Goal: Information Seeking & Learning: Learn about a topic

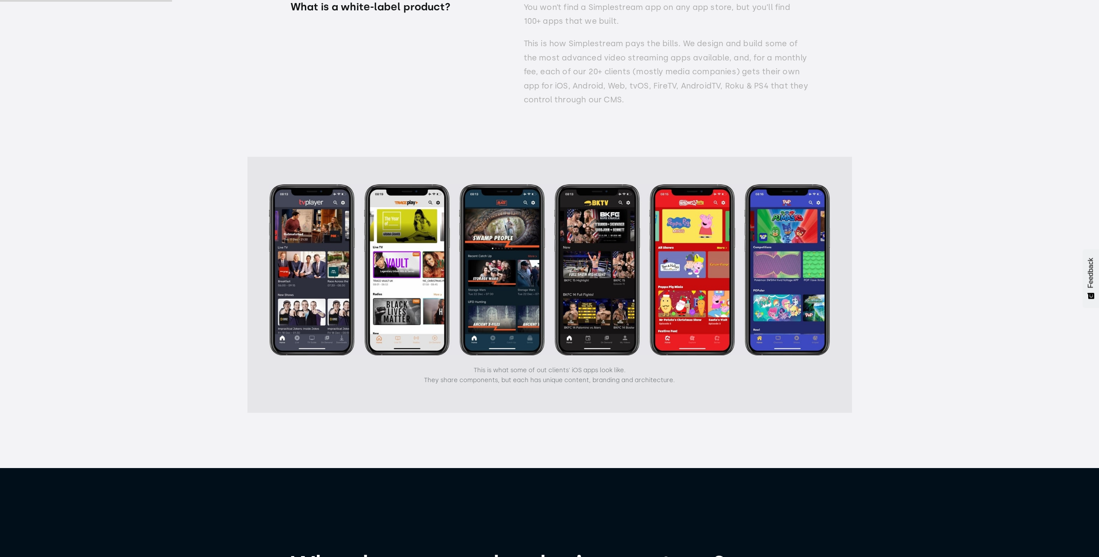
scroll to position [1813, 0]
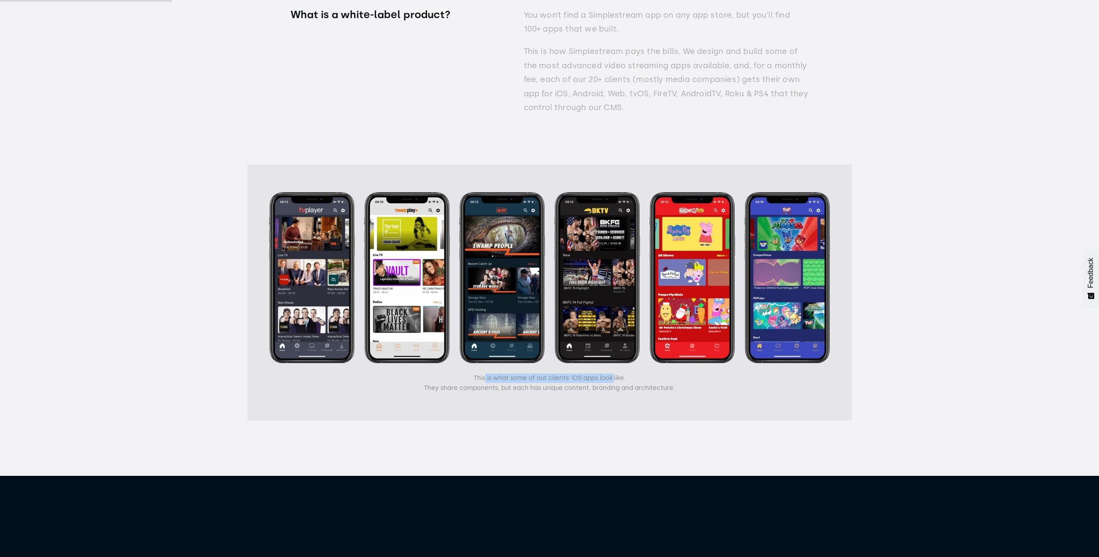
drag, startPoint x: 482, startPoint y: 382, endPoint x: 614, endPoint y: 381, distance: 131.3
click at [613, 381] on p "This is what some of out clients' iOS apps look like. They share components, bu…" at bounding box center [549, 382] width 251 height 19
click at [628, 392] on p "This is what some of out clients' iOS apps look like. They share components, bu…" at bounding box center [549, 382] width 251 height 19
drag, startPoint x: 487, startPoint y: 389, endPoint x: 545, endPoint y: 397, distance: 59.2
click at [545, 397] on div "This is what some of out clients' iOS apps look like. They share components, bu…" at bounding box center [549, 292] width 604 height 256
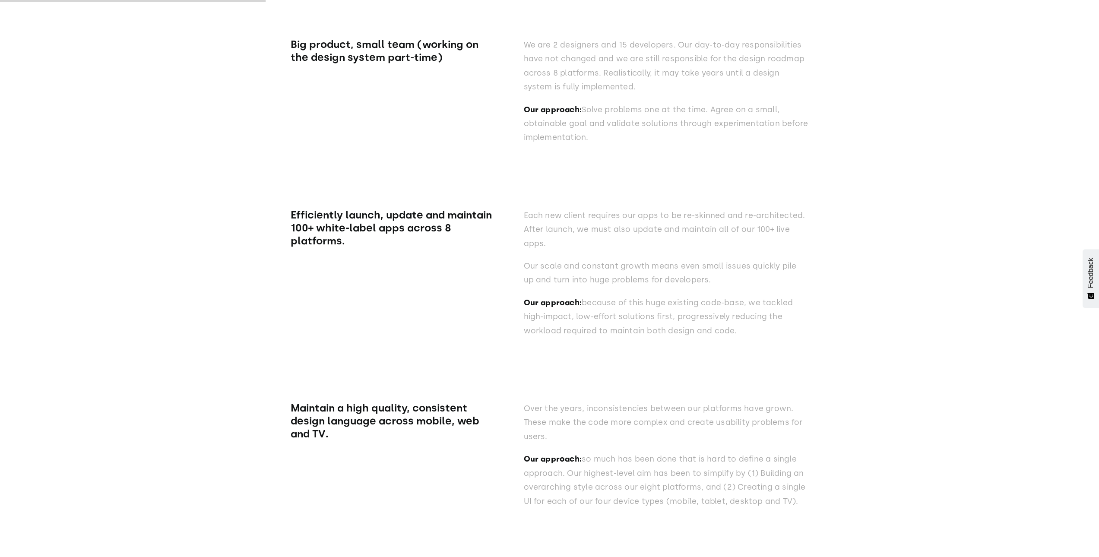
scroll to position [2806, 0]
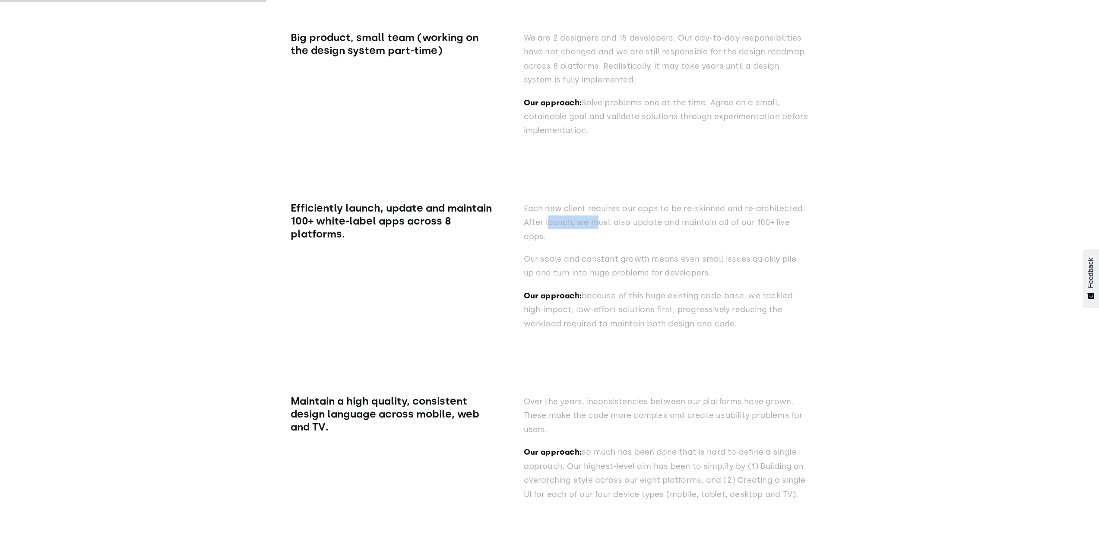
drag, startPoint x: 550, startPoint y: 231, endPoint x: 641, endPoint y: 236, distance: 91.2
click at [607, 233] on p "Each new client requires our apps to be re-skinned and re-architected. After la…" at bounding box center [666, 223] width 285 height 42
click at [681, 244] on p "Each new client requires our apps to be re-skinned and re-architected. After la…" at bounding box center [666, 223] width 285 height 42
drag, startPoint x: 522, startPoint y: 271, endPoint x: 638, endPoint y: 267, distance: 116.2
click at [638, 267] on div "Efficiently launch, update and maintain 100+ white-label apps across 8 platform…" at bounding box center [550, 242] width 518 height 193
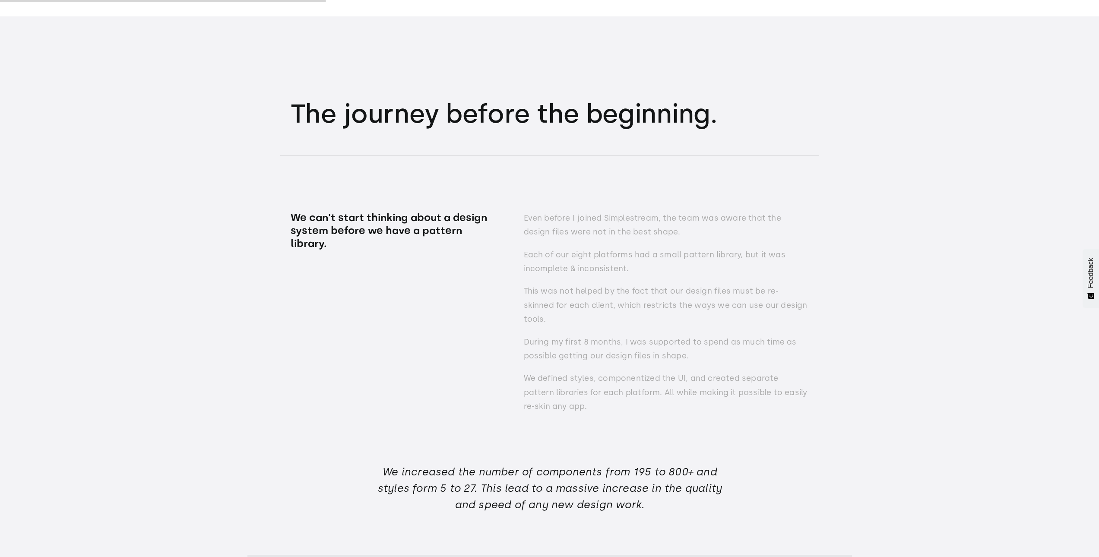
scroll to position [3540, 0]
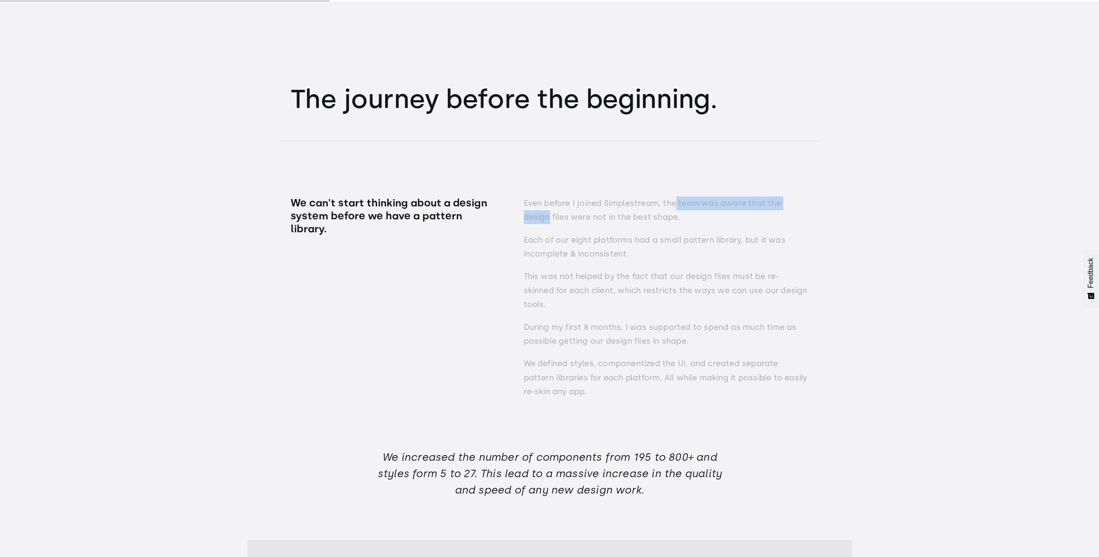
drag, startPoint x: 674, startPoint y: 210, endPoint x: 808, endPoint y: 212, distance: 133.9
click at [806, 211] on p "Even before I joined Simplestream, the team was aware that the design files wer…" at bounding box center [666, 210] width 285 height 28
drag, startPoint x: 851, startPoint y: 245, endPoint x: 781, endPoint y: 220, distance: 74.1
drag, startPoint x: 513, startPoint y: 222, endPoint x: 627, endPoint y: 221, distance: 113.6
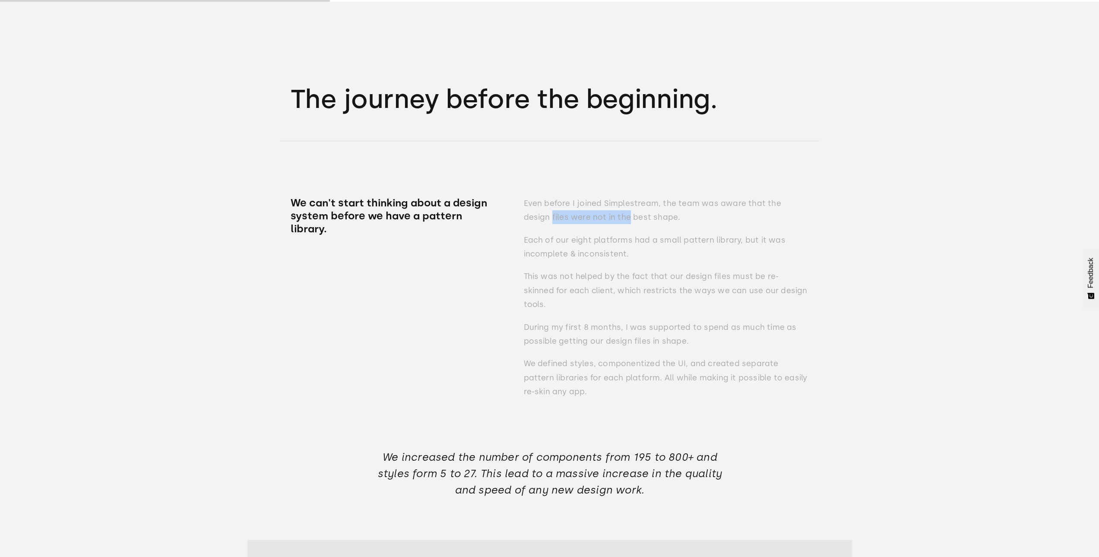
click at [620, 221] on div "We can't start thinking about a design system before we have a pattern library.…" at bounding box center [550, 274] width 518 height 266
click at [727, 225] on p "Even before I joined Simplestream, the team was aware that the design files wer…" at bounding box center [666, 210] width 285 height 28
drag, startPoint x: 555, startPoint y: 247, endPoint x: 804, endPoint y: 247, distance: 249.1
click at [804, 247] on div "We can't start thinking about a design system before we have a pattern library.…" at bounding box center [550, 274] width 518 height 266
click at [804, 253] on p "Each of our eight platforms had a small pattern library, but it was incomplete …" at bounding box center [666, 247] width 285 height 28
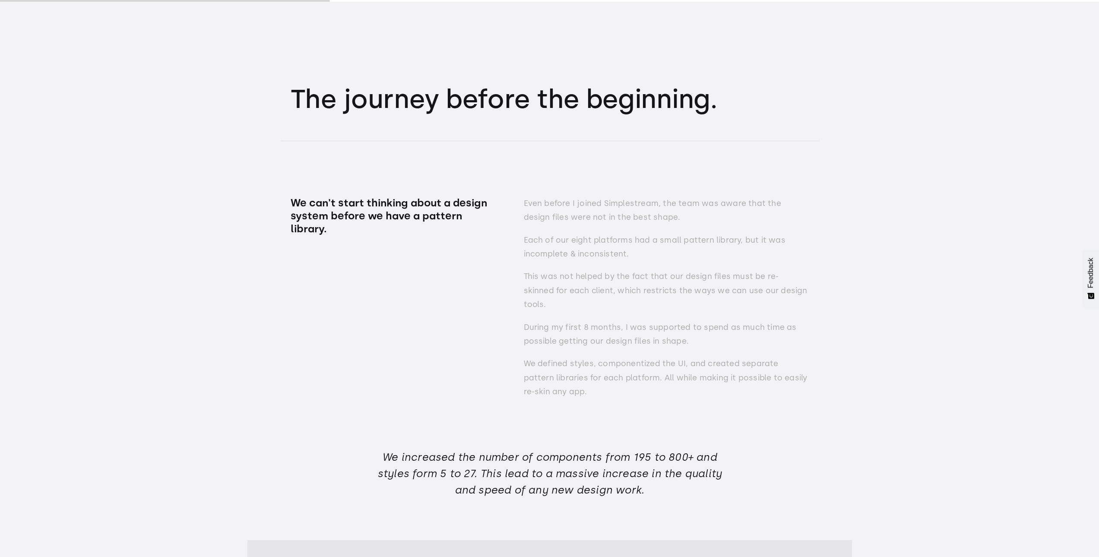
click at [588, 257] on p "Each of our eight platforms had a small pattern library, but it was incomplete …" at bounding box center [666, 247] width 285 height 28
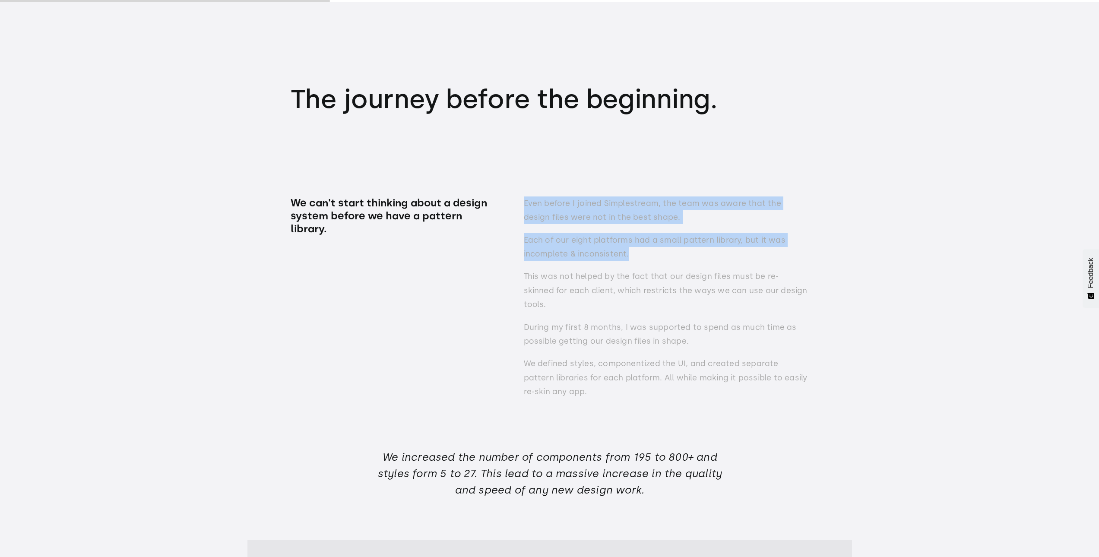
drag, startPoint x: 500, startPoint y: 259, endPoint x: 627, endPoint y: 259, distance: 126.9
click at [627, 259] on div "We can't start thinking about a design system before we have a pattern library.…" at bounding box center [550, 274] width 518 height 266
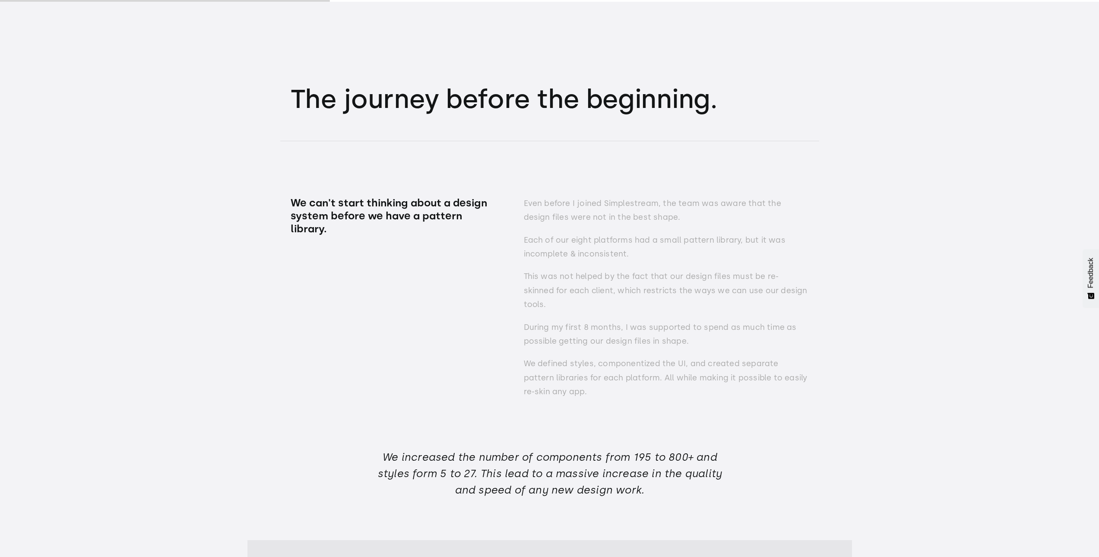
click at [661, 285] on p "This was not helped by the fact that our design files must be re-skinned for ea…" at bounding box center [666, 290] width 285 height 42
drag, startPoint x: 522, startPoint y: 284, endPoint x: 731, endPoint y: 294, distance: 208.4
click at [703, 284] on div "We can't start thinking about a design system before we have a pattern library.…" at bounding box center [550, 274] width 518 height 266
click at [741, 307] on div "Even before I joined Simplestream, the team was aware that the design files wer…" at bounding box center [666, 301] width 285 height 211
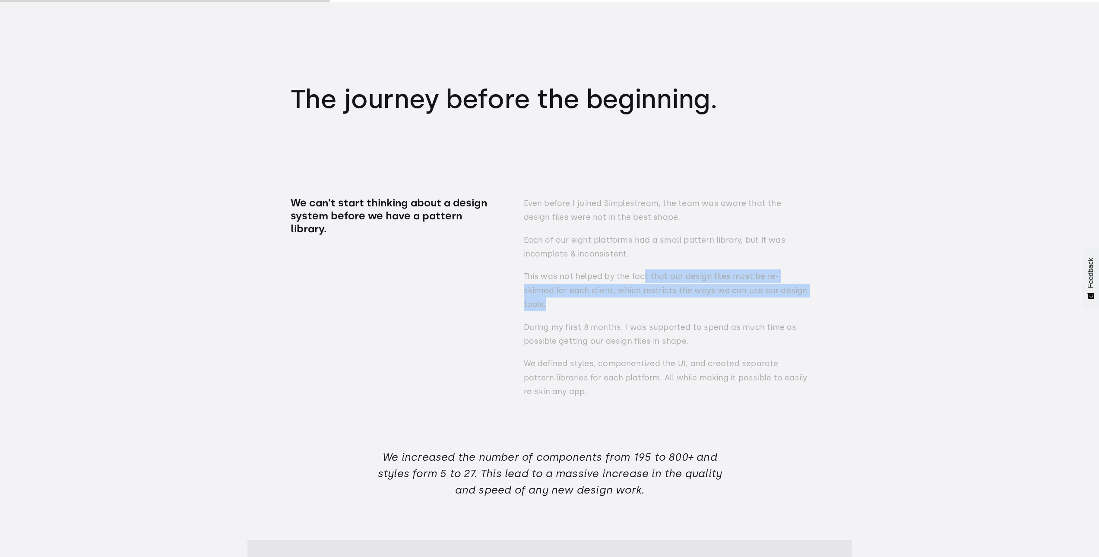
drag, startPoint x: 647, startPoint y: 281, endPoint x: 689, endPoint y: 314, distance: 53.9
click at [796, 300] on p "This was not helped by the fact that our design files must be re-skinned for ea…" at bounding box center [666, 290] width 285 height 42
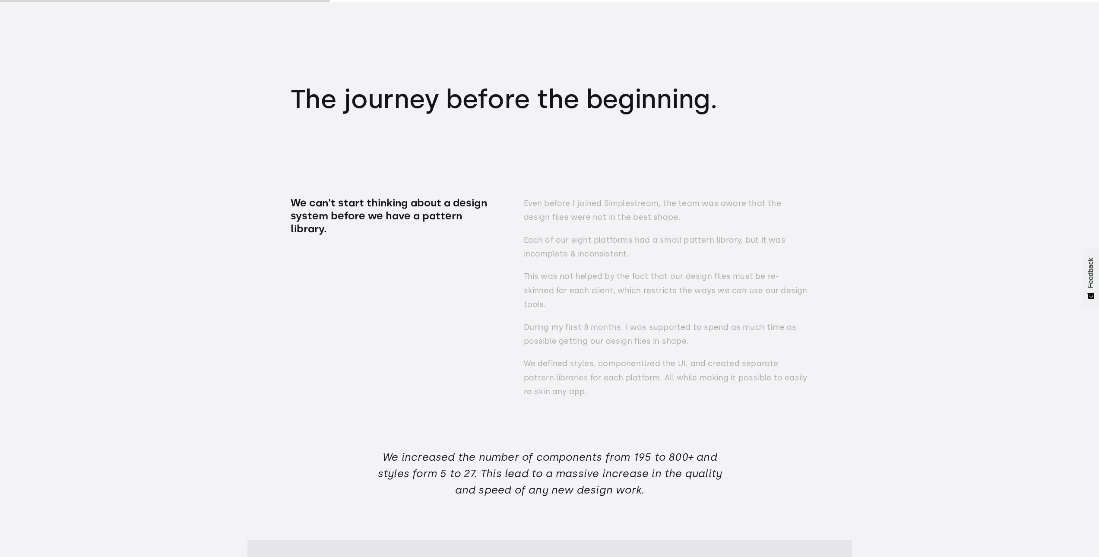
click at [687, 313] on div "Even before I joined Simplestream, the team was aware that the design files wer…" at bounding box center [666, 301] width 285 height 211
drag, startPoint x: 681, startPoint y: 298, endPoint x: 792, endPoint y: 309, distance: 111.1
click at [797, 297] on p "This was not helped by the fact that our design files must be re-skinned for ea…" at bounding box center [666, 290] width 285 height 42
drag, startPoint x: 780, startPoint y: 314, endPoint x: 579, endPoint y: 326, distance: 201.1
click at [779, 320] on p "During my first 8 months, I was supported to spend as much time as possible get…" at bounding box center [666, 334] width 285 height 28
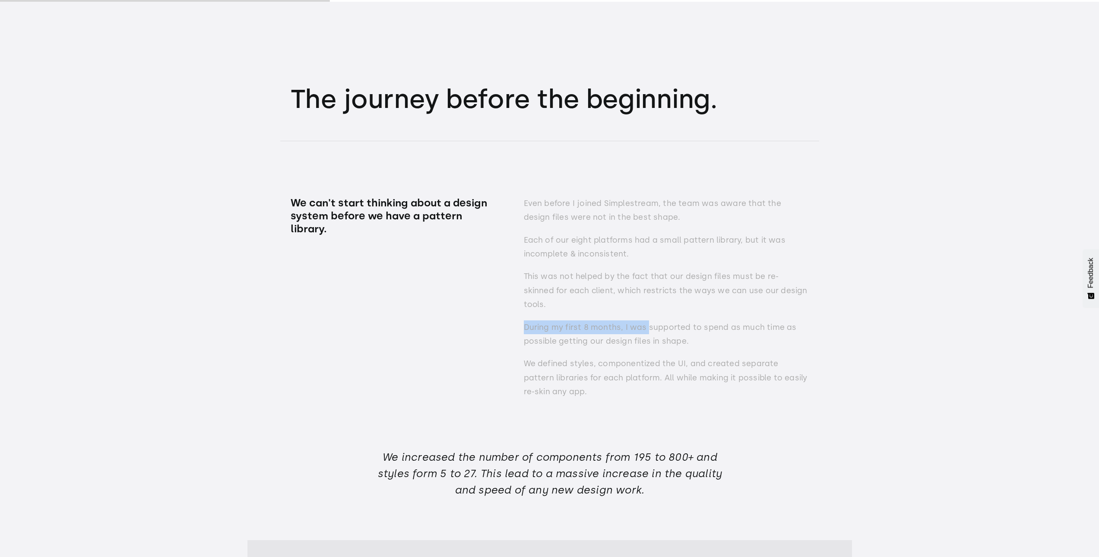
drag, startPoint x: 522, startPoint y: 317, endPoint x: 721, endPoint y: 317, distance: 199.0
click at [693, 317] on div "We can't start thinking about a design system before we have a pattern library.…" at bounding box center [550, 274] width 518 height 266
click at [652, 335] on p "During my first 8 months, I was supported to spend as much time as possible get…" at bounding box center [666, 334] width 285 height 28
drag, startPoint x: 623, startPoint y: 321, endPoint x: 639, endPoint y: 338, distance: 23.2
click at [639, 338] on p "During my first 8 months, I was supported to spend as much time as possible get…" at bounding box center [666, 334] width 285 height 28
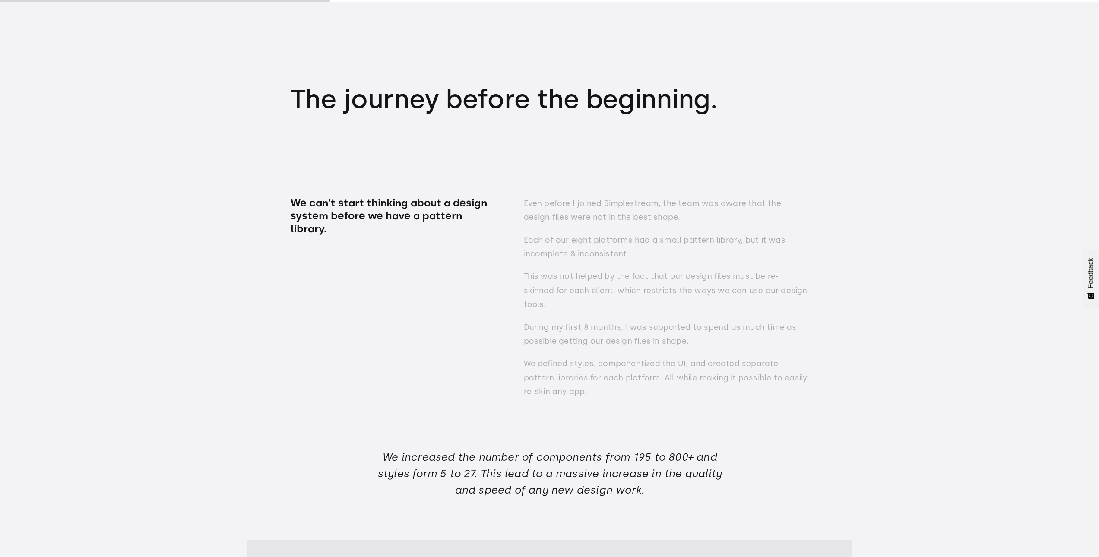
click at [692, 336] on p "During my first 8 months, I was supported to spend as much time as possible get…" at bounding box center [666, 334] width 285 height 28
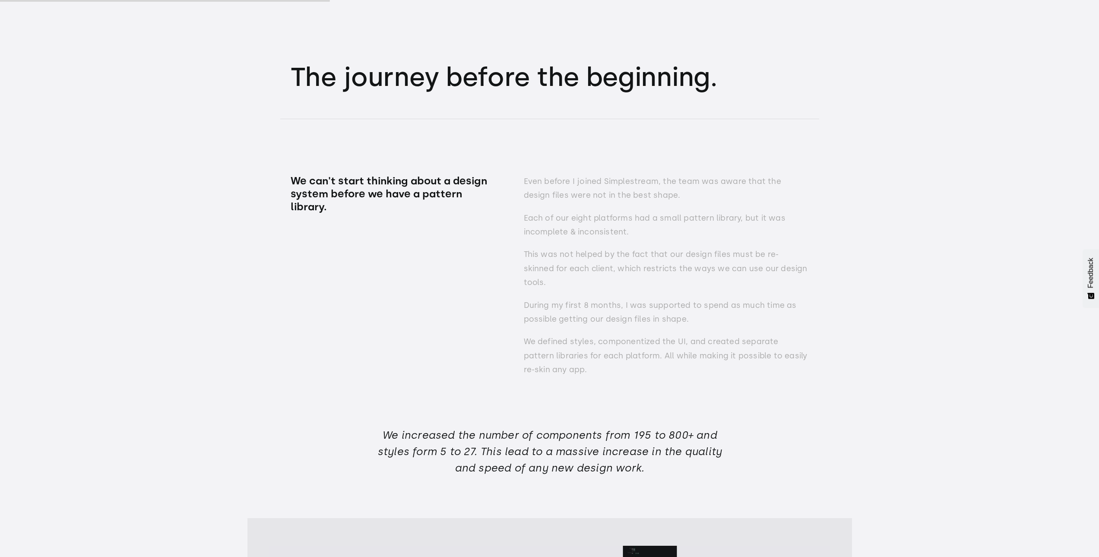
scroll to position [3583, 0]
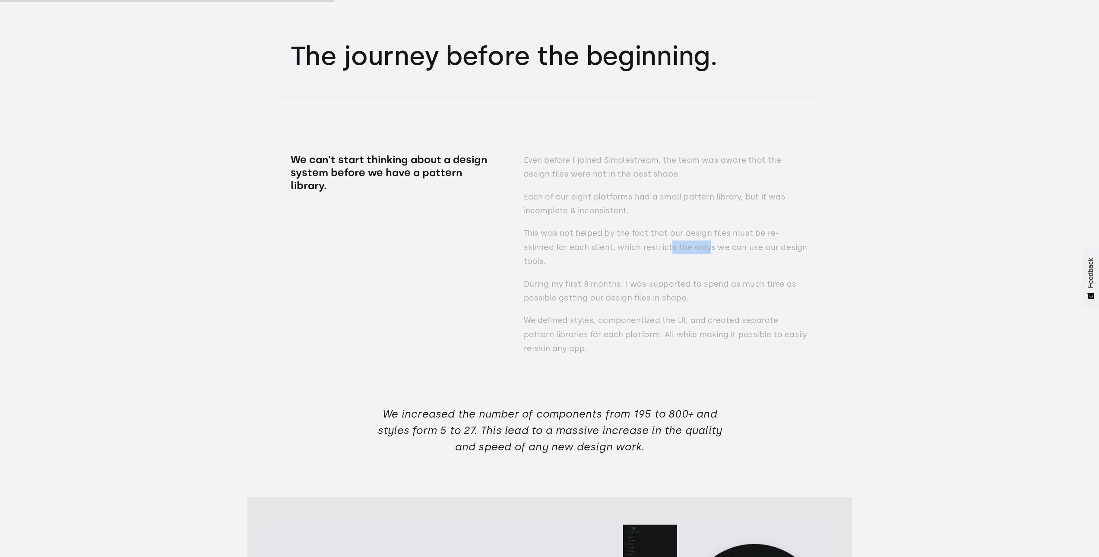
drag, startPoint x: 650, startPoint y: 257, endPoint x: 696, endPoint y: 253, distance: 46.8
click at [693, 253] on p "This was not helped by the fact that our design files must be re-skinned for ea…" at bounding box center [666, 247] width 285 height 42
click at [790, 265] on div "Even before I joined Simplestream, the team was aware that the design files wer…" at bounding box center [666, 258] width 285 height 211
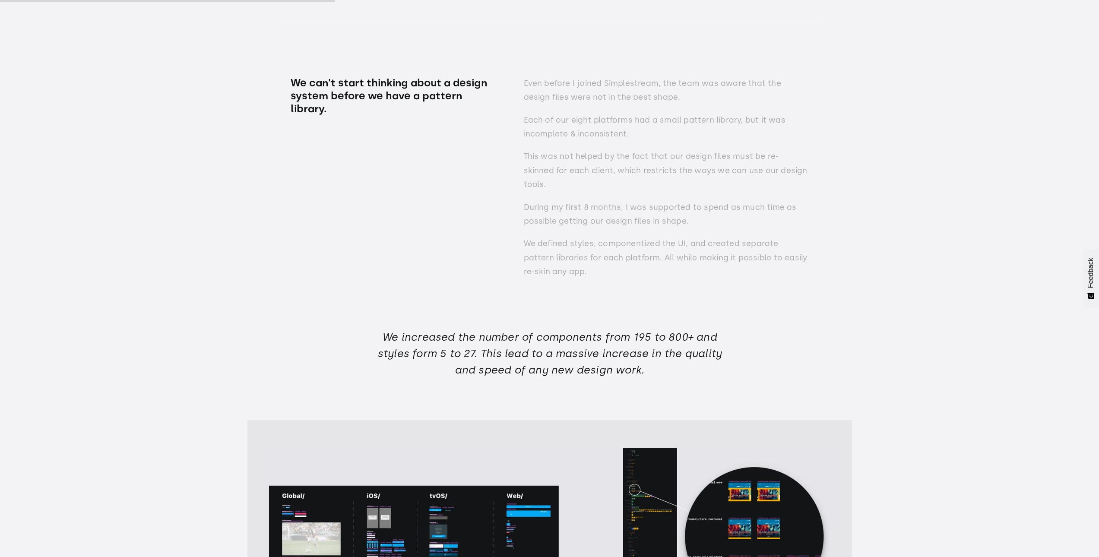
scroll to position [3670, 0]
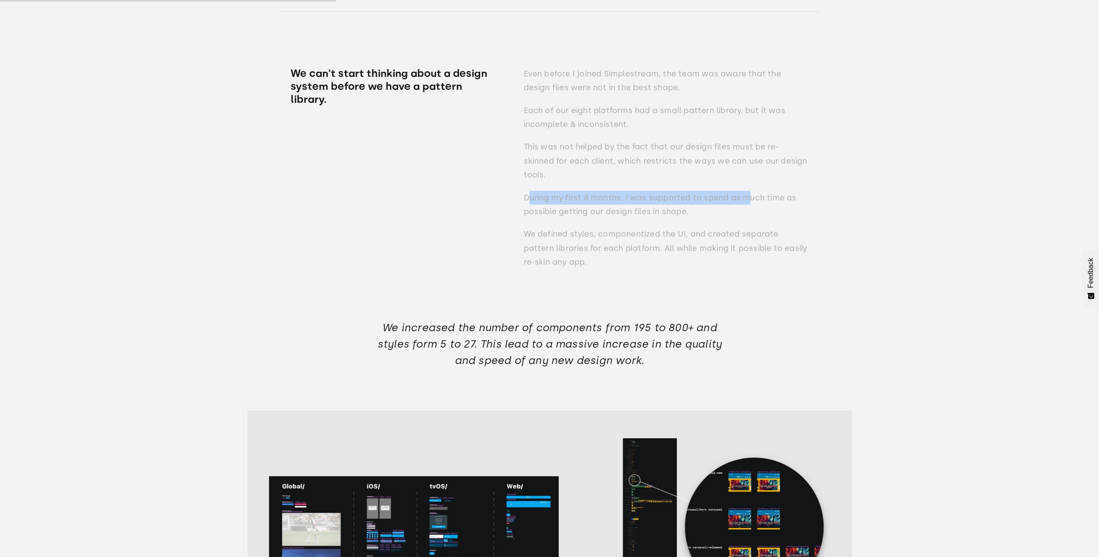
drag, startPoint x: 530, startPoint y: 191, endPoint x: 756, endPoint y: 186, distance: 225.9
click at [750, 184] on div "Even before I joined Simplestream, the team was aware that the design files wer…" at bounding box center [666, 172] width 285 height 211
click at [780, 216] on div "Even before I joined Simplestream, the team was aware that the design files wer…" at bounding box center [666, 172] width 285 height 211
drag, startPoint x: 649, startPoint y: 191, endPoint x: 801, endPoint y: 193, distance: 152.0
click at [801, 193] on p "During my first 8 months, I was supported to spend as much time as possible get…" at bounding box center [666, 205] width 285 height 28
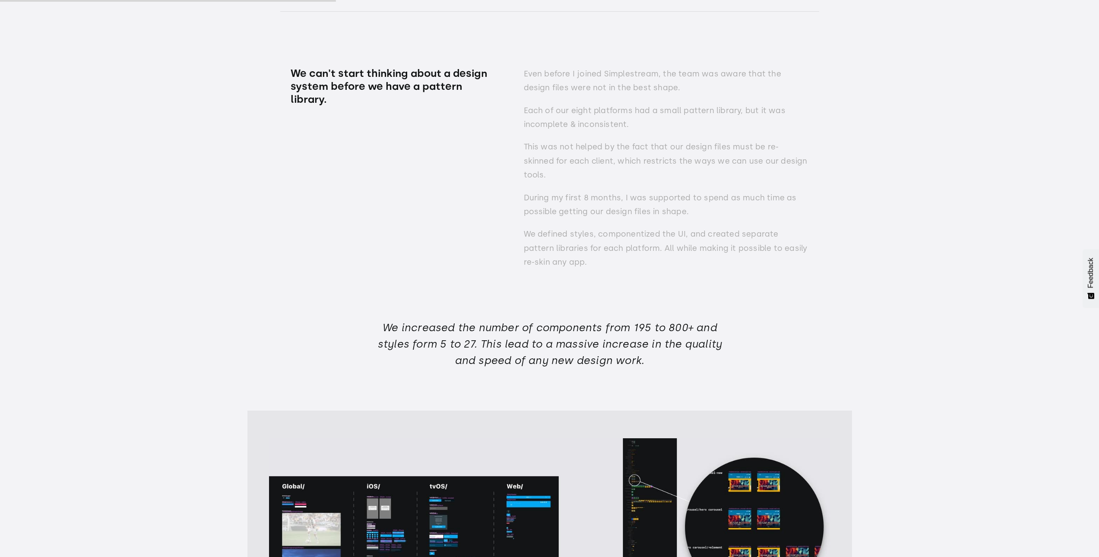
click at [730, 220] on div "Even before I joined Simplestream, the team was aware that the design files wer…" at bounding box center [666, 172] width 285 height 211
drag, startPoint x: 553, startPoint y: 213, endPoint x: 680, endPoint y: 212, distance: 126.5
click at [676, 212] on div "Even before I joined Simplestream, the team was aware that the design files wer…" at bounding box center [666, 172] width 285 height 211
click at [688, 240] on p "We defined styles, componentized the UI, and created separate pattern libraries…" at bounding box center [666, 248] width 285 height 42
drag, startPoint x: 527, startPoint y: 228, endPoint x: 703, endPoint y: 235, distance: 176.3
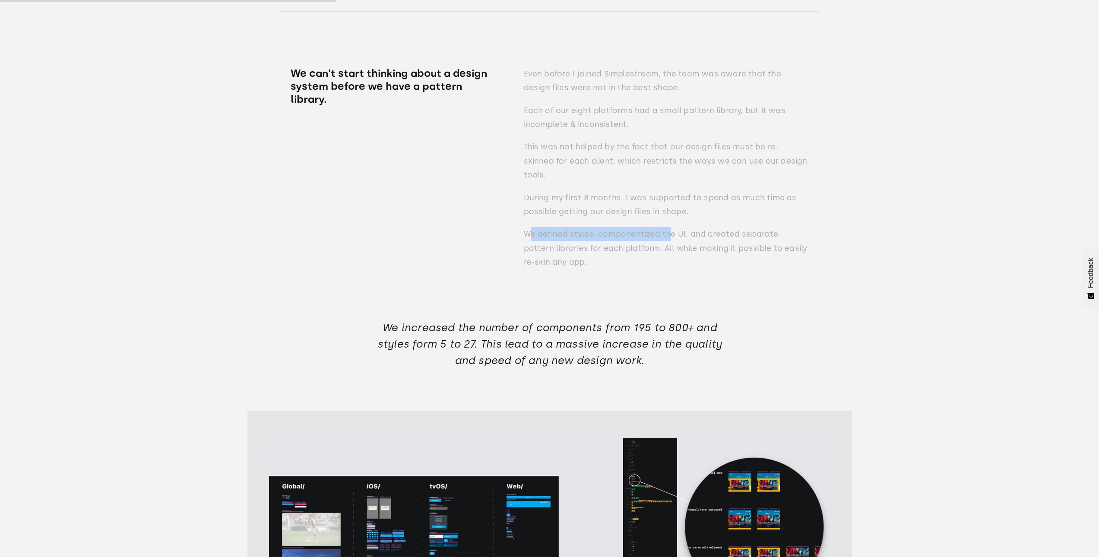
click at [683, 230] on p "We defined styles, componentized the UI, and created separate pattern libraries…" at bounding box center [666, 248] width 285 height 42
click at [723, 242] on p "We defined styles, componentized the UI, and created separate pattern libraries…" at bounding box center [666, 248] width 285 height 42
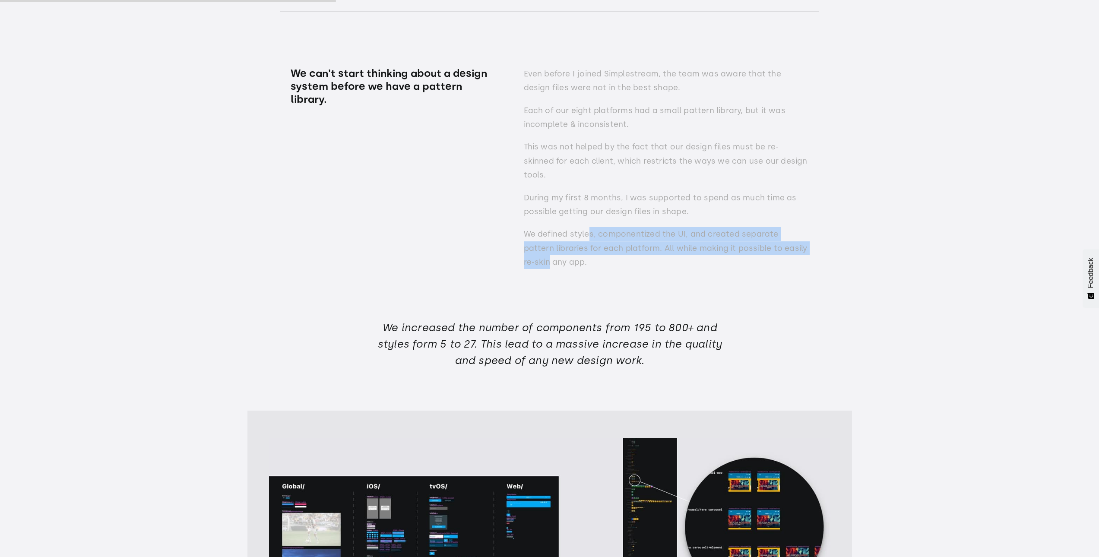
drag, startPoint x: 589, startPoint y: 228, endPoint x: 831, endPoint y: 244, distance: 242.3
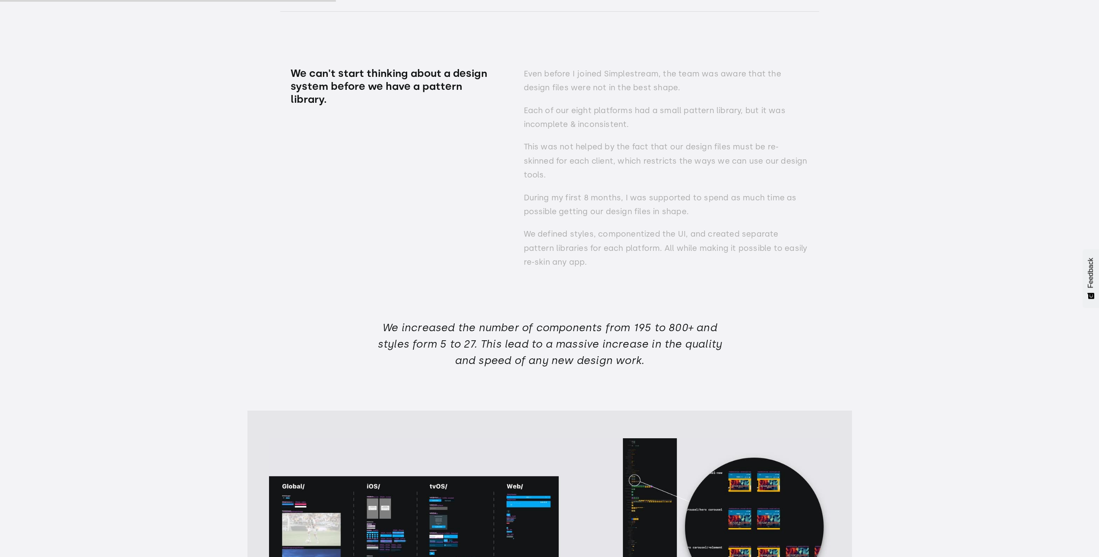
click at [726, 257] on p "We defined styles, componentized the UI, and created separate pattern libraries…" at bounding box center [666, 248] width 285 height 42
drag, startPoint x: 704, startPoint y: 244, endPoint x: 825, endPoint y: 253, distance: 121.7
click at [806, 245] on p "We defined styles, componentized the UI, and created separate pattern libraries…" at bounding box center [666, 248] width 285 height 42
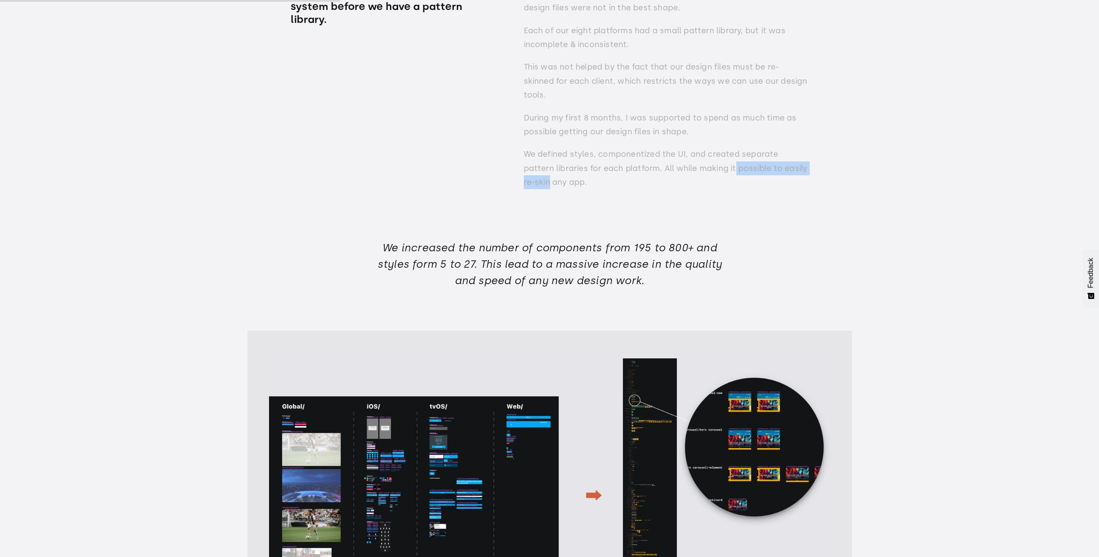
scroll to position [3799, 0]
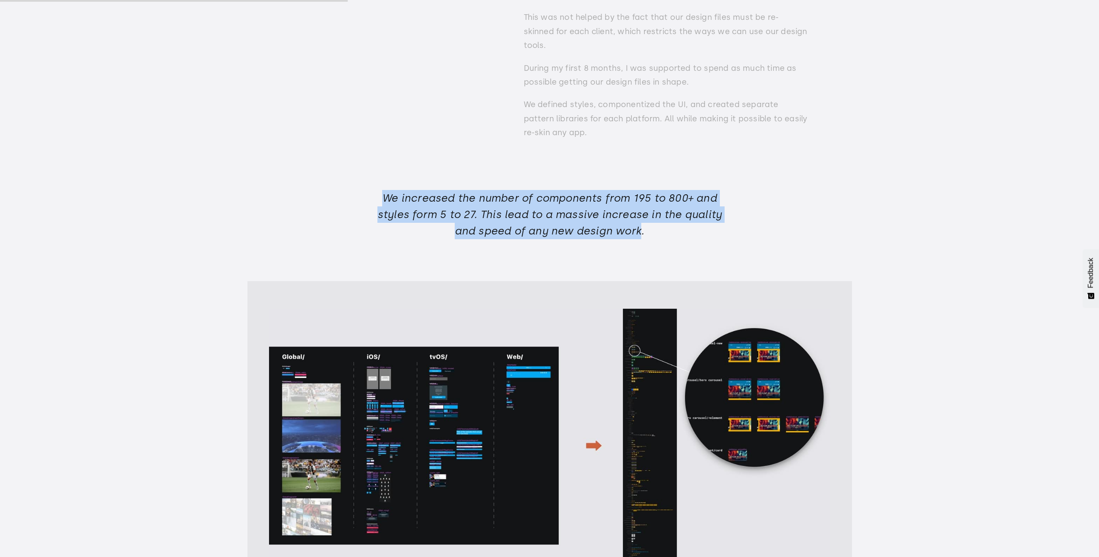
drag, startPoint x: 385, startPoint y: 189, endPoint x: 744, endPoint y: 229, distance: 361.0
click at [666, 224] on h4 "We increased the number of components from 195 to 800+ and styles form 5 to 27.…" at bounding box center [549, 215] width 345 height 50
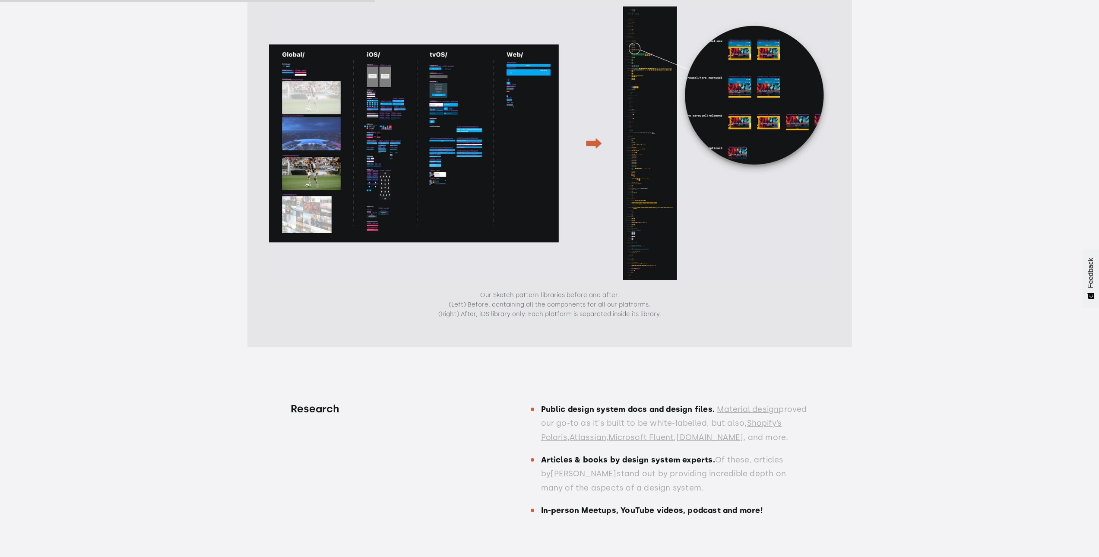
scroll to position [4015, 0]
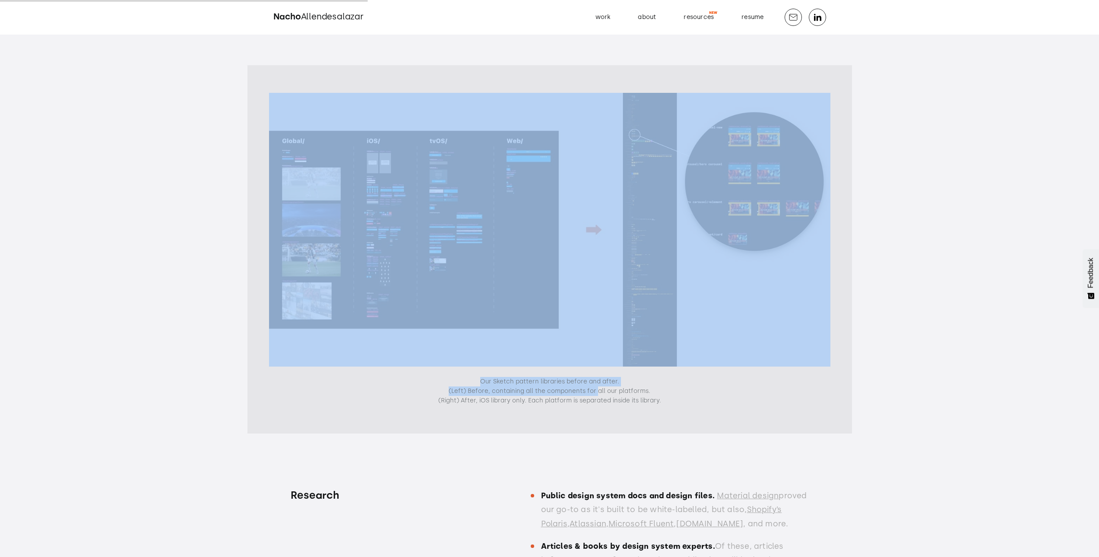
drag, startPoint x: 701, startPoint y: 381, endPoint x: 594, endPoint y: 383, distance: 107.5
click at [594, 383] on div "Our Sketch pattern libraries before and after. (Left) Before, containing all th…" at bounding box center [549, 249] width 604 height 368
click at [787, 422] on div "Our Sketch pattern libraries before and after. (Left) Before, containing all th…" at bounding box center [549, 249] width 604 height 368
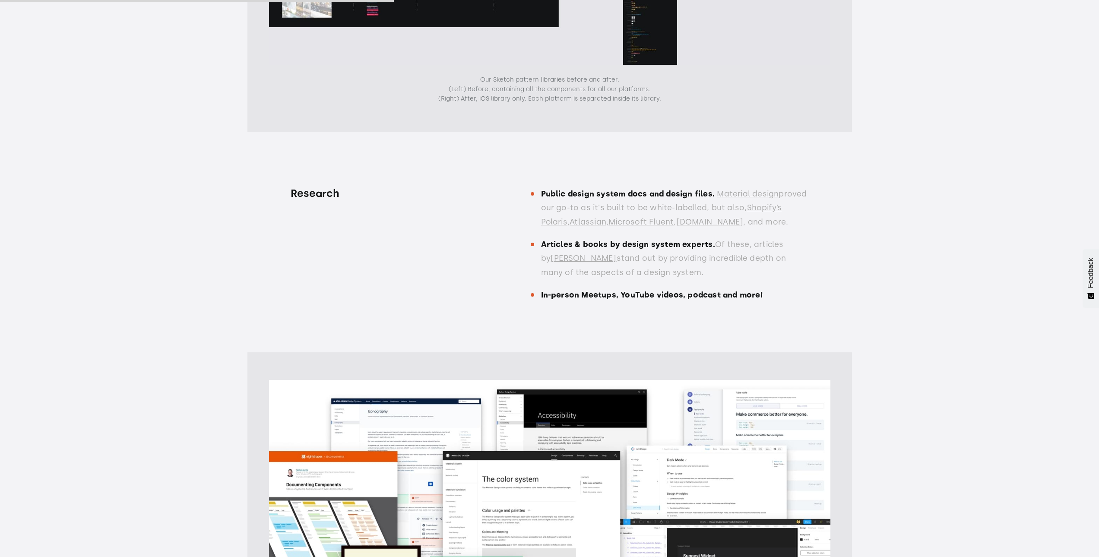
scroll to position [4317, 0]
drag, startPoint x: 629, startPoint y: 189, endPoint x: 753, endPoint y: 199, distance: 124.3
click at [740, 193] on p "Public design system docs and design files. Material design proved our go-to as…" at bounding box center [675, 208] width 268 height 42
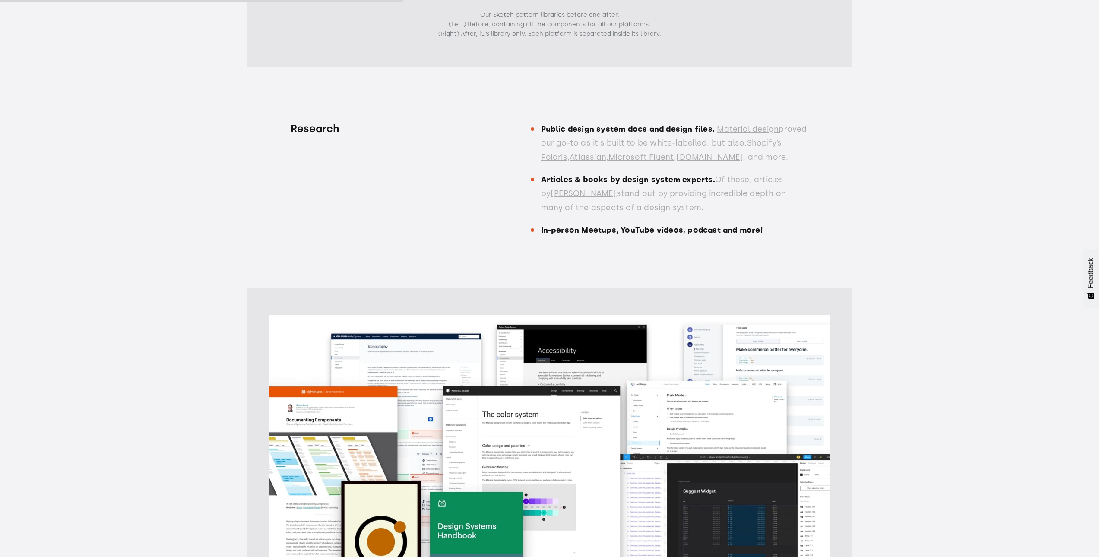
scroll to position [4361, 0]
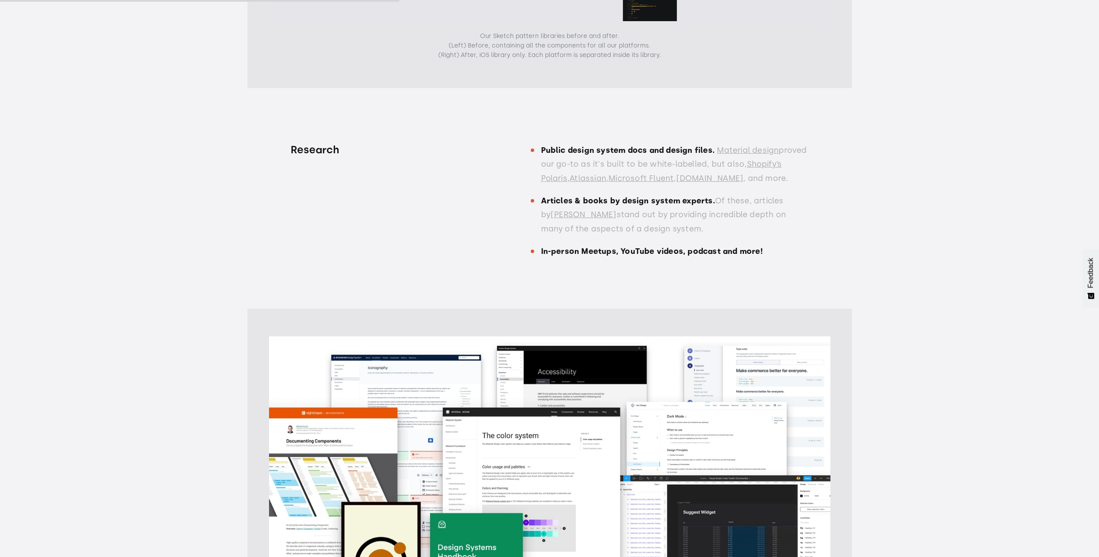
click at [549, 173] on link "Shopify’s Polaris" at bounding box center [661, 170] width 241 height 23
click at [555, 180] on p "Public design system docs and design files. Material design proved our go-to as…" at bounding box center [675, 164] width 268 height 42
click at [562, 178] on link "Shopify’s Polaris" at bounding box center [661, 170] width 241 height 23
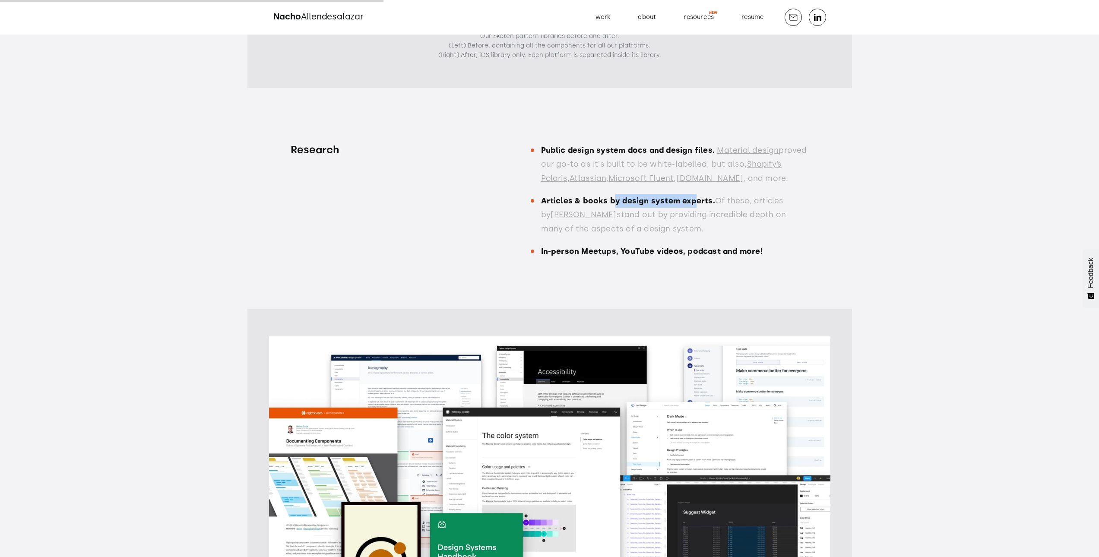
drag, startPoint x: 611, startPoint y: 199, endPoint x: 762, endPoint y: 207, distance: 150.5
click at [692, 194] on p "Articles & books by design system experts. Of these, articles by Nathan Curtis …" at bounding box center [675, 215] width 268 height 42
drag, startPoint x: 714, startPoint y: 195, endPoint x: 838, endPoint y: 199, distance: 124.0
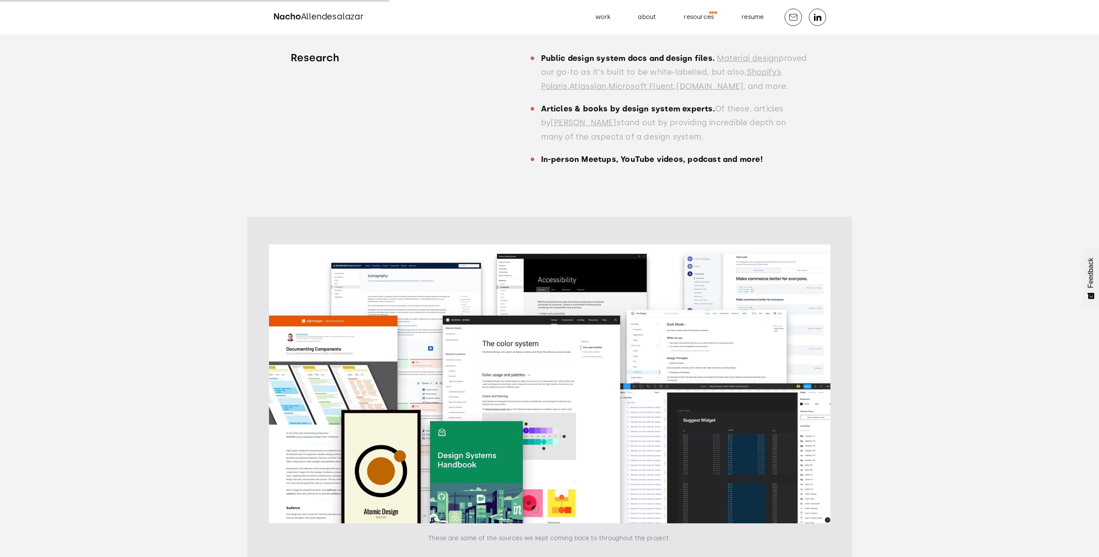
scroll to position [4404, 0]
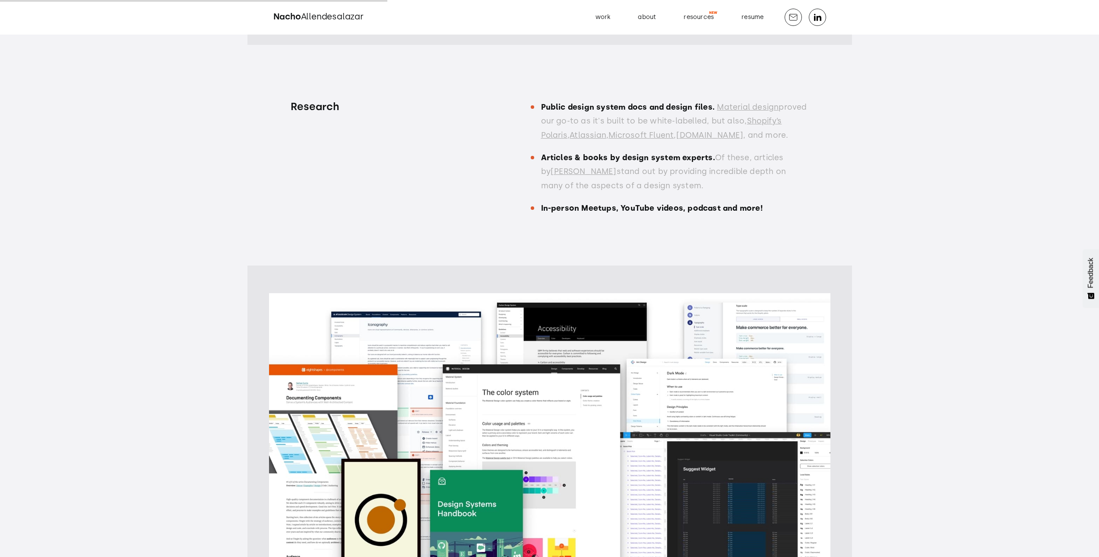
click at [579, 167] on link "[PERSON_NAME]" at bounding box center [583, 171] width 66 height 9
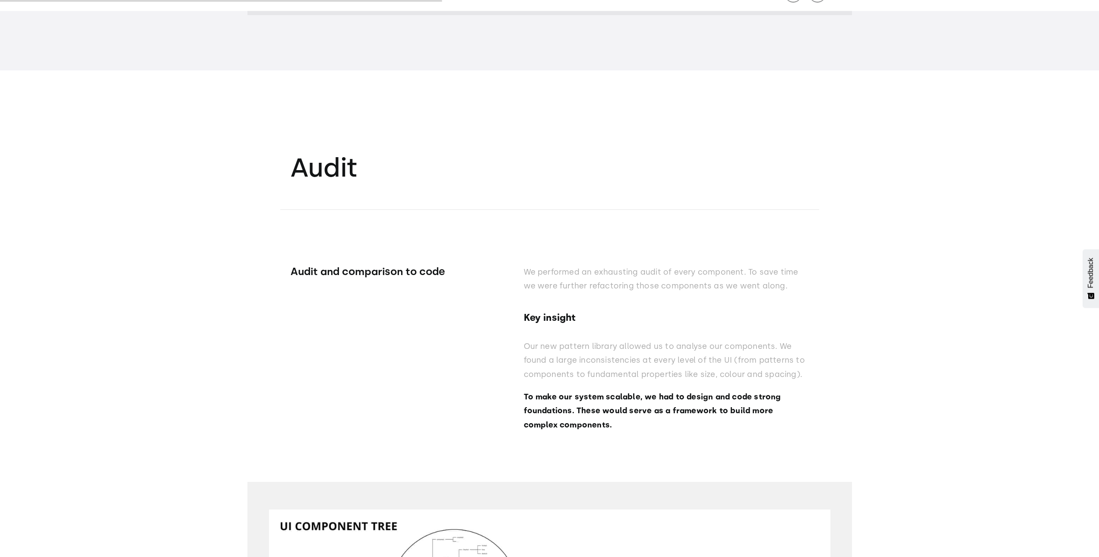
scroll to position [5095, 0]
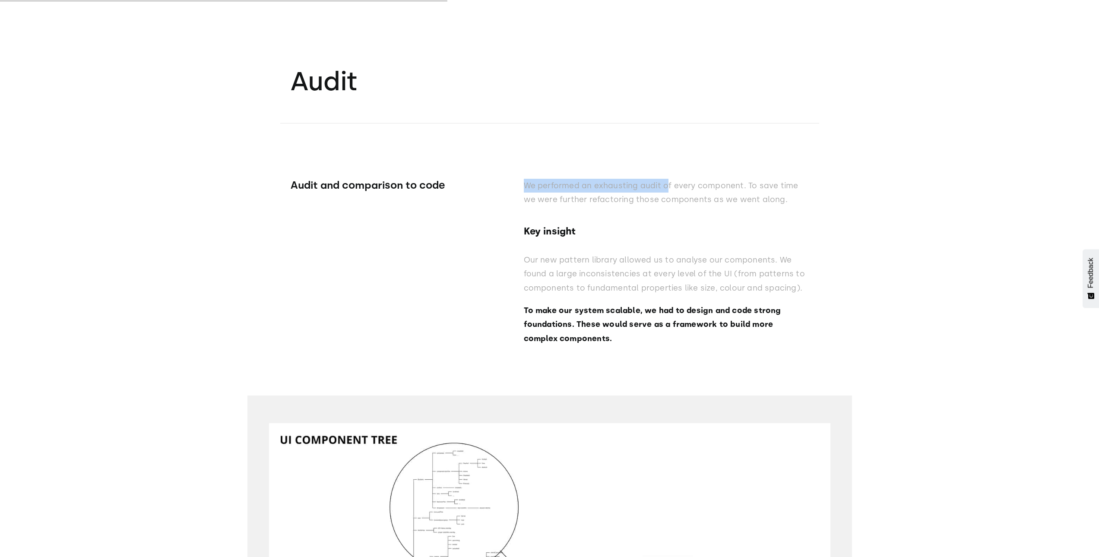
drag, startPoint x: 519, startPoint y: 191, endPoint x: 681, endPoint y: 182, distance: 162.1
click at [681, 182] on div "Audit and comparison to code We performed an exhausting audit of every componen…" at bounding box center [550, 238] width 518 height 231
click at [768, 201] on p "We performed an exhausting audit of every component. To save time we were furth…" at bounding box center [666, 193] width 285 height 28
drag, startPoint x: 663, startPoint y: 187, endPoint x: 816, endPoint y: 210, distance: 154.1
click at [749, 186] on p "We performed an exhausting audit of every component. To save time we were furth…" at bounding box center [666, 193] width 285 height 28
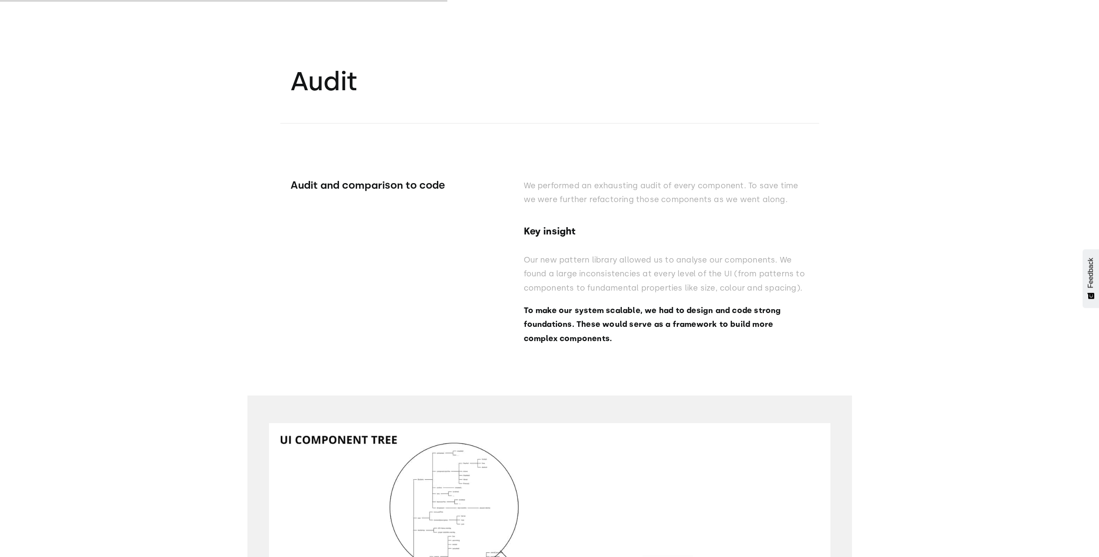
drag, startPoint x: 819, startPoint y: 211, endPoint x: 661, endPoint y: 204, distance: 157.8
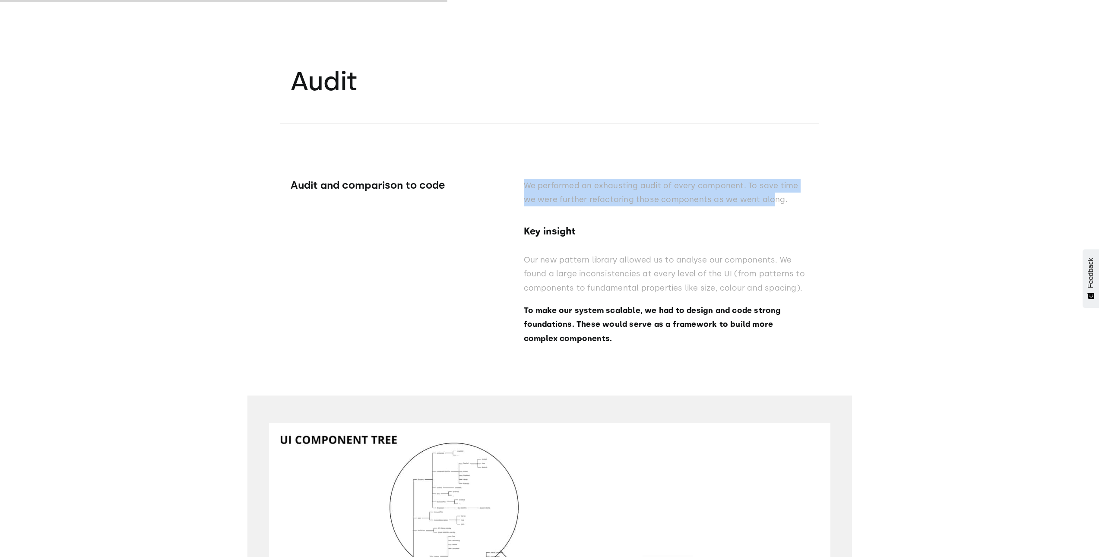
drag, startPoint x: 506, startPoint y: 205, endPoint x: 826, endPoint y: 231, distance: 321.4
click at [775, 206] on div "Audit and comparison to code We performed an exhausting audit of every componen…" at bounding box center [550, 238] width 518 height 231
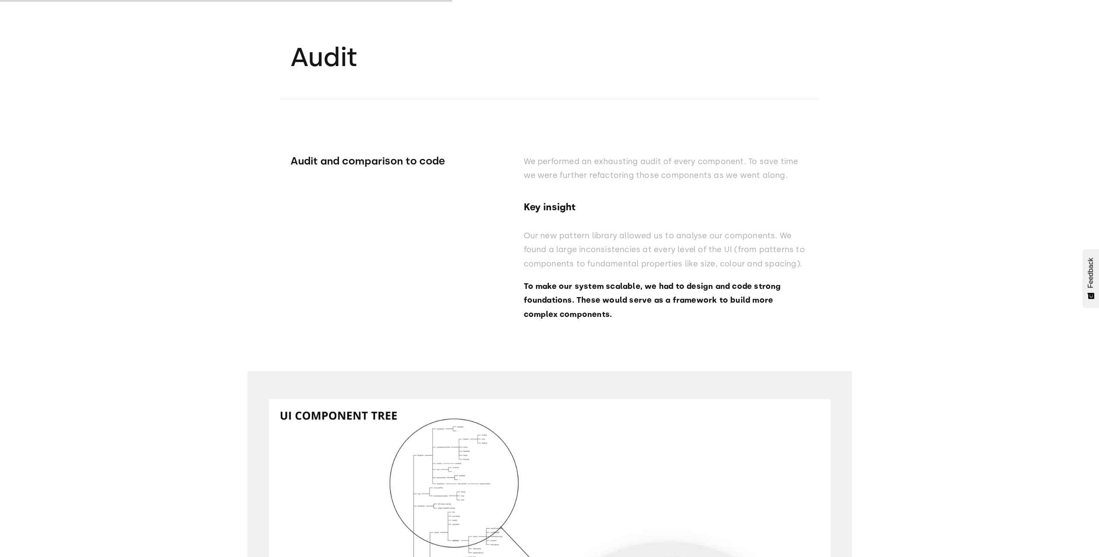
scroll to position [5181, 0]
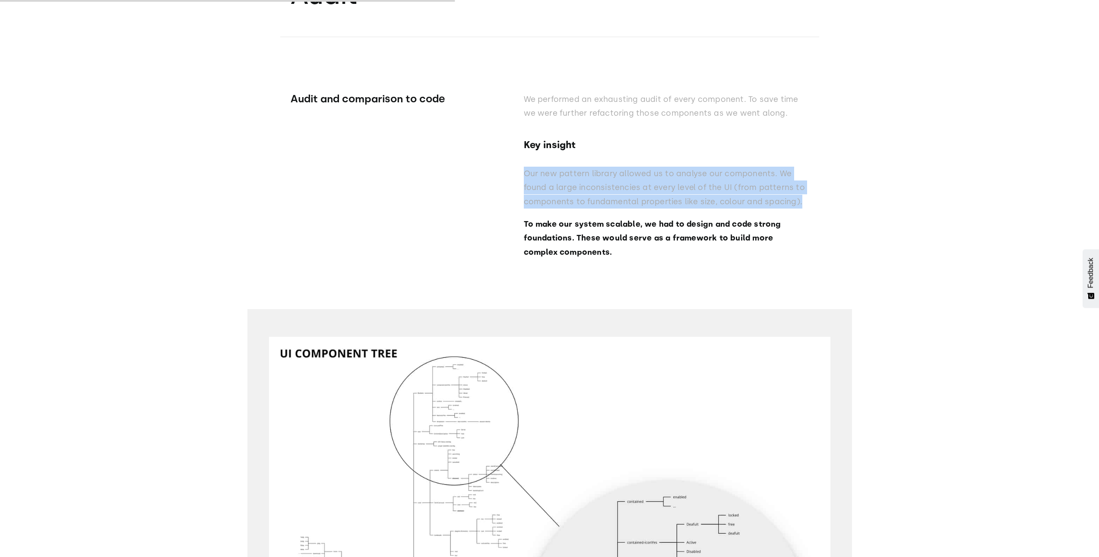
drag, startPoint x: 525, startPoint y: 174, endPoint x: 825, endPoint y: 225, distance: 304.5
click at [803, 204] on p "Our new pattern library allowed us to analyse our components. We found a large …" at bounding box center [666, 188] width 285 height 42
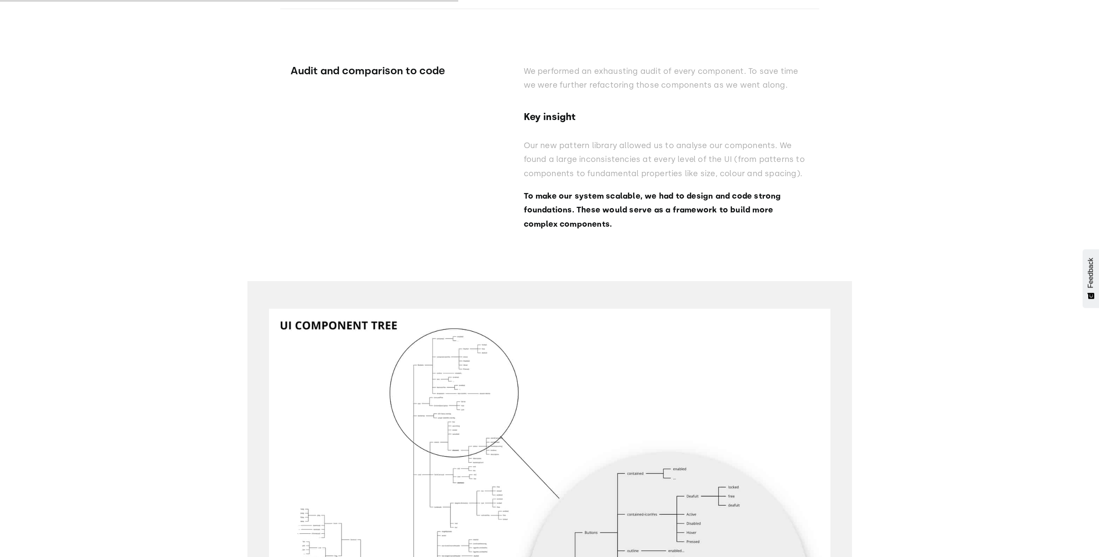
scroll to position [5224, 0]
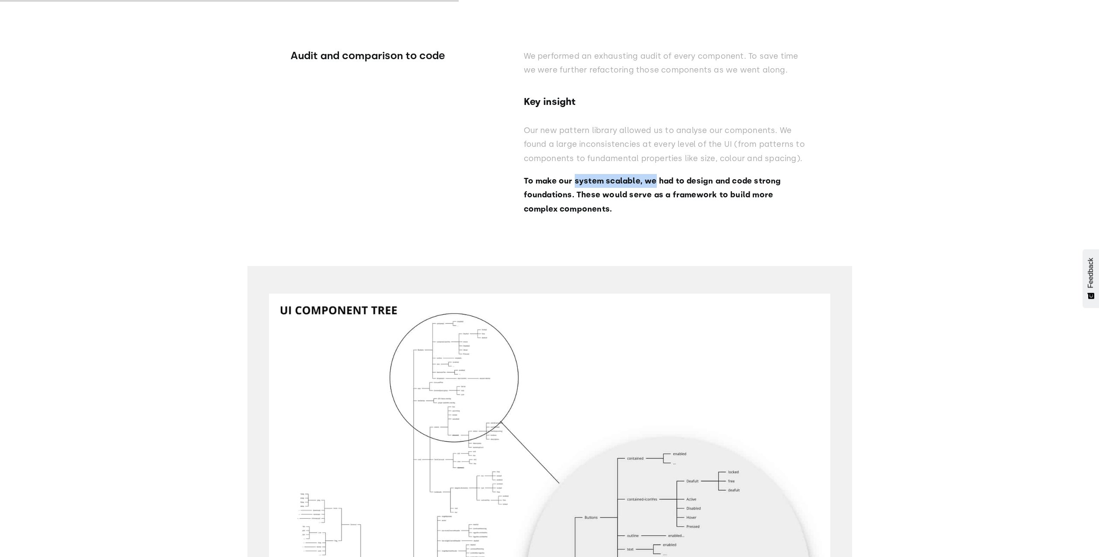
drag, startPoint x: 574, startPoint y: 180, endPoint x: 753, endPoint y: 196, distance: 179.0
click at [665, 181] on strong "To make our system scalable, we had to design and code strong foundations. Thes…" at bounding box center [652, 195] width 257 height 38
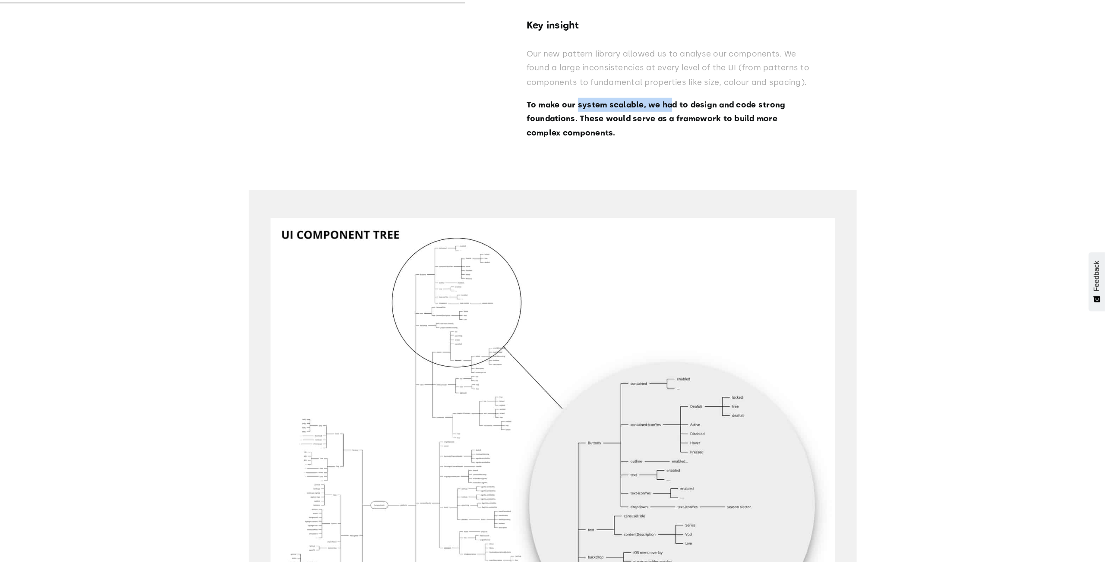
scroll to position [5310, 0]
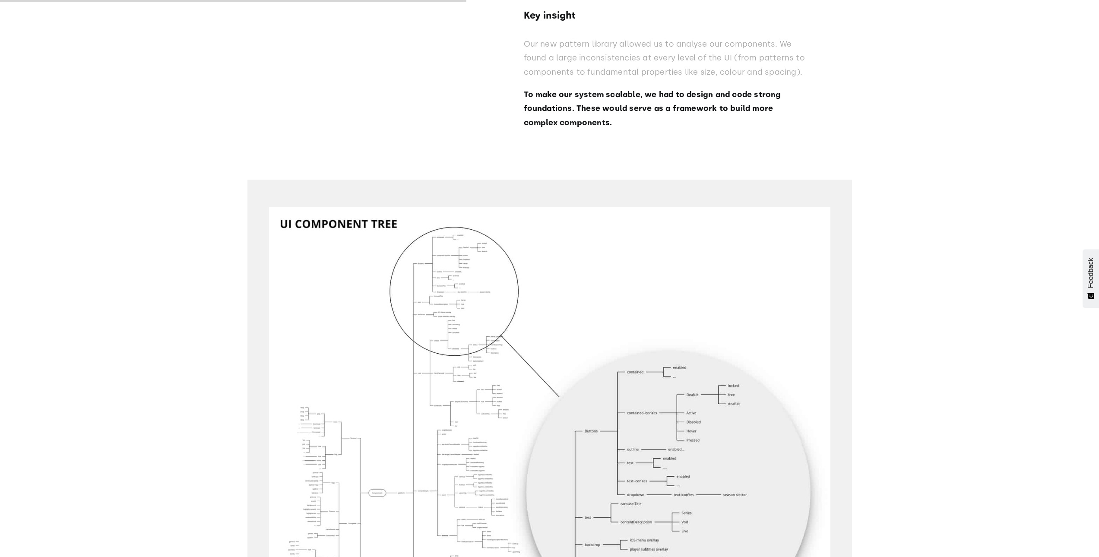
click at [692, 126] on p "To make our system scalable, we had to design and code strong foundations. Thes…" at bounding box center [666, 109] width 285 height 42
click at [505, 288] on img "open lightbox" at bounding box center [549, 489] width 561 height 564
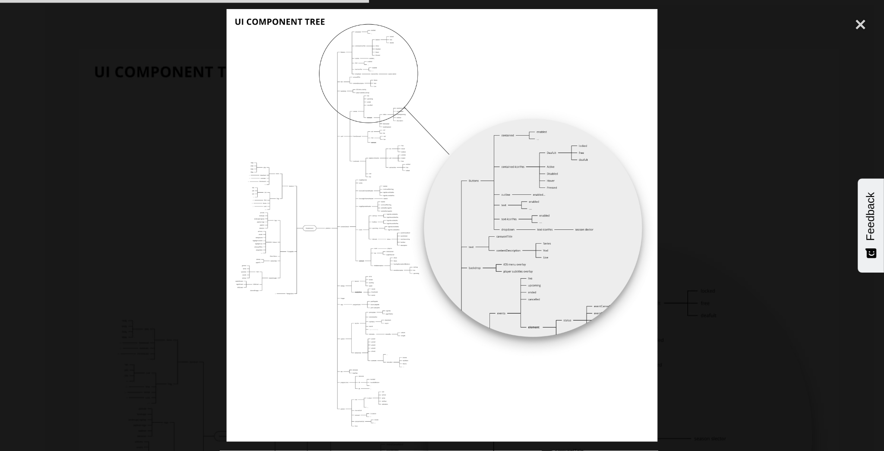
scroll to position [5376, 0]
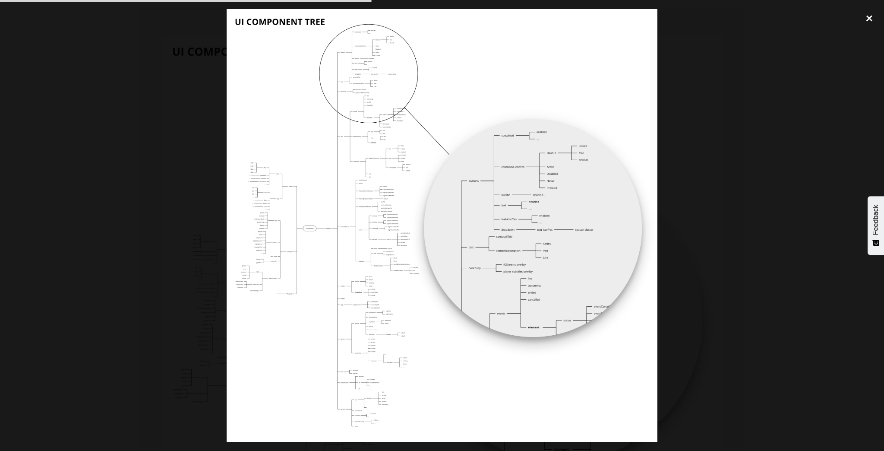
click at [867, 19] on div "close lightbox" at bounding box center [869, 18] width 29 height 19
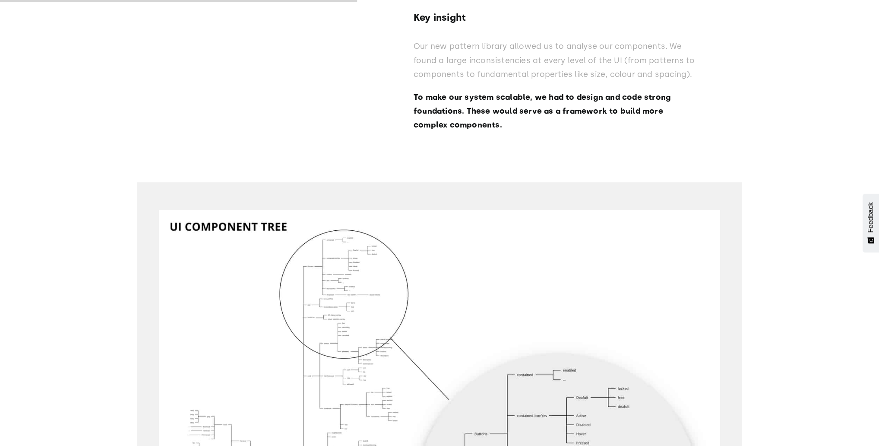
scroll to position [5198, 0]
drag, startPoint x: 464, startPoint y: 111, endPoint x: 626, endPoint y: 114, distance: 162.4
click at [625, 114] on p "To make our system scalable, we had to design and code strong foundations. Thes…" at bounding box center [556, 112] width 285 height 42
click at [654, 128] on p "To make our system scalable, we had to design and code strong foundations. Thes…" at bounding box center [556, 112] width 285 height 42
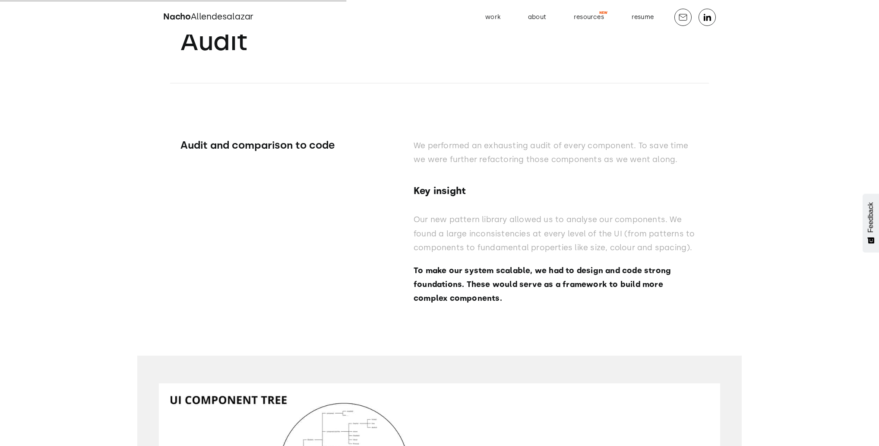
scroll to position [5129, 0]
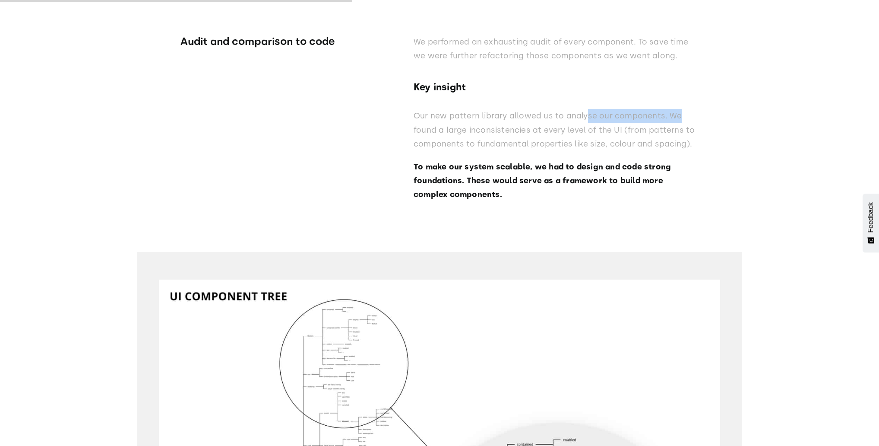
drag, startPoint x: 584, startPoint y: 114, endPoint x: 707, endPoint y: 116, distance: 122.6
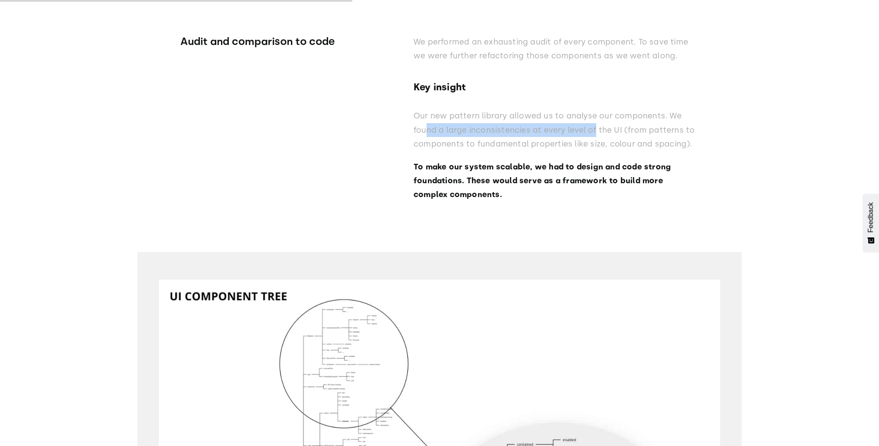
drag, startPoint x: 424, startPoint y: 126, endPoint x: 600, endPoint y: 134, distance: 176.3
click at [598, 133] on p "Our new pattern library allowed us to analyse our components. We found a large …" at bounding box center [556, 130] width 285 height 42
click at [556, 141] on p "Our new pattern library allowed us to analyse our components. We found a large …" at bounding box center [556, 130] width 285 height 42
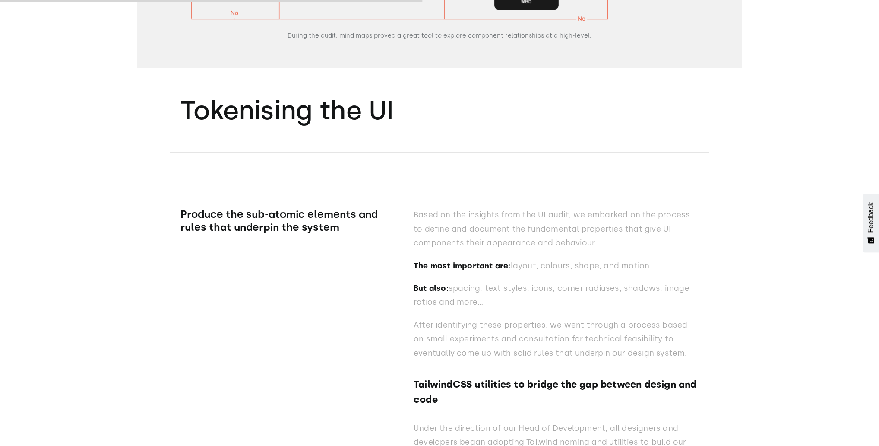
scroll to position [6303, 0]
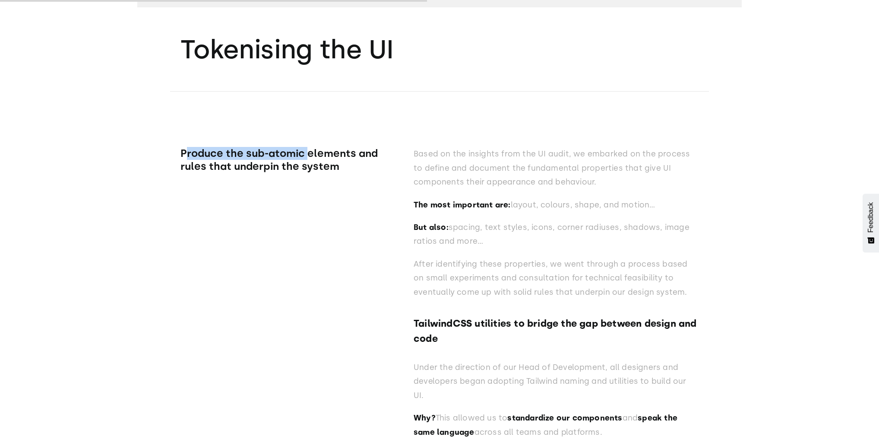
drag, startPoint x: 187, startPoint y: 155, endPoint x: 330, endPoint y: 149, distance: 143.9
click at [319, 151] on h3 "Produce the sub-atomic elements and rules that underpin the system" at bounding box center [283, 160] width 207 height 26
click at [354, 157] on h3 "Produce the sub-atomic elements and rules that underpin the system" at bounding box center [283, 160] width 207 height 26
drag, startPoint x: 194, startPoint y: 154, endPoint x: 433, endPoint y: 152, distance: 238.8
click at [433, 152] on div "Produce the sub-atomic elements and rules that underpin the system Based on the…" at bounding box center [439, 346] width 518 height 509
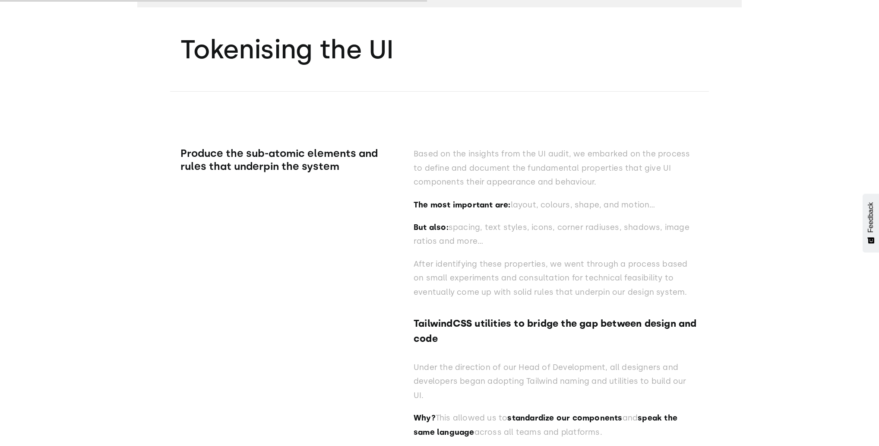
click at [420, 181] on p "Based on the insights from the UI audit, we embarked on the process to define a…" at bounding box center [556, 168] width 285 height 42
click at [307, 184] on div "Produce the sub-atomic elements and rules that underpin the system" at bounding box center [283, 374] width 207 height 454
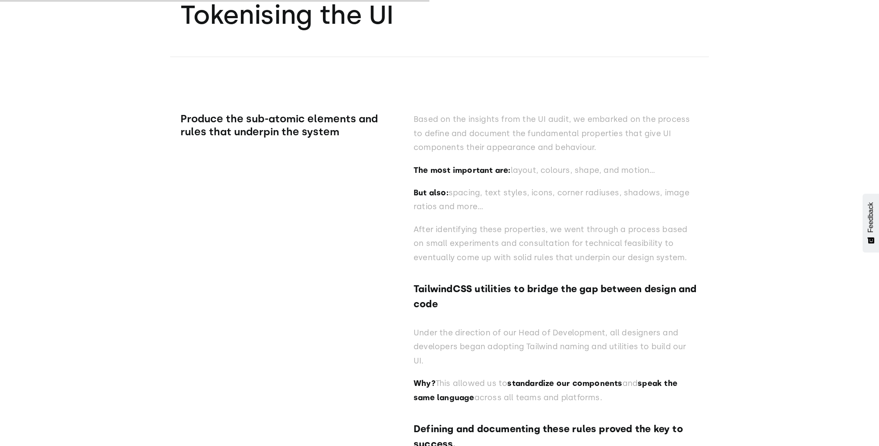
click at [323, 148] on div "Produce the sub-atomic elements and rules that underpin the system" at bounding box center [283, 339] width 207 height 454
drag, startPoint x: 550, startPoint y: 124, endPoint x: 700, endPoint y: 141, distance: 151.2
click at [656, 123] on p "Based on the insights from the UI audit, we embarked on the process to define a…" at bounding box center [556, 133] width 285 height 42
drag, startPoint x: 695, startPoint y: 140, endPoint x: 697, endPoint y: 145, distance: 5.2
click at [695, 143] on p "Based on the insights from the UI audit, we embarked on the process to define a…" at bounding box center [556, 133] width 285 height 42
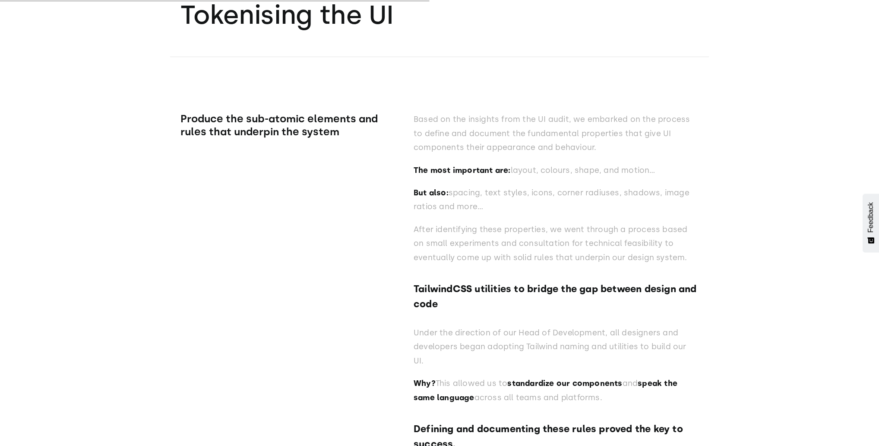
click at [619, 124] on p "Based on the insights from the UI audit, we embarked on the process to define a…" at bounding box center [556, 133] width 285 height 42
drag, startPoint x: 656, startPoint y: 123, endPoint x: 627, endPoint y: 145, distance: 36.6
click at [682, 125] on p "Based on the insights from the UI audit, we embarked on the process to define a…" at bounding box center [556, 133] width 285 height 42
click at [598, 154] on p "Based on the insights from the UI audit, we embarked on the process to define a…" at bounding box center [556, 133] width 285 height 42
drag, startPoint x: 452, startPoint y: 133, endPoint x: 641, endPoint y: 128, distance: 188.3
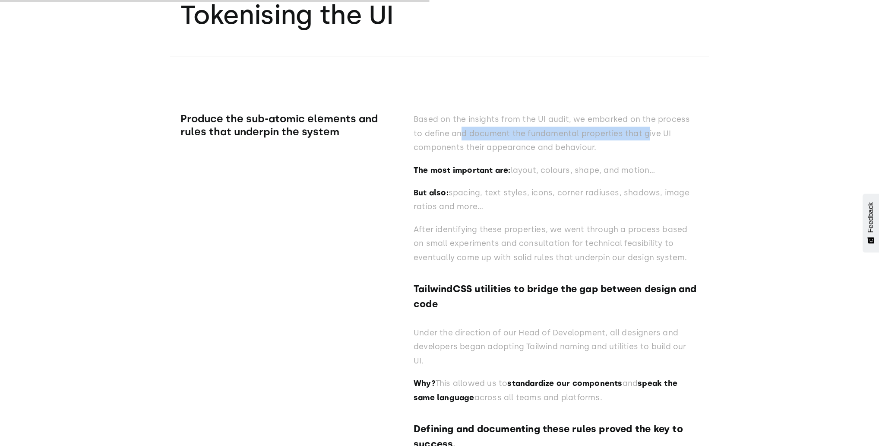
click at [641, 128] on p "Based on the insights from the UI audit, we embarked on the process to define a…" at bounding box center [556, 133] width 285 height 42
click at [683, 133] on p "Based on the insights from the UI audit, we embarked on the process to define a…" at bounding box center [556, 133] width 285 height 42
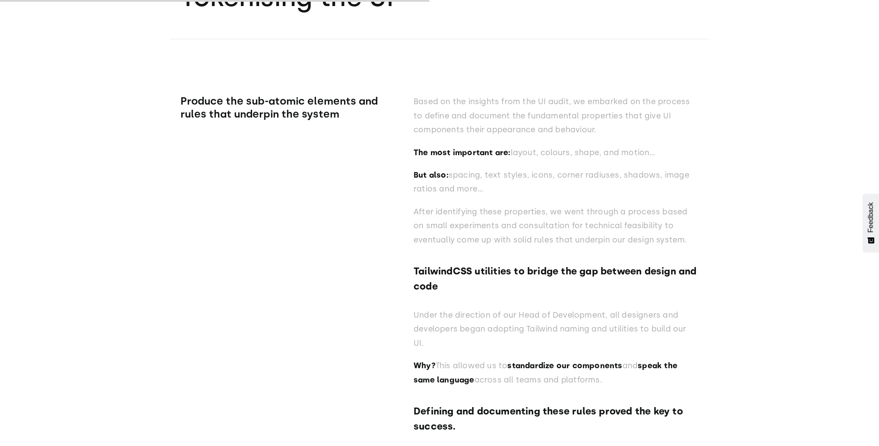
scroll to position [6372, 0]
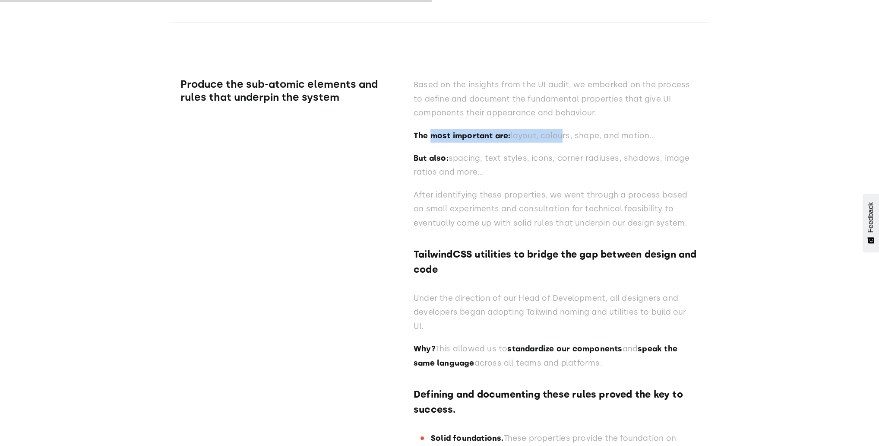
drag, startPoint x: 431, startPoint y: 134, endPoint x: 565, endPoint y: 133, distance: 134.3
click at [565, 133] on p "The most important are: layout, colours, shape, and motion…" at bounding box center [556, 136] width 285 height 14
click at [630, 155] on p "But also: spacing, text styles, icons, corner radiuses, shadows, image ratios a…" at bounding box center [556, 165] width 285 height 28
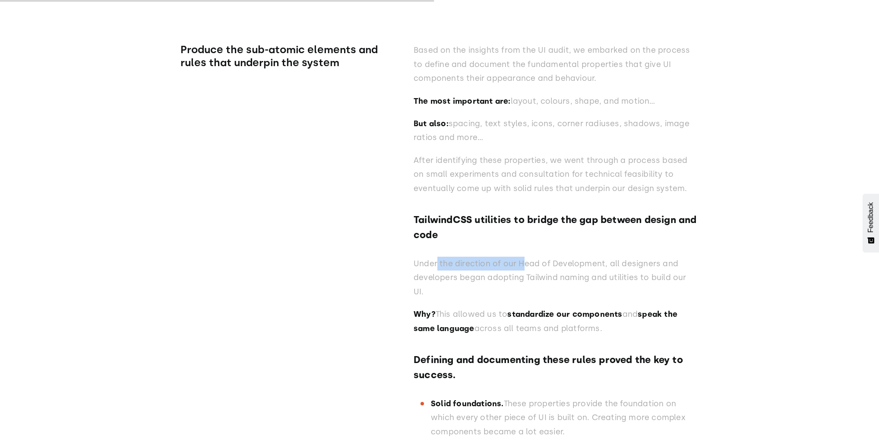
drag, startPoint x: 438, startPoint y: 268, endPoint x: 588, endPoint y: 268, distance: 150.2
click at [528, 259] on p "Under the direction of our Head of Development, all designers and developers be…" at bounding box center [556, 277] width 285 height 42
click at [630, 275] on p "Under the direction of our Head of Development, all designers and developers be…" at bounding box center [556, 277] width 285 height 42
drag, startPoint x: 432, startPoint y: 281, endPoint x: 535, endPoint y: 281, distance: 102.8
click at [528, 281] on p "Under the direction of our Head of Development, all designers and developers be…" at bounding box center [556, 277] width 285 height 42
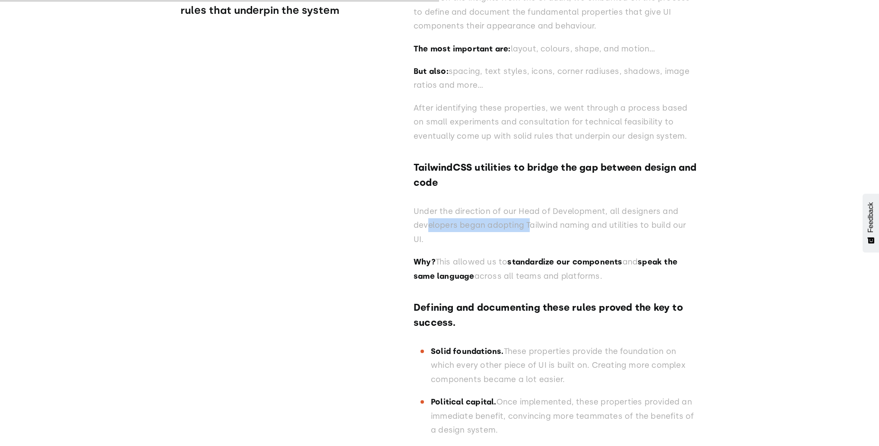
scroll to position [6510, 0]
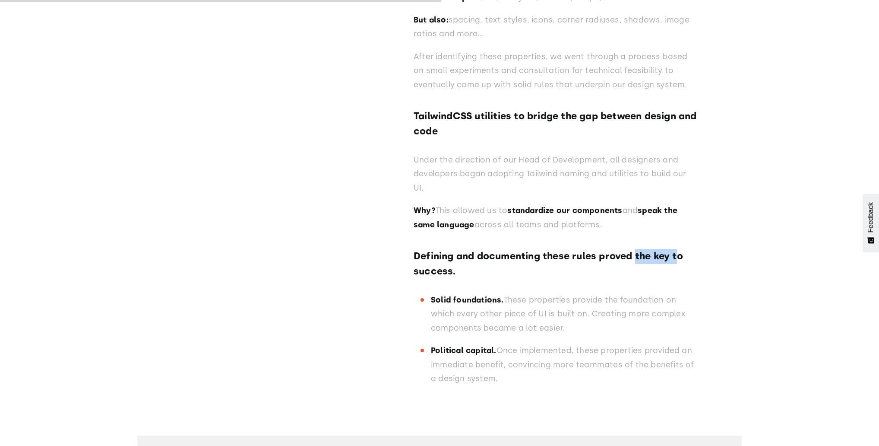
click at [678, 249] on h4 "Defining and documenting these rules proved the key to success." at bounding box center [556, 264] width 285 height 30
click at [511, 268] on div "Based on the insights from the UI audit, we embarked on the process to define a…" at bounding box center [556, 167] width 285 height 454
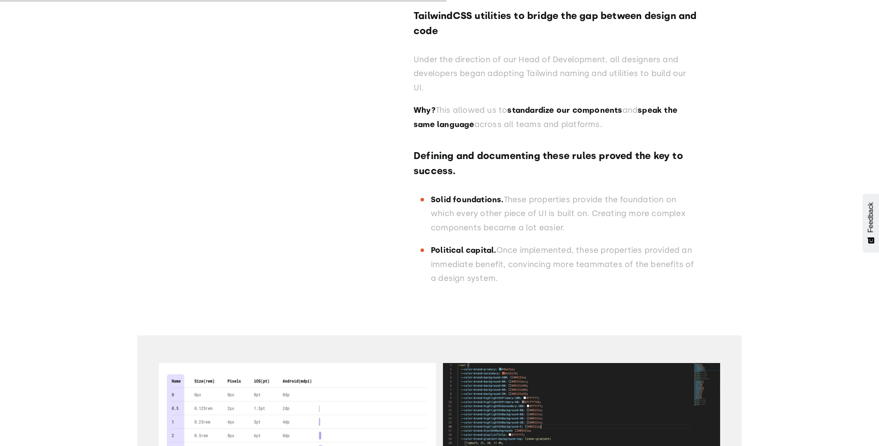
scroll to position [6614, 0]
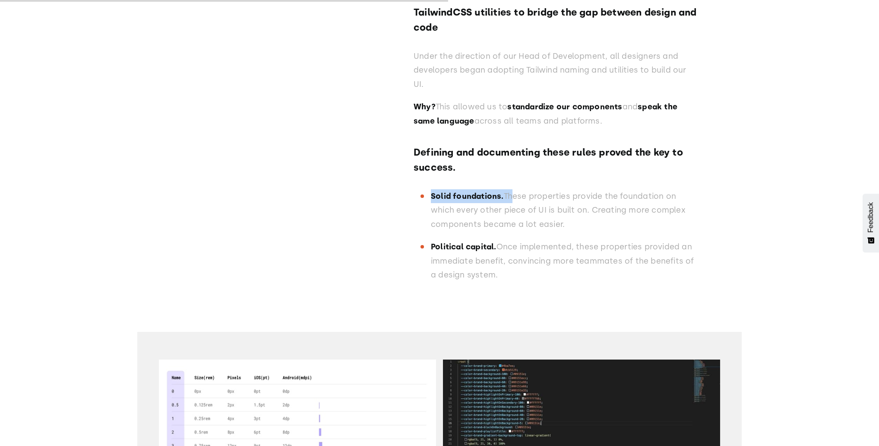
drag, startPoint x: 430, startPoint y: 183, endPoint x: 541, endPoint y: 180, distance: 111.4
click at [523, 189] on div "Solid foundations. These properties provide the foundation on which every other…" at bounding box center [556, 214] width 285 height 51
click at [535, 225] on div "Solid foundations. These properties provide the foundation on which every other…" at bounding box center [556, 214] width 285 height 51
drag, startPoint x: 467, startPoint y: 230, endPoint x: 587, endPoint y: 259, distance: 123.4
click at [512, 240] on p "Political capital. Once implemented, these properties provided an immediate ben…" at bounding box center [565, 261] width 268 height 42
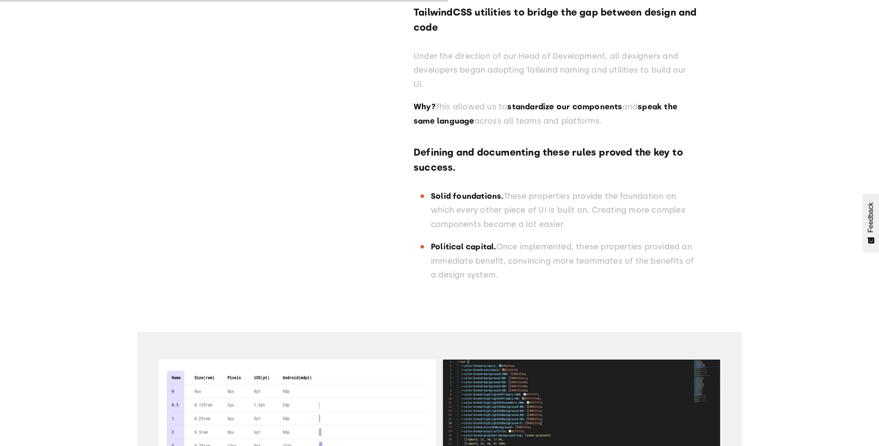
click at [595, 261] on p "Political capital. Once implemented, these properties provided an immediate ben…" at bounding box center [565, 261] width 268 height 42
drag, startPoint x: 608, startPoint y: 178, endPoint x: 662, endPoint y: 180, distance: 54.0
click at [660, 189] on p "Solid foundations. These properties provide the foundation on which every other…" at bounding box center [565, 210] width 268 height 42
click at [663, 193] on p "Solid foundations. These properties provide the foundation on which every other…" at bounding box center [565, 210] width 268 height 42
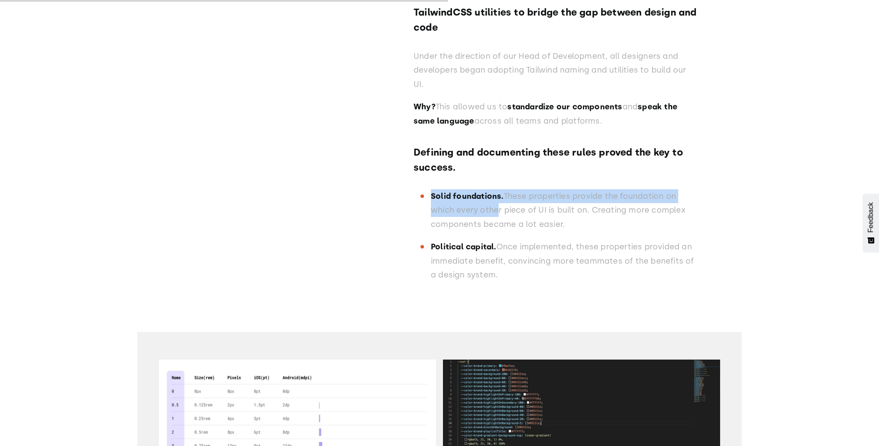
drag, startPoint x: 422, startPoint y: 199, endPoint x: 509, endPoint y: 207, distance: 88.1
click at [497, 200] on div "Produce the sub-atomic elements and rules that underpin the system Based on the…" at bounding box center [439, 35] width 518 height 509
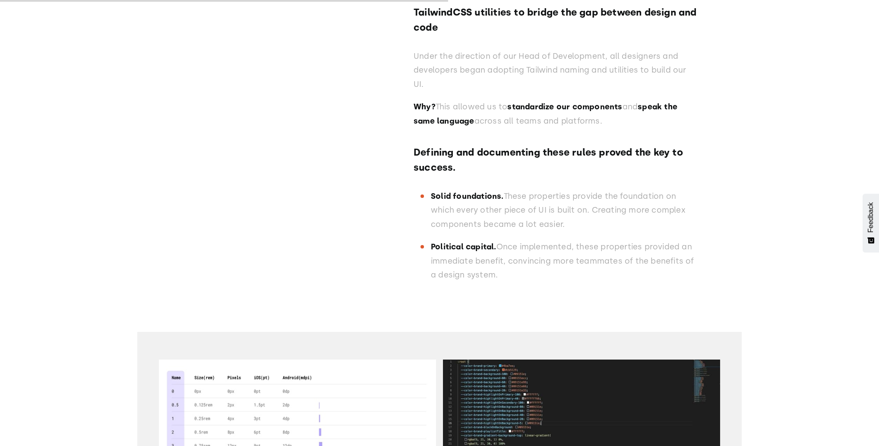
click at [515, 211] on p "Solid foundations. These properties provide the foundation on which every other…" at bounding box center [565, 210] width 268 height 42
click at [504, 191] on p "Solid foundations. These properties provide the foundation on which every other…" at bounding box center [565, 210] width 268 height 42
drag, startPoint x: 513, startPoint y: 197, endPoint x: 572, endPoint y: 197, distance: 58.7
click at [572, 197] on p "Solid foundations. These properties provide the foundation on which every other…" at bounding box center [565, 210] width 268 height 42
click at [662, 212] on p "Solid foundations. These properties provide the foundation on which every other…" at bounding box center [565, 210] width 268 height 42
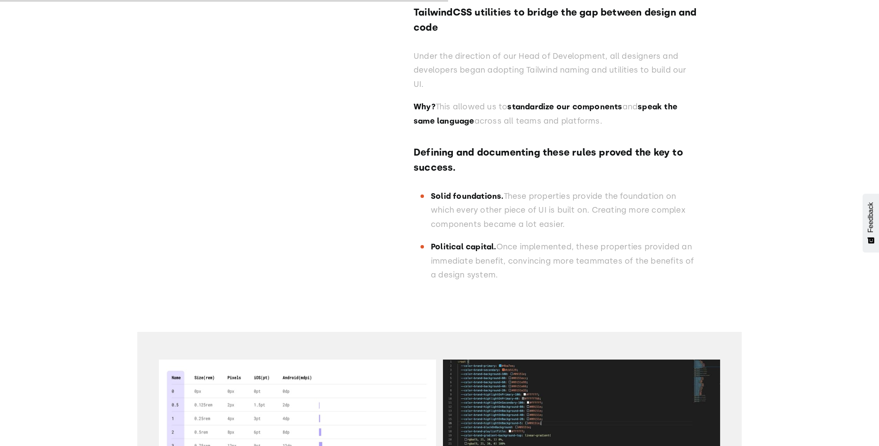
drag, startPoint x: 593, startPoint y: 196, endPoint x: 629, endPoint y: 205, distance: 37.2
click at [629, 205] on p "Solid foundations. These properties provide the foundation on which every other…" at bounding box center [565, 210] width 268 height 42
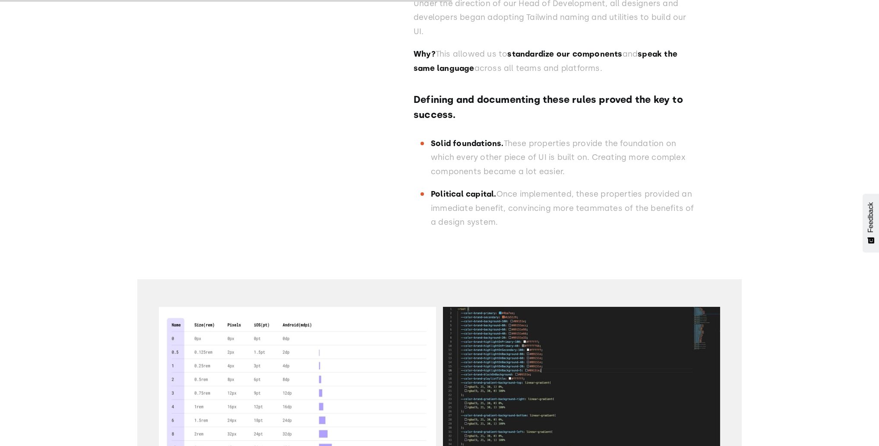
scroll to position [6718, 0]
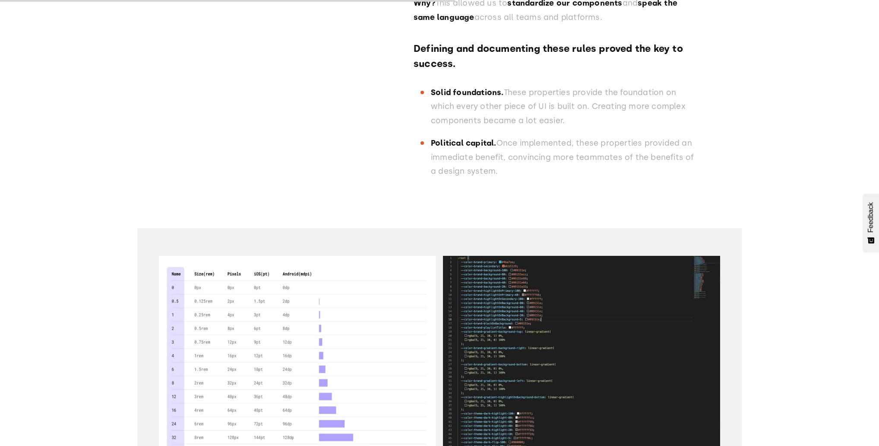
click at [586, 168] on div "Political capital. Once implemented, these properties provided an immediate ben…" at bounding box center [556, 161] width 285 height 51
drag, startPoint x: 453, startPoint y: 130, endPoint x: 516, endPoint y: 129, distance: 62.6
click at [498, 136] on p "Political capital. Once implemented, these properties provided an immediate ben…" at bounding box center [565, 157] width 268 height 42
click at [549, 146] on p "Political capital. Once implemented, these properties provided an immediate ben…" at bounding box center [565, 157] width 268 height 42
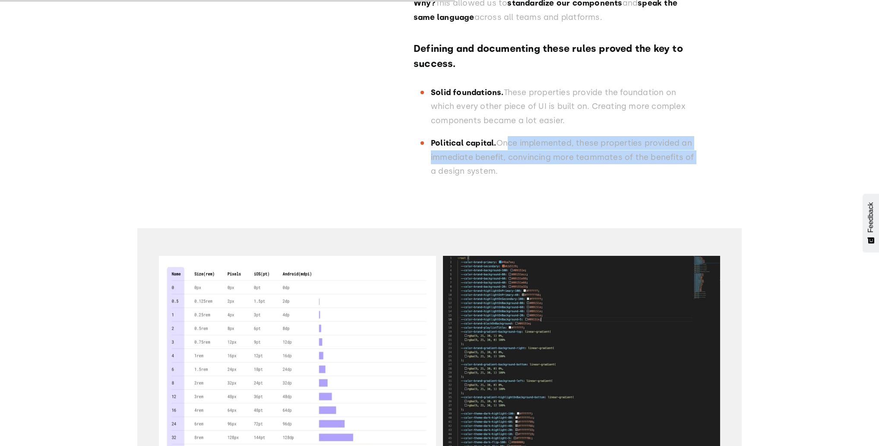
drag, startPoint x: 528, startPoint y: 129, endPoint x: 717, endPoint y: 143, distance: 189.7
click at [717, 143] on div "Audit Audit and comparison to code We performed an exhausting audit of every co…" at bounding box center [439, 185] width 879 height 3868
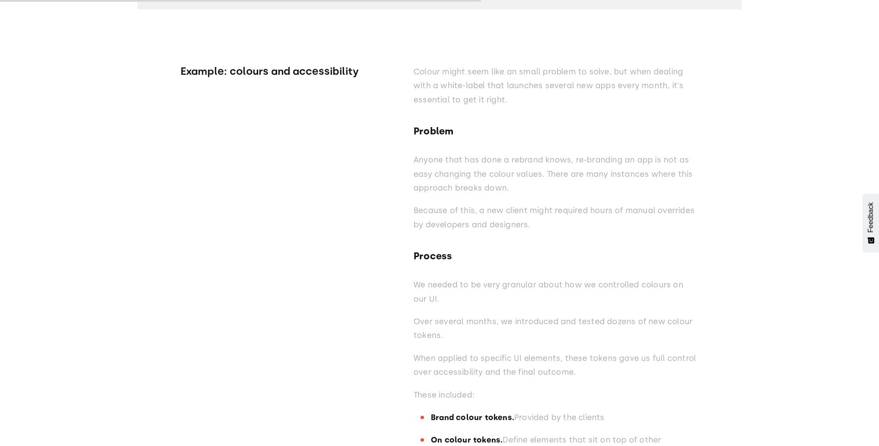
scroll to position [7270, 0]
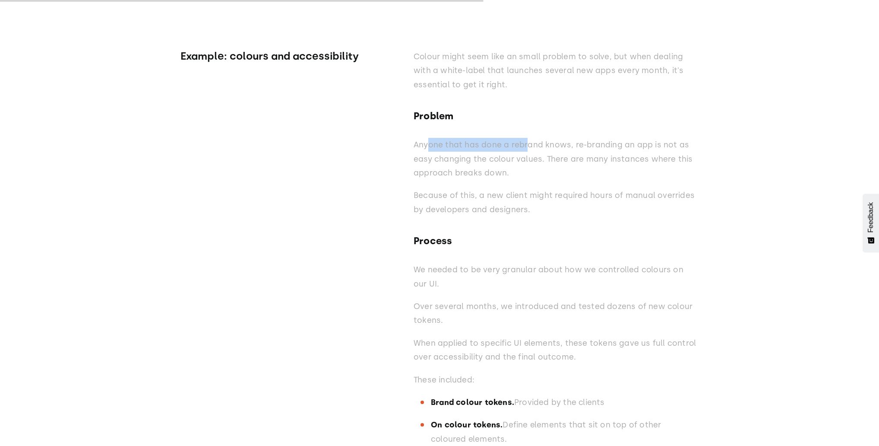
drag, startPoint x: 428, startPoint y: 133, endPoint x: 572, endPoint y: 110, distance: 145.2
click at [544, 116] on div "Colour might seem like an small problem to solve, but when dealing with a white…" at bounding box center [556, 282] width 285 height 464
click at [609, 138] on p "Anyone that has done a rebrand knows, re-branding an app is not as easy changin…" at bounding box center [556, 159] width 285 height 42
drag, startPoint x: 506, startPoint y: 141, endPoint x: 731, endPoint y: 132, distance: 224.7
click at [667, 120] on div "Colour might seem like an small problem to solve, but when dealing with a white…" at bounding box center [556, 282] width 285 height 464
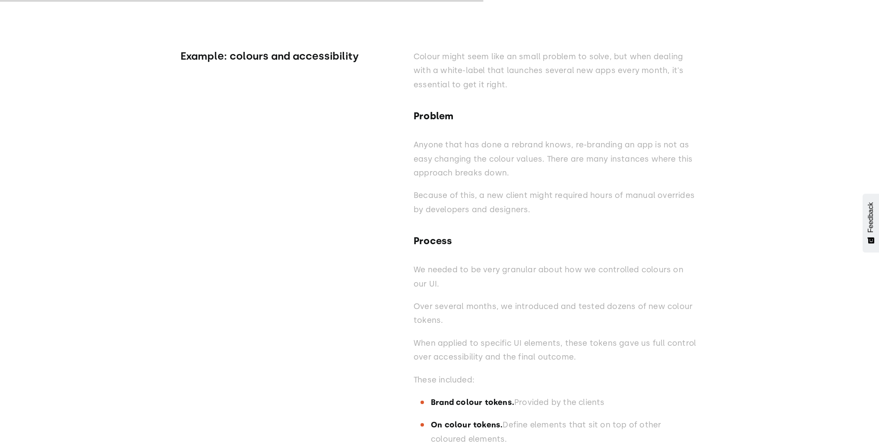
drag, startPoint x: 734, startPoint y: 135, endPoint x: 725, endPoint y: 135, distance: 9.1
drag, startPoint x: 465, startPoint y: 144, endPoint x: 535, endPoint y: 141, distance: 69.6
click at [532, 141] on p "Anyone that has done a rebrand knows, re-branding an app is not as easy changin…" at bounding box center [556, 159] width 285 height 42
click at [556, 158] on p "Anyone that has done a rebrand knows, re-branding an app is not as easy changin…" at bounding box center [556, 159] width 285 height 42
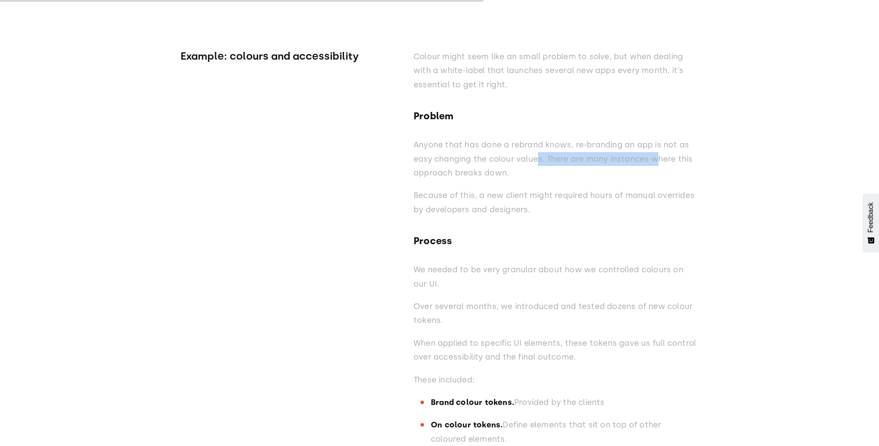
drag, startPoint x: 546, startPoint y: 149, endPoint x: 710, endPoint y: 141, distance: 163.8
click at [678, 142] on p "Anyone that has done a rebrand knows, re-branding an app is not as easy changin…" at bounding box center [556, 159] width 285 height 42
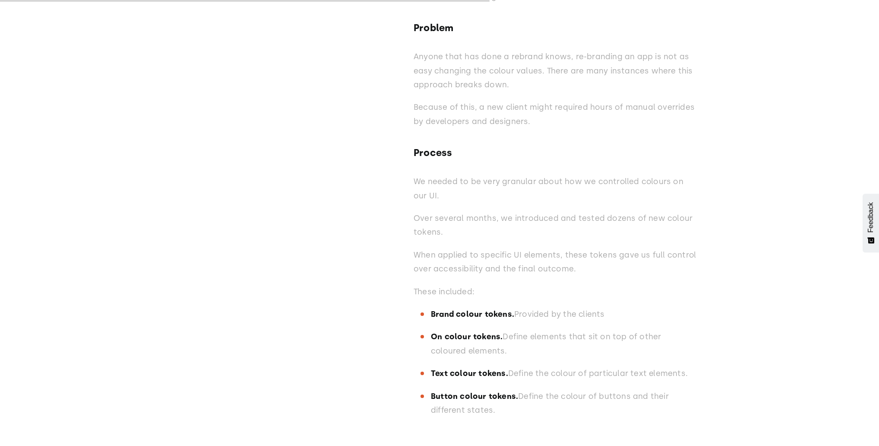
scroll to position [7374, 0]
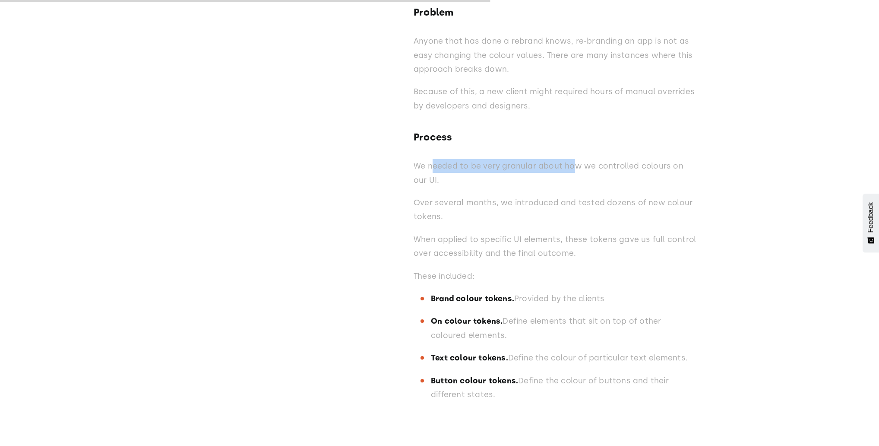
drag, startPoint x: 432, startPoint y: 155, endPoint x: 573, endPoint y: 153, distance: 141.2
click at [573, 159] on p "We needed to be very granular about how we controlled colours on our UI." at bounding box center [556, 173] width 285 height 28
click at [579, 177] on div "Colour might seem like an small problem to solve, but when dealing with a white…" at bounding box center [556, 178] width 285 height 464
drag, startPoint x: 533, startPoint y: 154, endPoint x: 671, endPoint y: 159, distance: 138.2
click at [644, 159] on p "We needed to be very granular about how we controlled colours on our UI." at bounding box center [556, 173] width 285 height 28
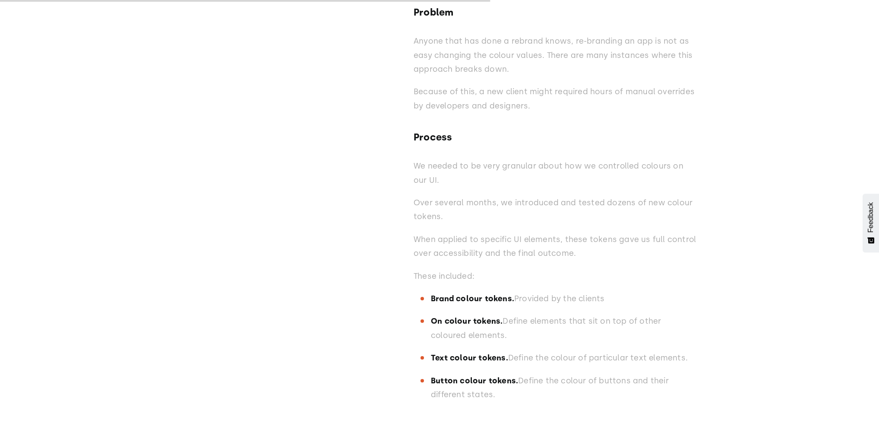
click at [684, 165] on p "We needed to be very granular about how we controlled colours on our UI." at bounding box center [556, 173] width 285 height 28
drag, startPoint x: 410, startPoint y: 191, endPoint x: 617, endPoint y: 191, distance: 207.2
click at [617, 191] on div "Example: colours and accessibility Colour might seem like an small problem to s…" at bounding box center [439, 150] width 518 height 519
drag, startPoint x: 608, startPoint y: 212, endPoint x: 597, endPoint y: 211, distance: 10.9
click at [608, 212] on p "Over several months, we introduced and tested dozens of new colour tokens." at bounding box center [556, 210] width 285 height 28
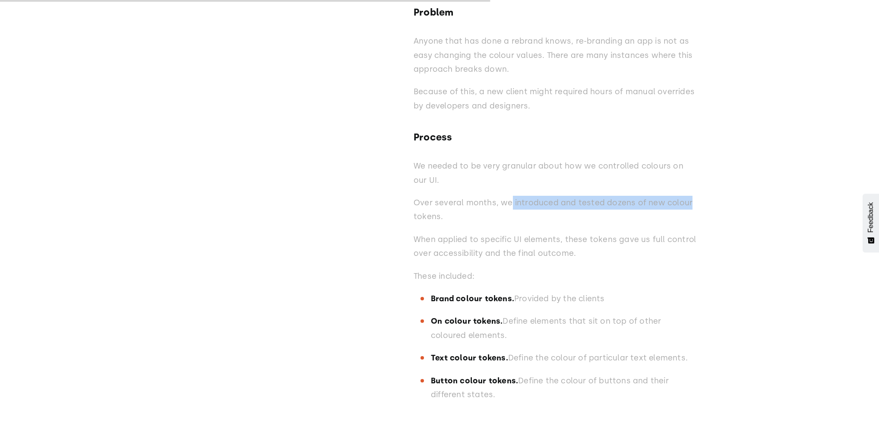
drag, startPoint x: 508, startPoint y: 192, endPoint x: 713, endPoint y: 190, distance: 205.1
click at [626, 232] on p "When applied to specific UI elements, these tokens gave us full control over ac…" at bounding box center [556, 246] width 285 height 28
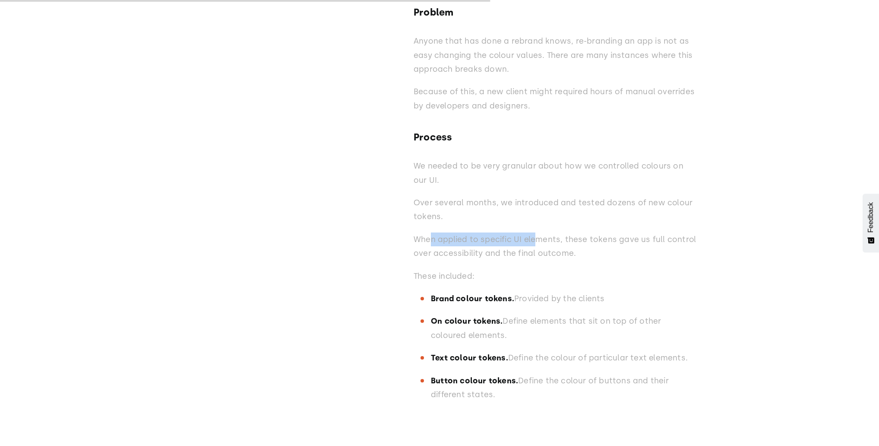
drag, startPoint x: 429, startPoint y: 228, endPoint x: 566, endPoint y: 228, distance: 136.9
click at [548, 232] on p "When applied to specific UI elements, these tokens gave us full control over ac…" at bounding box center [556, 246] width 285 height 28
click at [597, 247] on p "When applied to specific UI elements, these tokens gave us full control over ac…" at bounding box center [556, 246] width 285 height 28
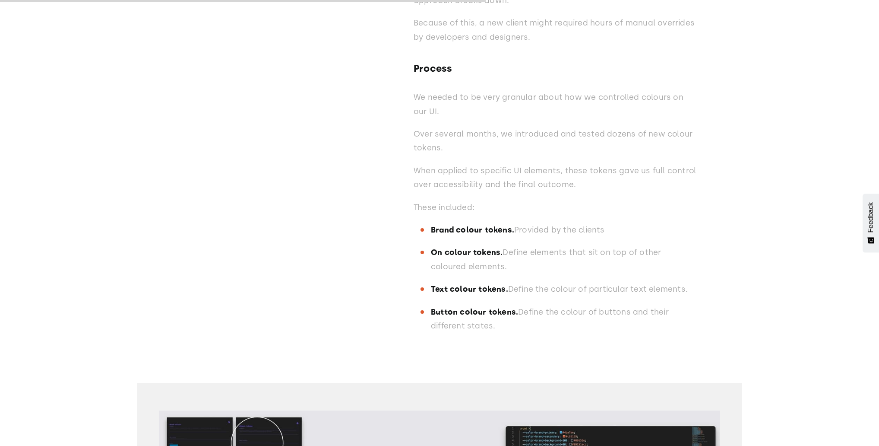
scroll to position [7443, 0]
drag, startPoint x: 582, startPoint y: 162, endPoint x: 703, endPoint y: 163, distance: 120.9
click at [533, 188] on div "Colour might seem like an small problem to solve, but when dealing with a white…" at bounding box center [556, 109] width 285 height 464
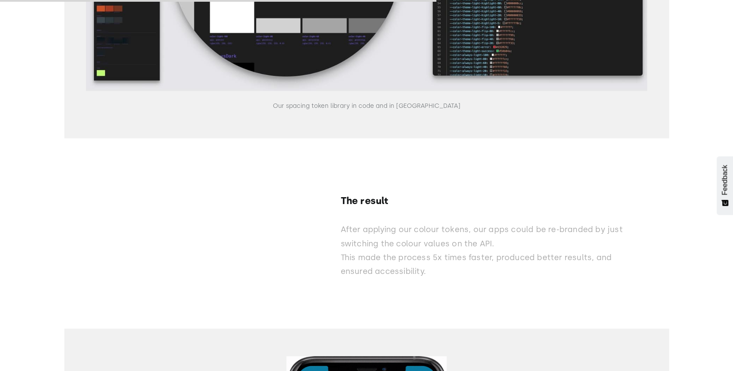
scroll to position [8015, 0]
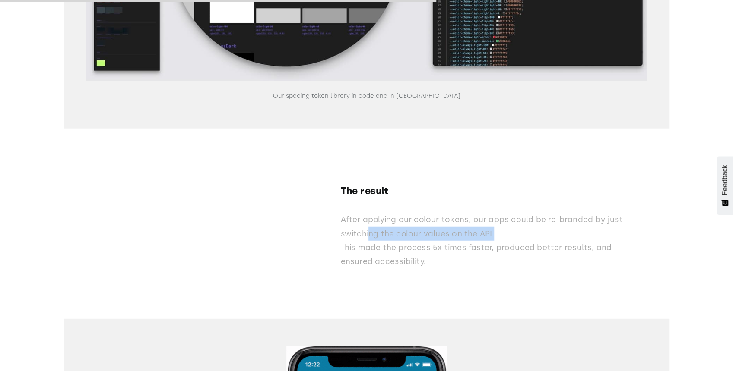
drag, startPoint x: 371, startPoint y: 218, endPoint x: 560, endPoint y: 222, distance: 189.1
click at [560, 222] on p "After applying our colour tokens, our apps could be re-branded by just switchin…" at bounding box center [483, 241] width 285 height 56
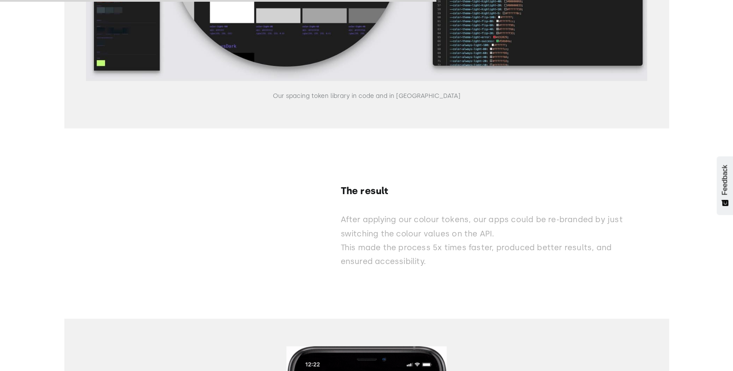
click at [576, 232] on p "After applying our colour tokens, our apps could be re-branded by just switchin…" at bounding box center [483, 241] width 285 height 56
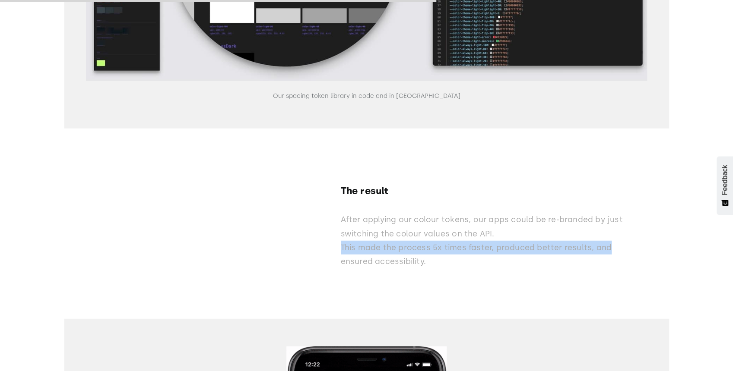
drag, startPoint x: 341, startPoint y: 237, endPoint x: 612, endPoint y: 241, distance: 270.7
click at [612, 241] on div "The result After applying our colour tokens, our apps could be re-branded by ju…" at bounding box center [367, 203] width 518 height 149
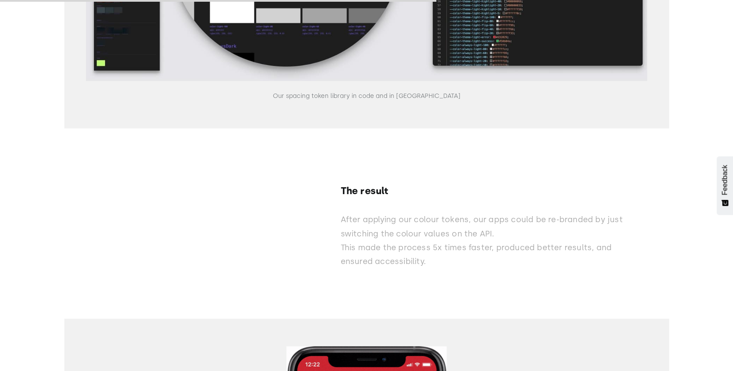
click at [608, 256] on p "After applying our colour tokens, our apps could be re-branded by just switchin…" at bounding box center [483, 241] width 285 height 56
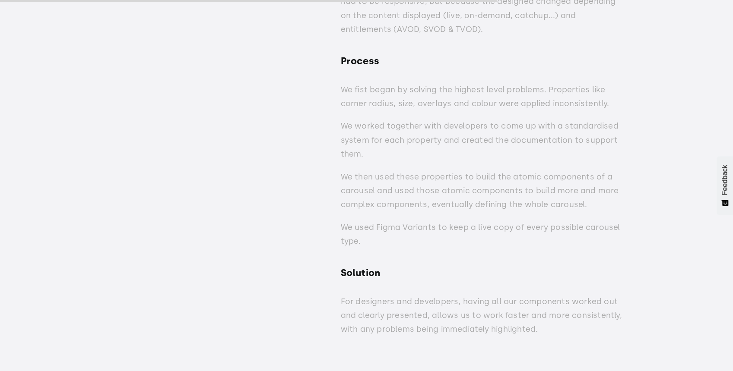
scroll to position [9253, 0]
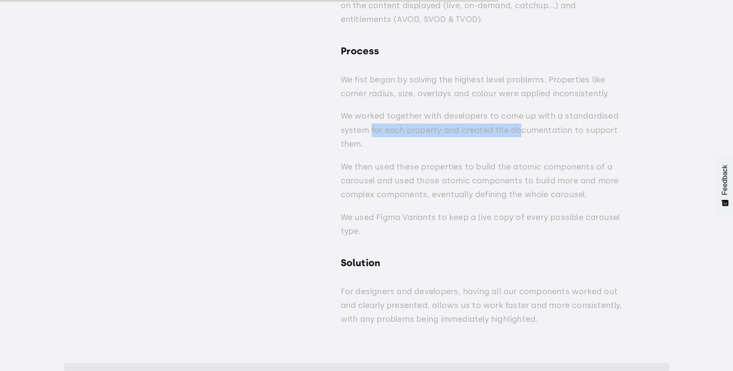
drag, startPoint x: 390, startPoint y: 122, endPoint x: 525, endPoint y: 127, distance: 134.8
click at [521, 124] on p "We worked together with developers to come up with a standardised system for ea…" at bounding box center [483, 130] width 285 height 42
click at [528, 133] on p "We worked together with developers to come up with a standardised system for ea…" at bounding box center [483, 130] width 285 height 42
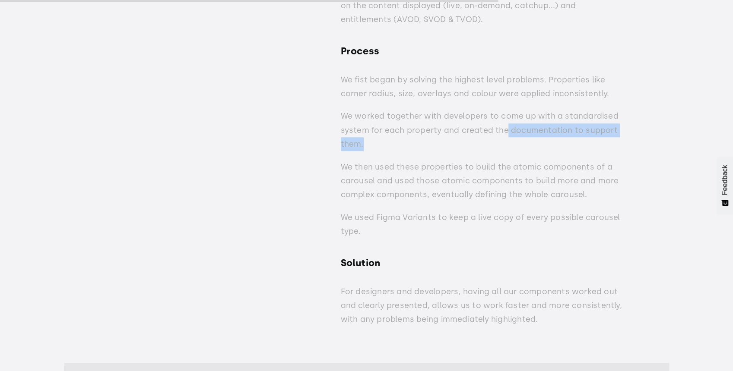
drag, startPoint x: 549, startPoint y: 127, endPoint x: 670, endPoint y: 129, distance: 120.9
click at [670, 129] on div "Our process: start at the highest level of abstraction, and work our way down. …" at bounding box center [366, 86] width 733 height 1150
click at [348, 163] on p "We then used these properties to build the atomic components of a carousel and …" at bounding box center [483, 181] width 285 height 42
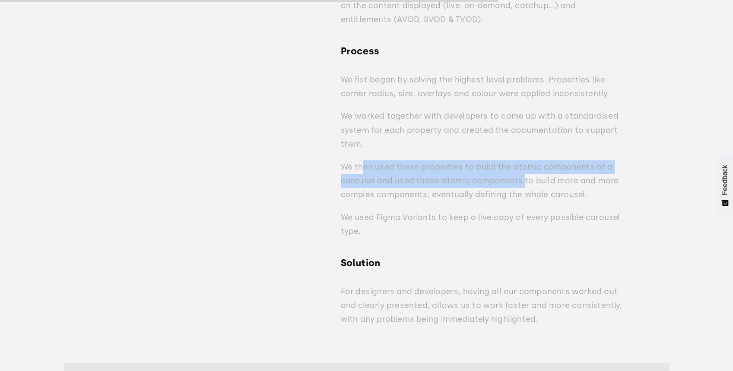
drag, startPoint x: 363, startPoint y: 161, endPoint x: 522, endPoint y: 166, distance: 159.0
click at [522, 166] on p "We then used these properties to build the atomic components of a carousel and …" at bounding box center [483, 181] width 285 height 42
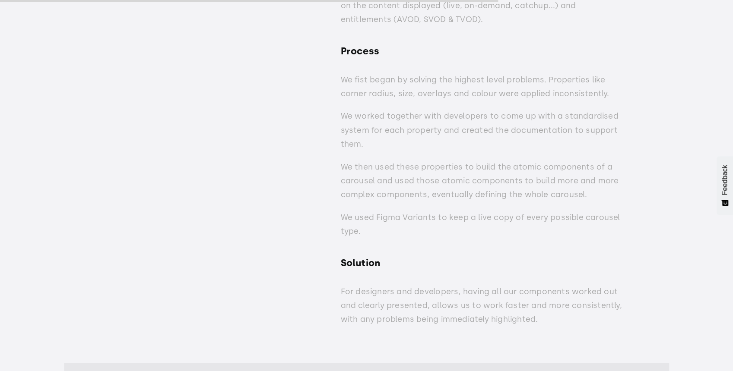
click at [527, 183] on p "We then used these properties to build the atomic components of a carousel and …" at bounding box center [483, 181] width 285 height 42
drag, startPoint x: 470, startPoint y: 160, endPoint x: 587, endPoint y: 160, distance: 116.6
click at [587, 160] on p "We then used these properties to build the atomic components of a carousel and …" at bounding box center [483, 181] width 285 height 42
click at [613, 169] on p "We then used these properties to build the atomic components of a carousel and …" at bounding box center [483, 181] width 285 height 42
drag, startPoint x: 354, startPoint y: 173, endPoint x: 508, endPoint y: 178, distance: 153.8
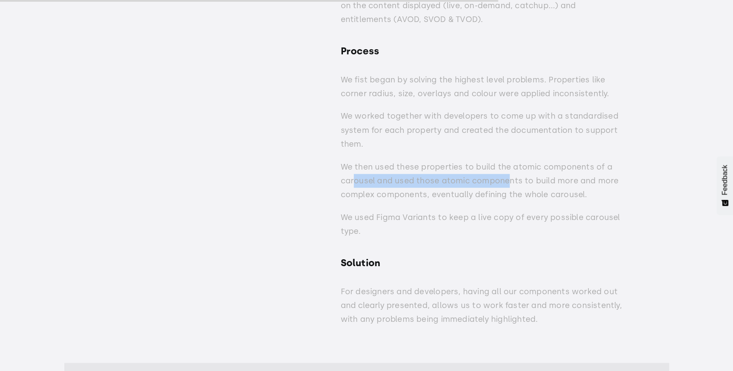
click at [508, 174] on p "We then used these properties to build the atomic components of a carousel and …" at bounding box center [483, 181] width 285 height 42
click at [464, 192] on p "We then used these properties to build the atomic components of a carousel and …" at bounding box center [483, 181] width 285 height 42
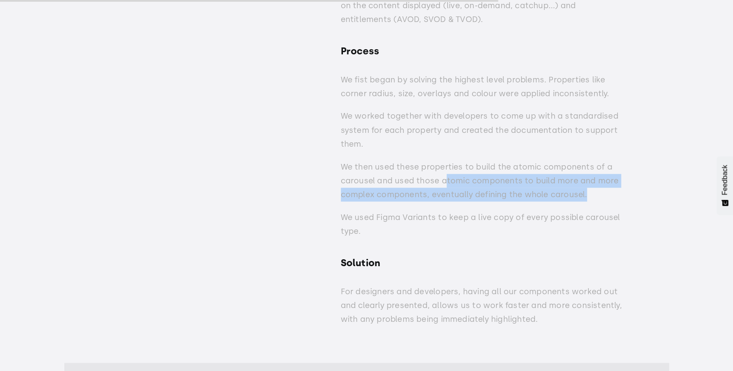
drag, startPoint x: 446, startPoint y: 175, endPoint x: 583, endPoint y: 189, distance: 138.4
click at [583, 189] on p "We then used these properties to build the atomic components of a carousel and …" at bounding box center [483, 181] width 285 height 42
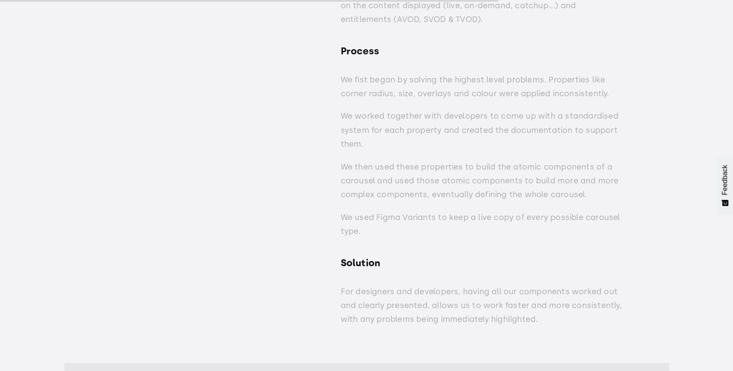
drag, startPoint x: 616, startPoint y: 196, endPoint x: 591, endPoint y: 183, distance: 28.6
click at [616, 197] on div "Problem Building our web carousel was a real challenge, not only because it had…" at bounding box center [483, 139] width 285 height 394
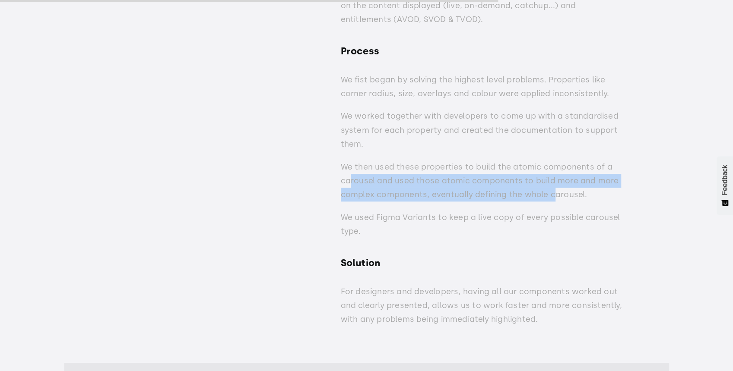
drag, startPoint x: 351, startPoint y: 172, endPoint x: 553, endPoint y: 183, distance: 202.4
click at [553, 183] on p "We then used these properties to build the atomic components of a carousel and …" at bounding box center [483, 181] width 285 height 42
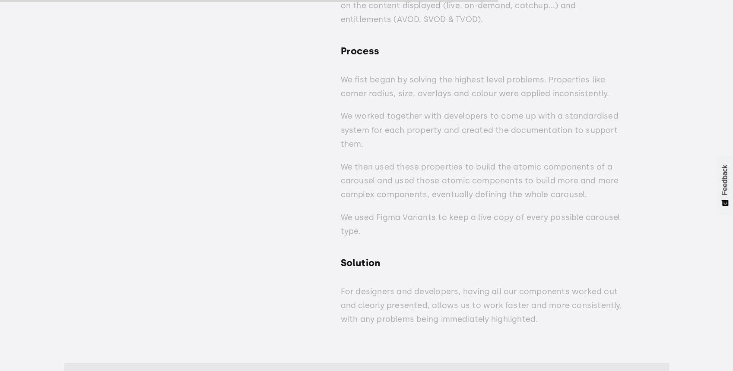
drag, startPoint x: 520, startPoint y: 203, endPoint x: 409, endPoint y: 201, distance: 111.0
click at [520, 211] on p "We used Figma Variants to keep a live copy of every possible carousel type." at bounding box center [483, 225] width 285 height 28
click at [400, 212] on p "We used Figma Variants to keep a live copy of every possible carousel type." at bounding box center [483, 225] width 285 height 28
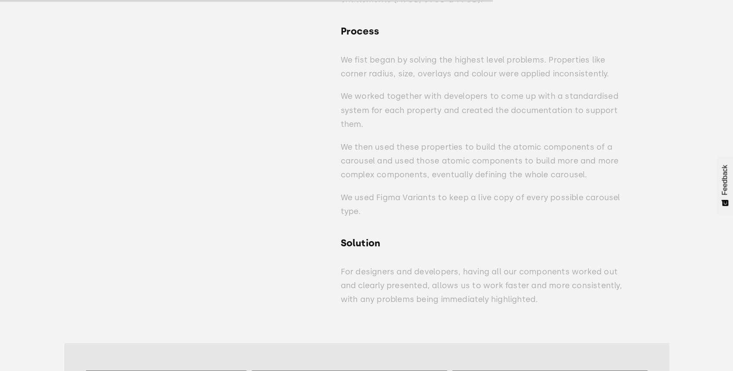
scroll to position [9310, 0]
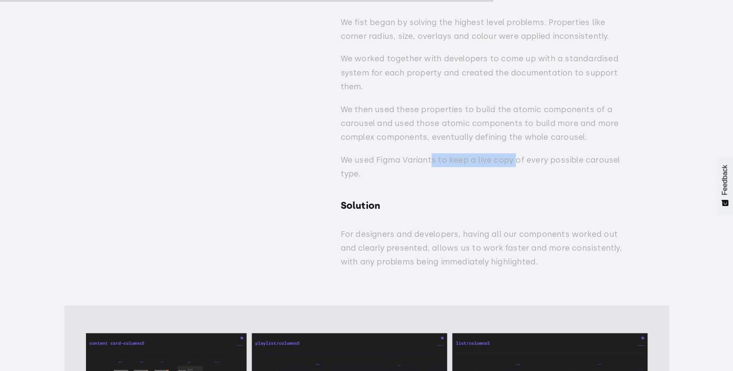
drag, startPoint x: 429, startPoint y: 148, endPoint x: 516, endPoint y: 148, distance: 87.2
click at [512, 153] on p "We used Figma Variants to keep a live copy of every possible carousel type." at bounding box center [483, 167] width 285 height 28
click at [555, 160] on p "We used Figma Variants to keep a live copy of every possible carousel type." at bounding box center [483, 167] width 285 height 28
drag, startPoint x: 465, startPoint y: 149, endPoint x: 611, endPoint y: 155, distance: 145.7
click at [620, 154] on p "We used Figma Variants to keep a live copy of every possible carousel type." at bounding box center [483, 167] width 285 height 28
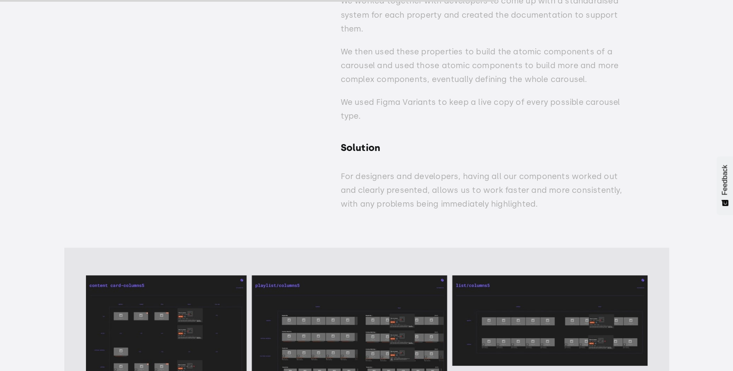
click at [379, 127] on div "Problem Building our web carousel was a real challenge, not only because it had…" at bounding box center [483, 23] width 285 height 394
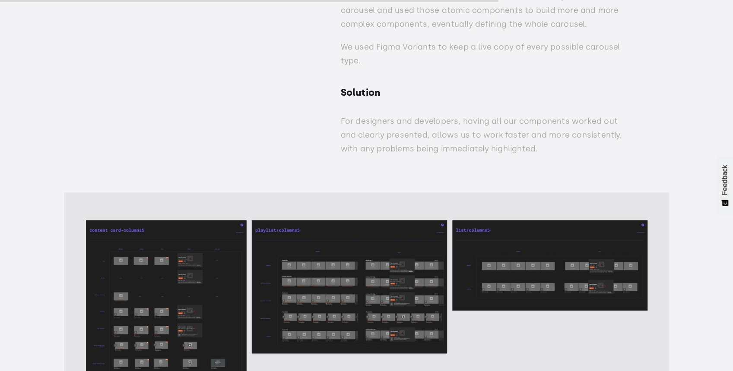
scroll to position [9425, 0]
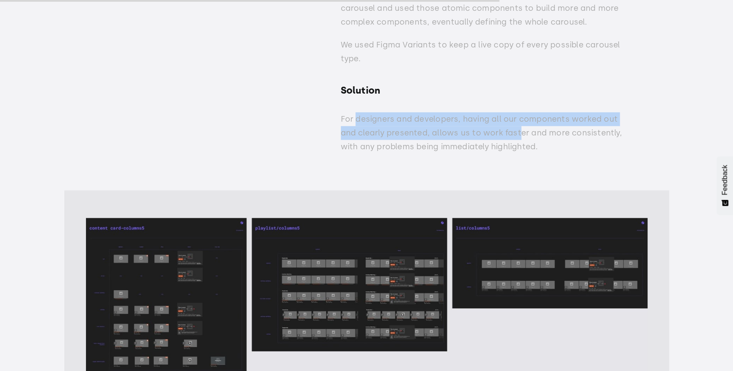
drag, startPoint x: 355, startPoint y: 111, endPoint x: 695, endPoint y: 123, distance: 339.6
click at [563, 124] on p "For designers and developers, having all our components worked out and clearly …" at bounding box center [483, 133] width 285 height 42
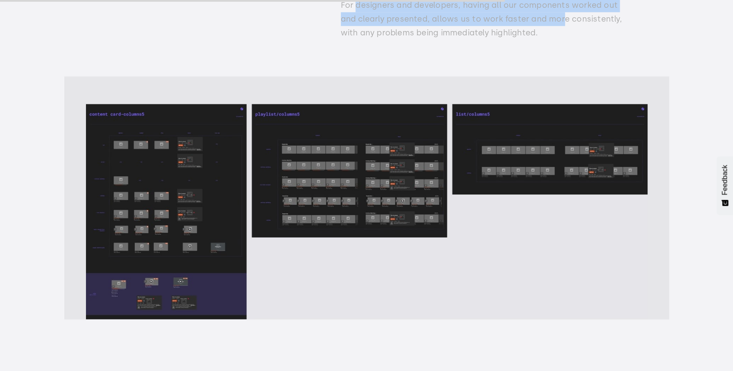
scroll to position [9541, 0]
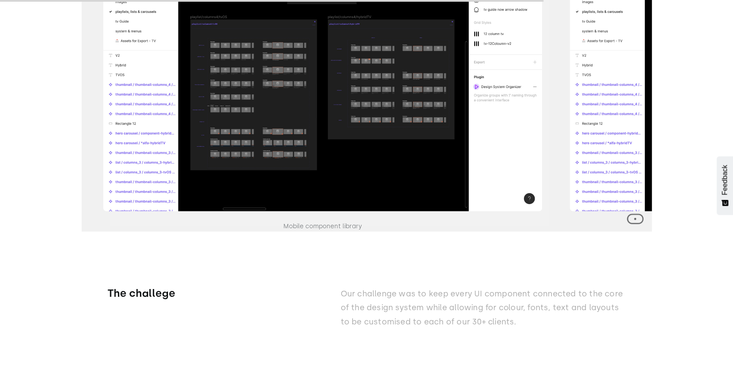
scroll to position [10256, 0]
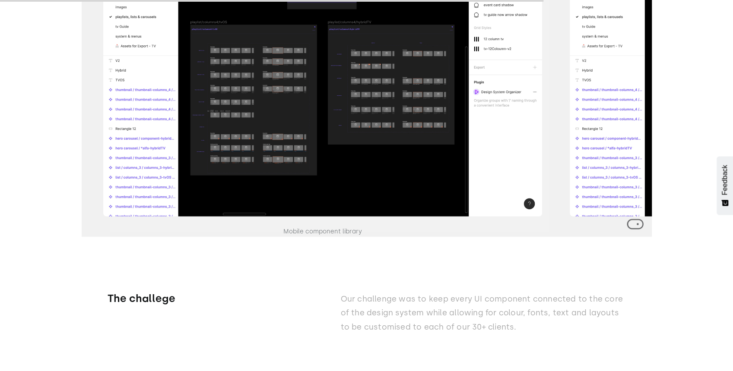
click at [308, 144] on img at bounding box center [322, 72] width 439 height 289
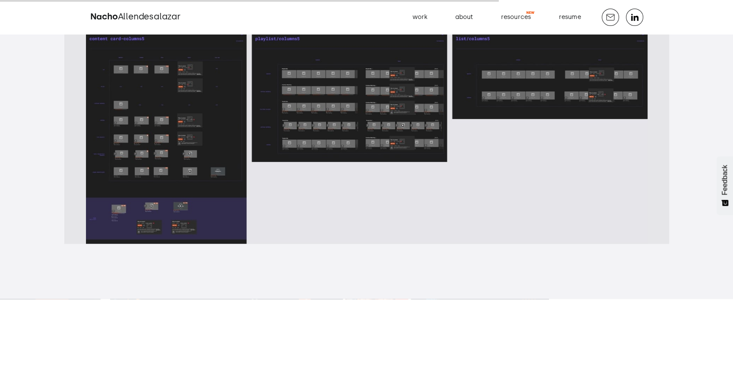
scroll to position [9584, 0]
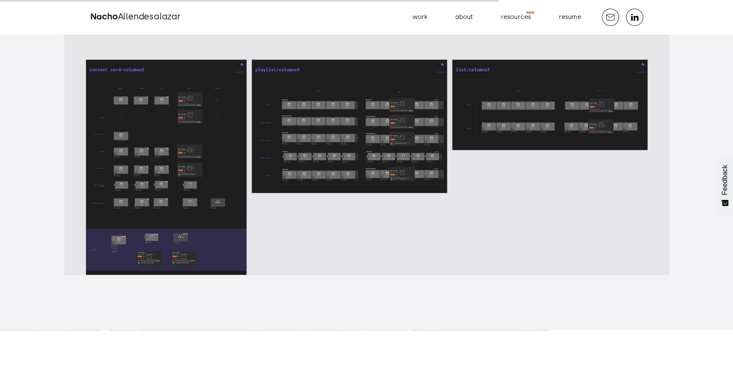
click at [366, 128] on img at bounding box center [366, 167] width 561 height 215
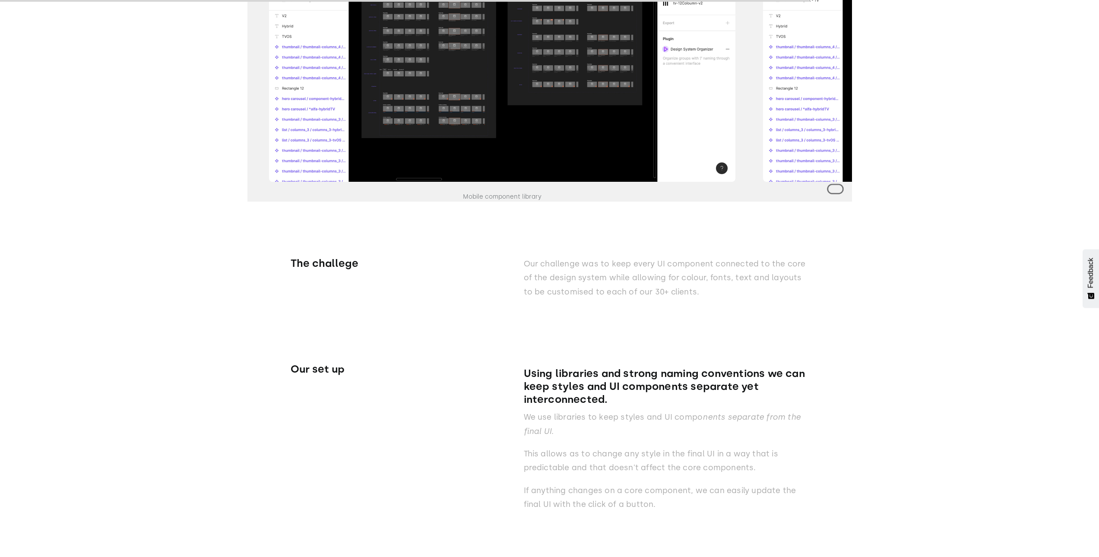
scroll to position [10544, 0]
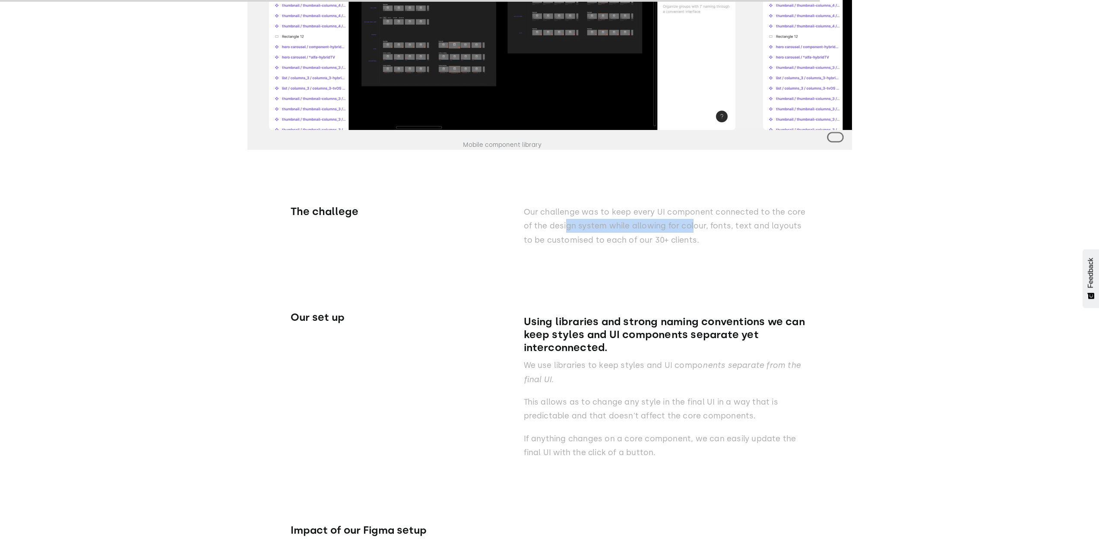
drag, startPoint x: 567, startPoint y: 238, endPoint x: 703, endPoint y: 238, distance: 136.0
click at [699, 237] on p "Our challenge was to keep every UI component connected to the core of the desig…" at bounding box center [666, 226] width 285 height 42
click at [750, 244] on p "Our challenge was to keep every UI component connected to the core of the desig…" at bounding box center [666, 226] width 285 height 42
drag, startPoint x: 776, startPoint y: 237, endPoint x: 763, endPoint y: 251, distance: 18.9
click at [787, 237] on p "Our challenge was to keep every UI component connected to the core of the desig…" at bounding box center [666, 226] width 285 height 42
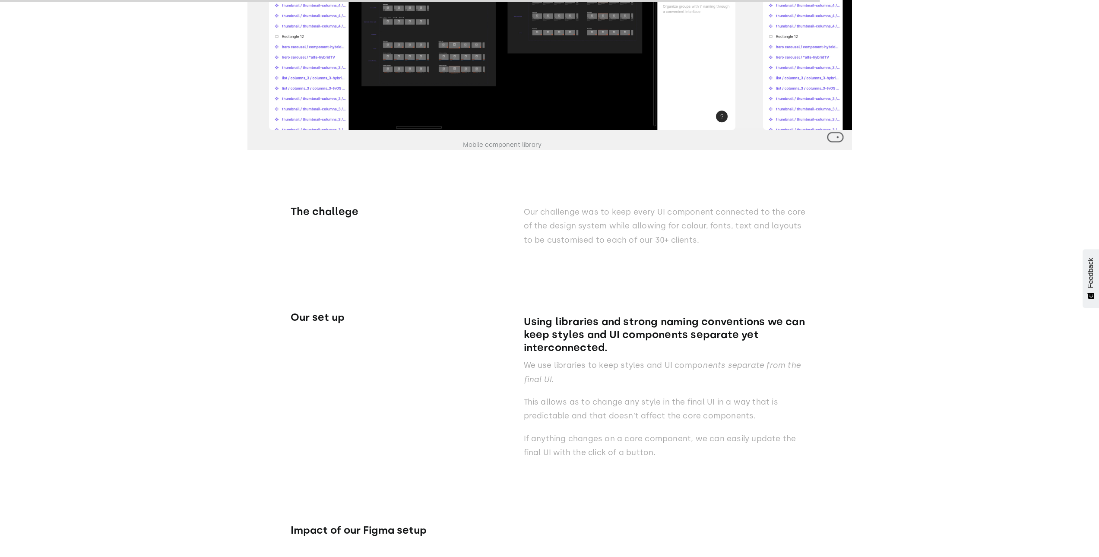
drag, startPoint x: 703, startPoint y: 263, endPoint x: 549, endPoint y: 252, distance: 154.6
click at [700, 263] on div "Our set up Using libraries and strong naming conventions we can keep styles and…" at bounding box center [550, 362] width 518 height 212
drag, startPoint x: 532, startPoint y: 247, endPoint x: 756, endPoint y: 248, distance: 224.1
click at [742, 247] on p "Our challenge was to keep every UI component connected to the core of the desig…" at bounding box center [666, 226] width 285 height 42
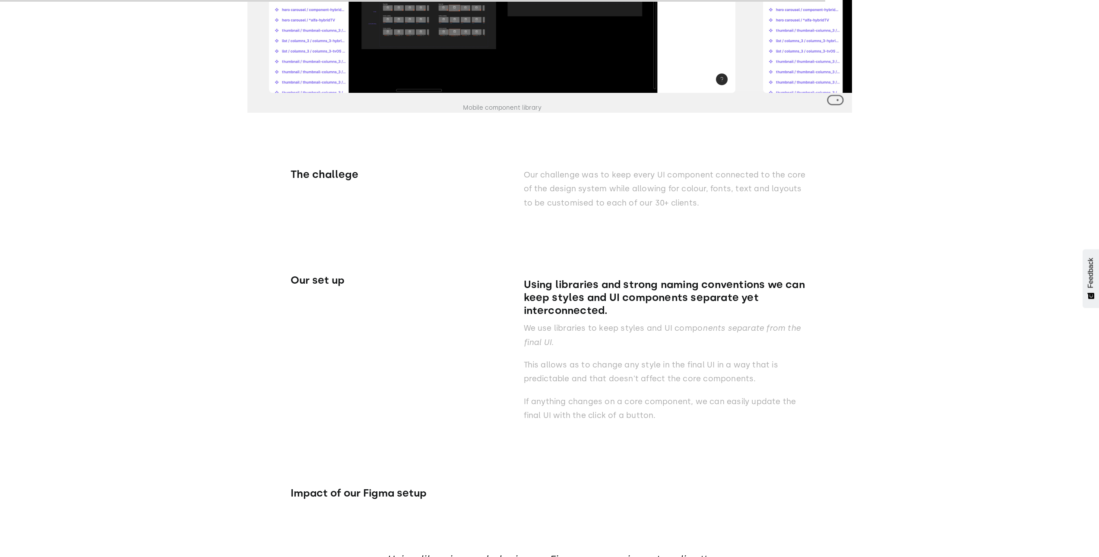
scroll to position [10630, 0]
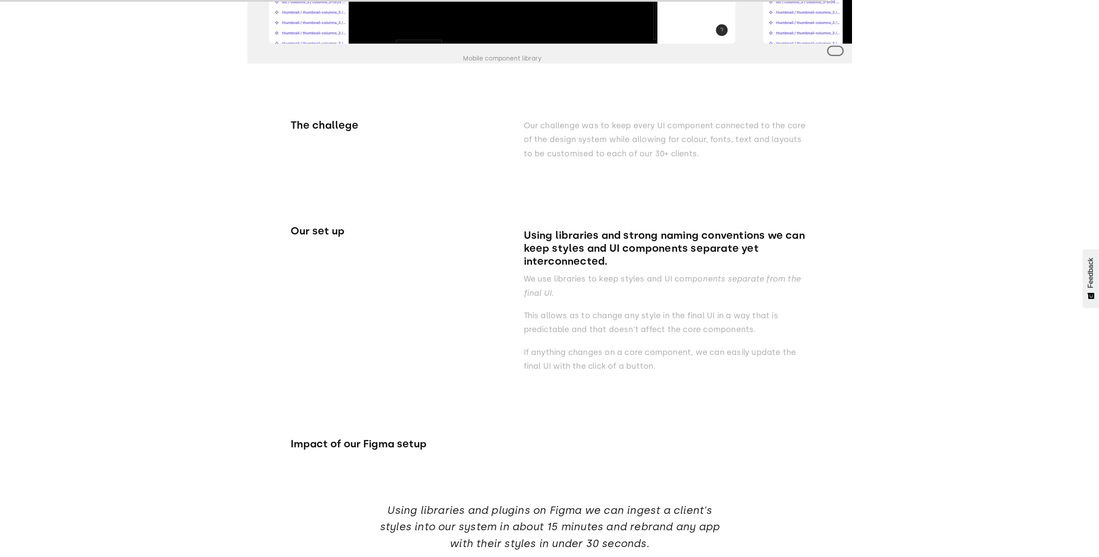
click at [612, 210] on div "Our set up Using libraries and strong naming conventions we can keep styles and…" at bounding box center [550, 275] width 518 height 212
drag, startPoint x: 518, startPoint y: 243, endPoint x: 825, endPoint y: 248, distance: 307.0
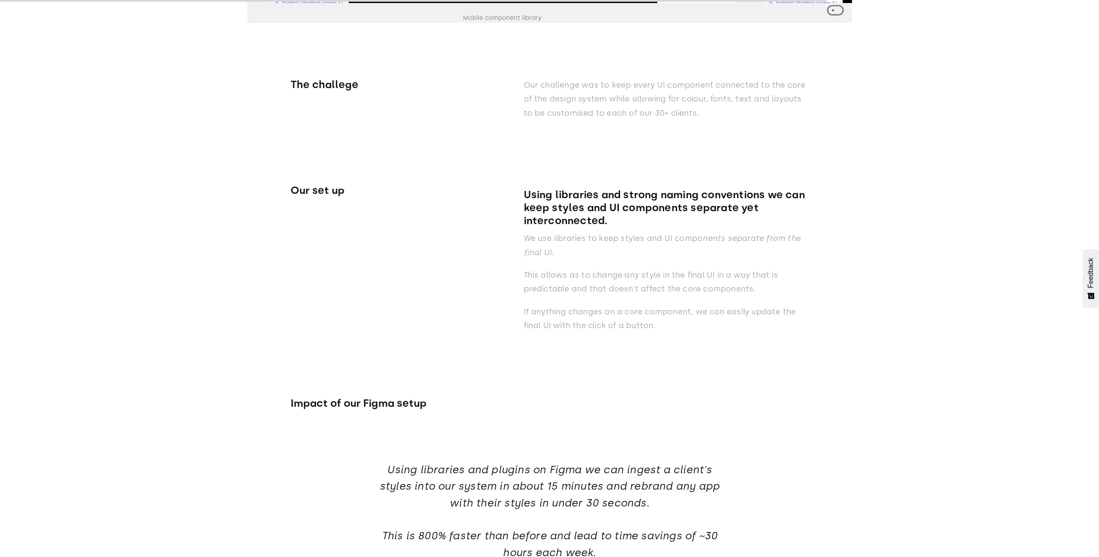
scroll to position [10717, 0]
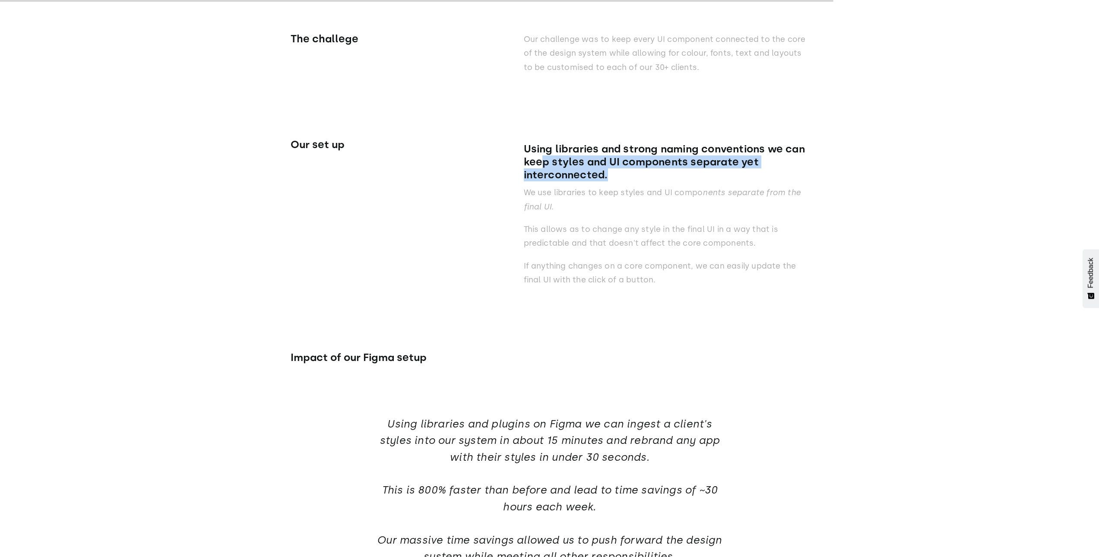
drag, startPoint x: 540, startPoint y: 174, endPoint x: 740, endPoint y: 180, distance: 200.4
click at [740, 180] on h4 "Using libraries and strong naming conventions we can keep styles and UI compone…" at bounding box center [666, 161] width 285 height 39
click at [755, 222] on div "Using libraries and strong naming conventions we can keep styles and UI compone…" at bounding box center [666, 216] width 285 height 157
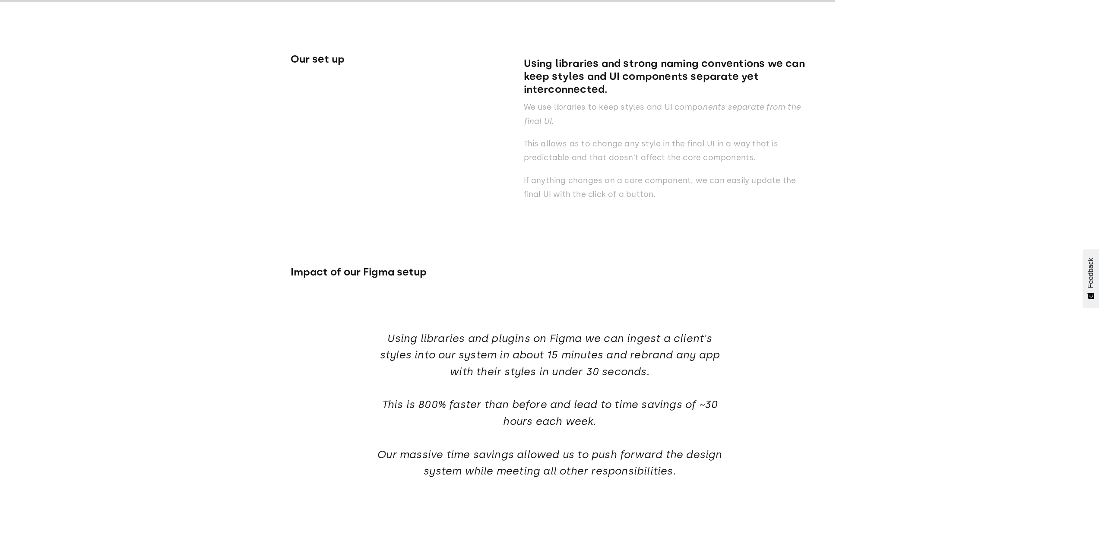
scroll to position [10803, 0]
drag, startPoint x: 614, startPoint y: 148, endPoint x: 783, endPoint y: 164, distance: 169.6
click at [678, 154] on p "This allows as to change any style in the final UI in a way that is predictable…" at bounding box center [666, 150] width 285 height 28
click at [828, 176] on div "How does it look in Figma? Without a great Figma setup reflecting the design sy…" at bounding box center [549, 465] width 1099 height 2342
drag, startPoint x: 534, startPoint y: 187, endPoint x: 758, endPoint y: 191, distance: 224.1
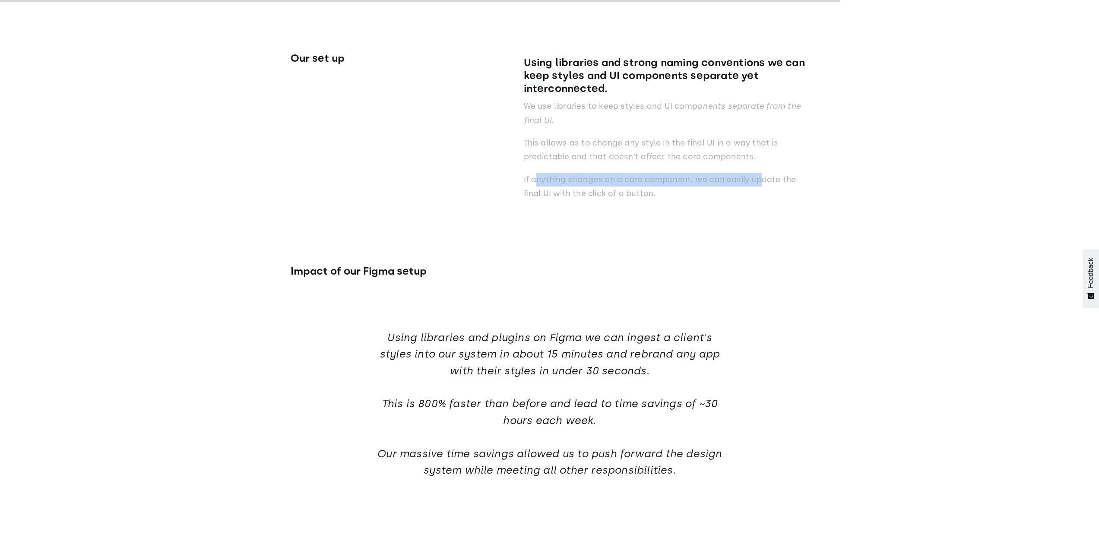
click at [758, 191] on p "If anything changes on a core component, we can easily update the final UI with…" at bounding box center [666, 187] width 285 height 28
click at [754, 201] on p "If anything changes on a core component, we can easily update the final UI with…" at bounding box center [666, 187] width 285 height 28
drag, startPoint x: 685, startPoint y: 202, endPoint x: 567, endPoint y: 191, distance: 118.4
click at [567, 191] on p "If anything changes on a core component, we can easily update the final UI with…" at bounding box center [666, 187] width 285 height 28
click at [620, 241] on div "Impact of our Figma setup" at bounding box center [550, 248] width 518 height 79
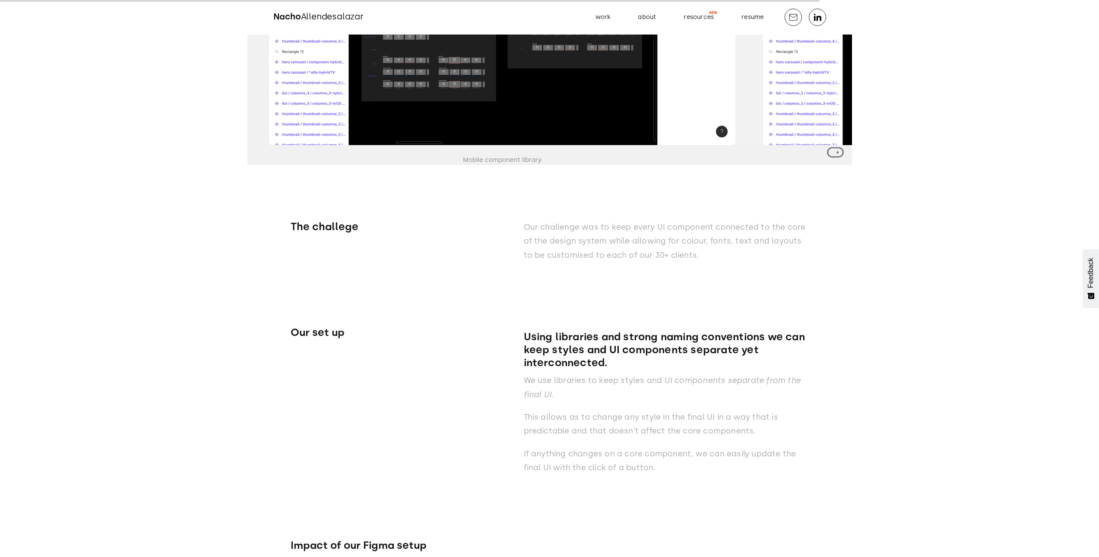
scroll to position [10544, 0]
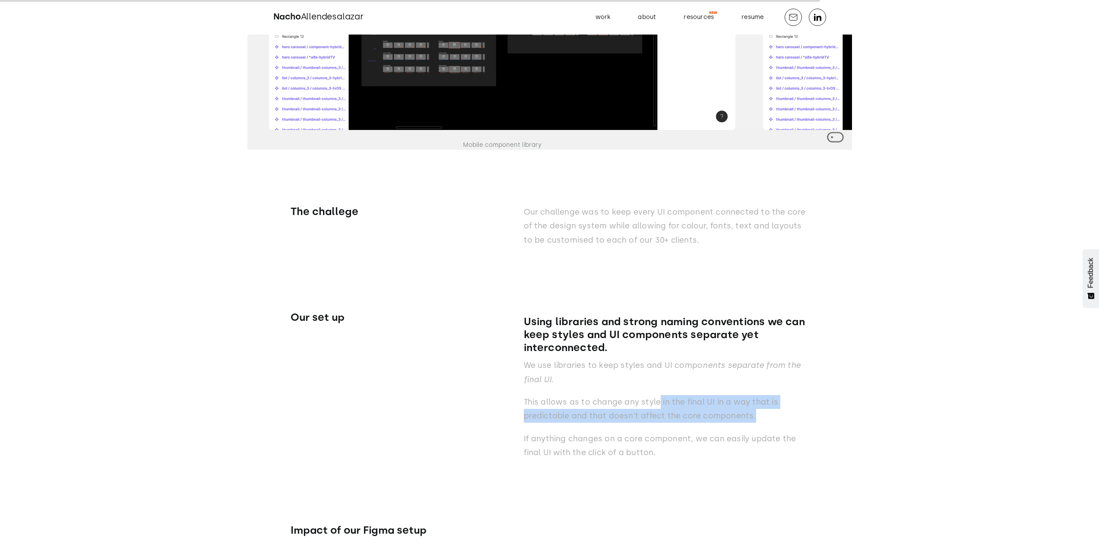
drag, startPoint x: 665, startPoint y: 408, endPoint x: 789, endPoint y: 421, distance: 124.5
click at [784, 418] on p "This allows as to change any style in the final UI in a way that is predictable…" at bounding box center [666, 409] width 285 height 28
click at [797, 423] on p "This allows as to change any style in the final UI in a way that is predictable…" at bounding box center [666, 409] width 285 height 28
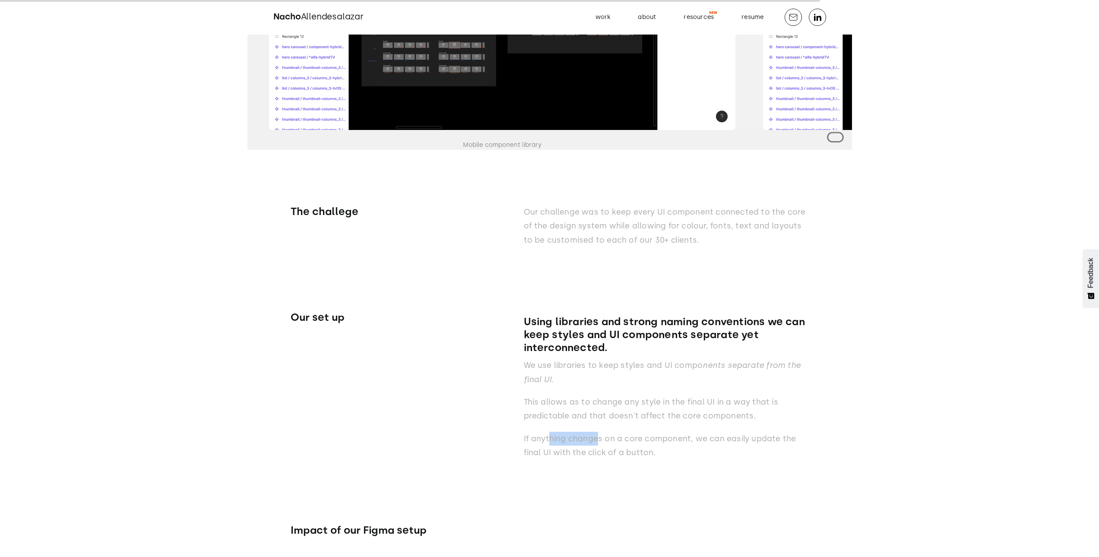
drag, startPoint x: 549, startPoint y: 430, endPoint x: 603, endPoint y: 430, distance: 54.0
click at [603, 430] on div "Using libraries and strong naming conventions we can keep styles and UI compone…" at bounding box center [666, 389] width 285 height 157
click at [635, 438] on div "Using libraries and strong naming conventions we can keep styles and UI compone…" at bounding box center [666, 389] width 285 height 157
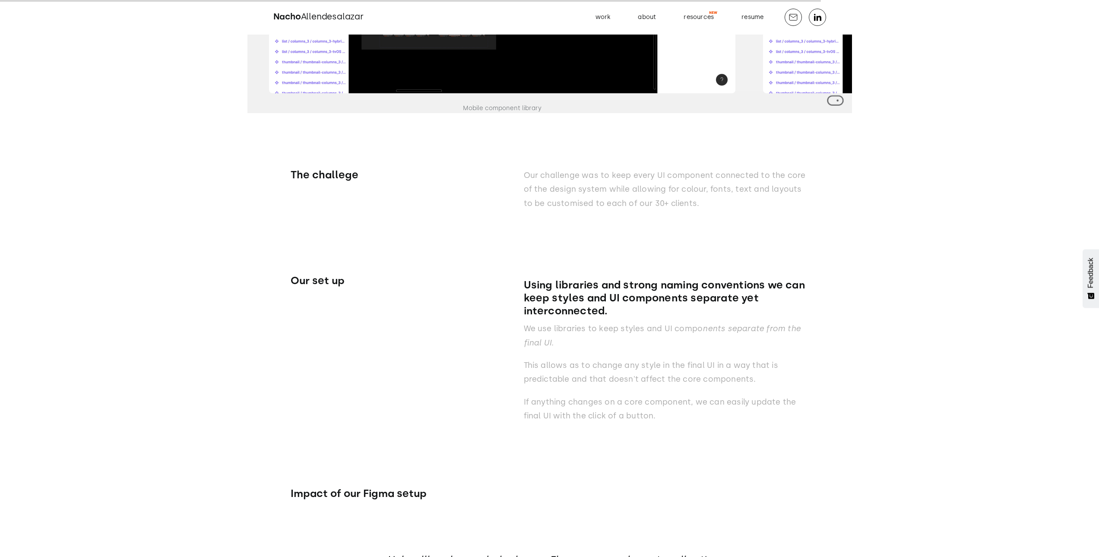
scroll to position [10630, 0]
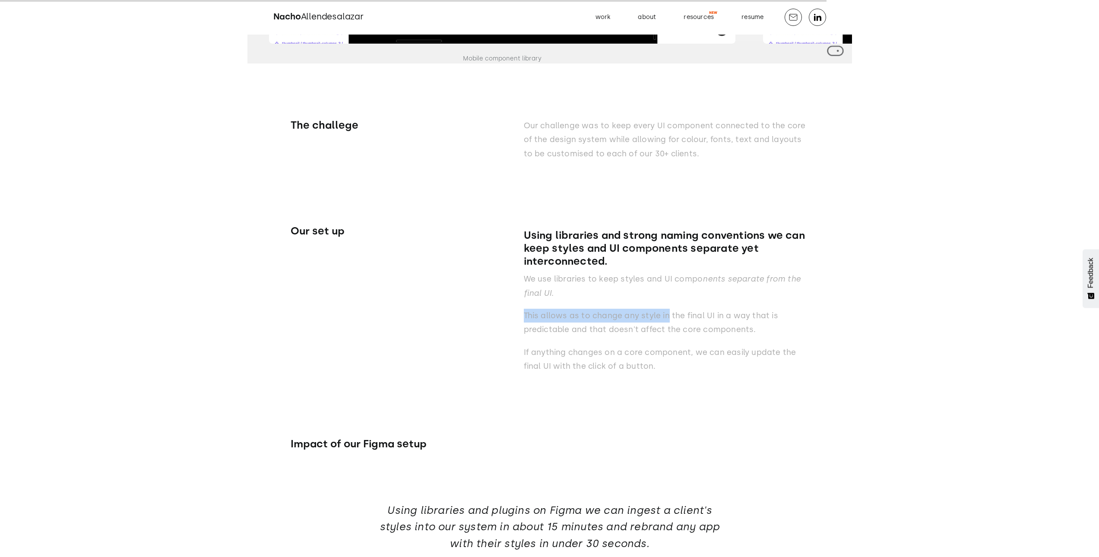
drag, startPoint x: 525, startPoint y: 321, endPoint x: 668, endPoint y: 328, distance: 143.1
click at [668, 328] on p "This allows as to change any style in the final UI in a way that is predictable…" at bounding box center [666, 323] width 285 height 28
click at [675, 325] on p "This allows as to change any style in the final UI in a way that is predictable…" at bounding box center [666, 323] width 285 height 28
click at [686, 323] on p "This allows as to change any style in the final UI in a way that is predictable…" at bounding box center [666, 323] width 285 height 28
drag, startPoint x: 692, startPoint y: 313, endPoint x: 792, endPoint y: 325, distance: 101.3
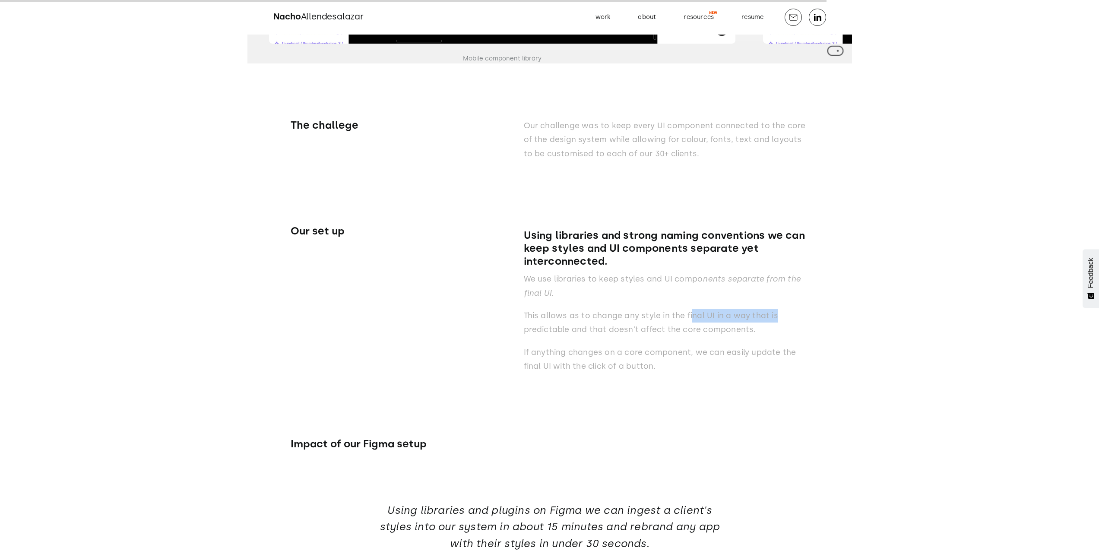
click at [792, 325] on div "Using libraries and strong naming conventions we can keep styles and UI compone…" at bounding box center [666, 303] width 285 height 157
click at [797, 330] on p "This allows as to change any style in the final UI in a way that is predictable…" at bounding box center [666, 323] width 285 height 28
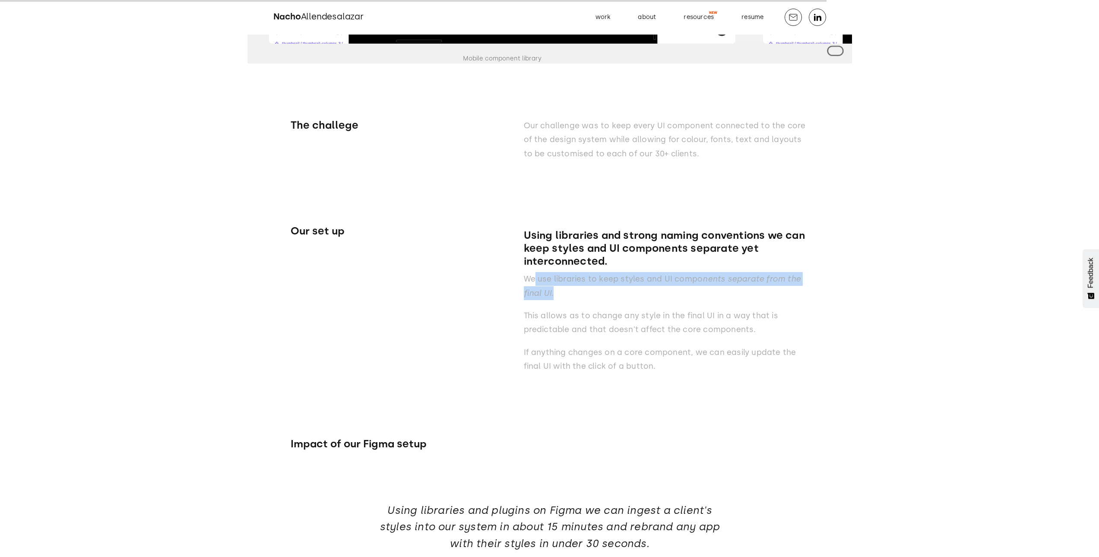
drag, startPoint x: 541, startPoint y: 291, endPoint x: 647, endPoint y: 294, distance: 105.8
click at [647, 294] on p "We use libraries to keep styles and UI compo nents separate from the final UI." at bounding box center [666, 286] width 285 height 28
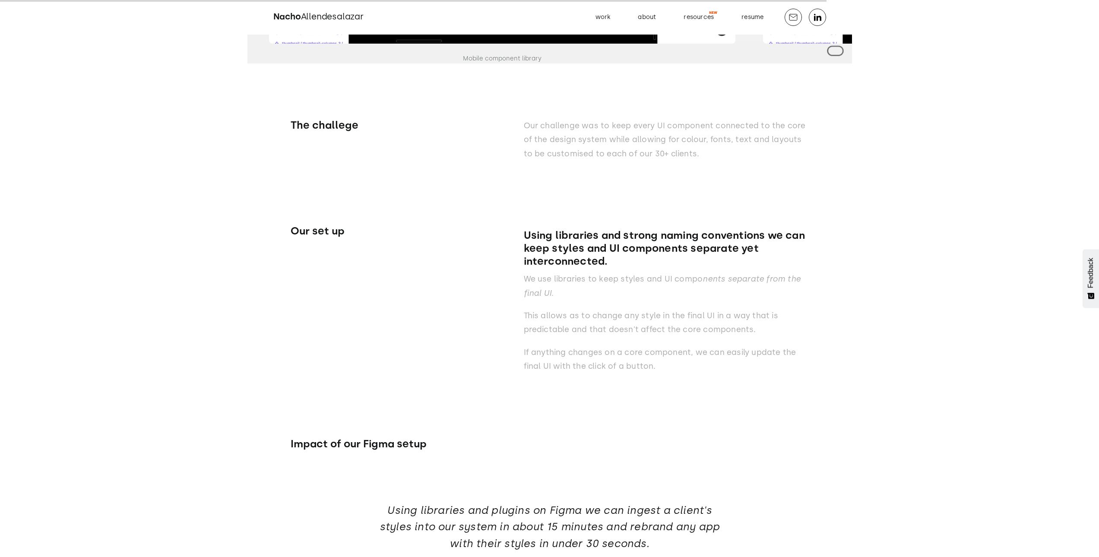
click at [775, 309] on div "Using libraries and strong naming conventions we can keep styles and UI compone…" at bounding box center [666, 303] width 285 height 157
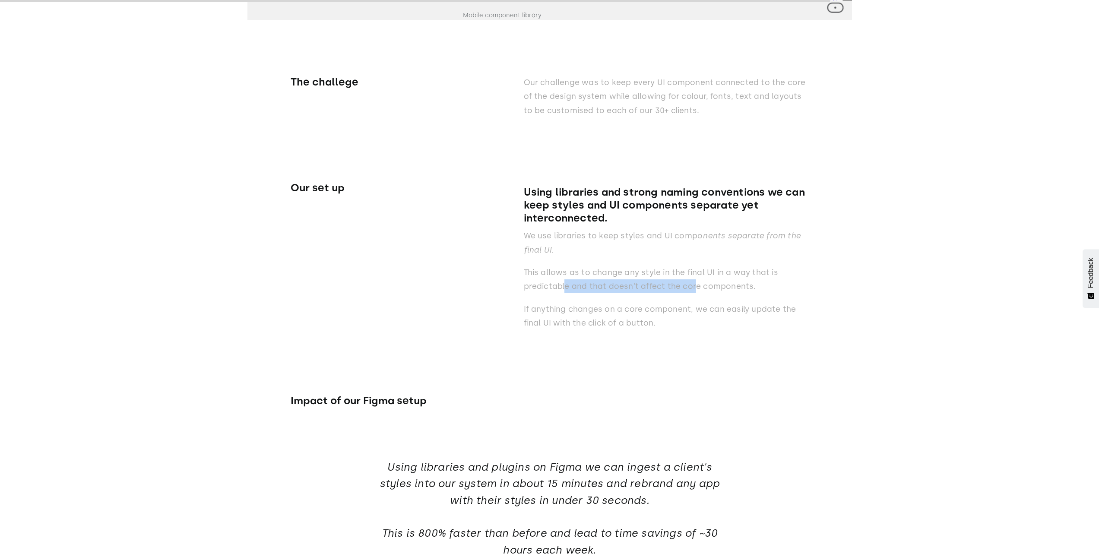
drag, startPoint x: 575, startPoint y: 296, endPoint x: 754, endPoint y: 298, distance: 179.2
click at [714, 291] on p "This allows as to change any style in the final UI in a way that is predictable…" at bounding box center [666, 280] width 285 height 28
click at [754, 294] on p "This allows as to change any style in the final UI in a way that is predictable…" at bounding box center [666, 280] width 285 height 28
drag, startPoint x: 531, startPoint y: 279, endPoint x: 750, endPoint y: 274, distance: 219.8
click at [727, 272] on p "This allows as to change any style in the final UI in a way that is predictable…" at bounding box center [666, 280] width 285 height 28
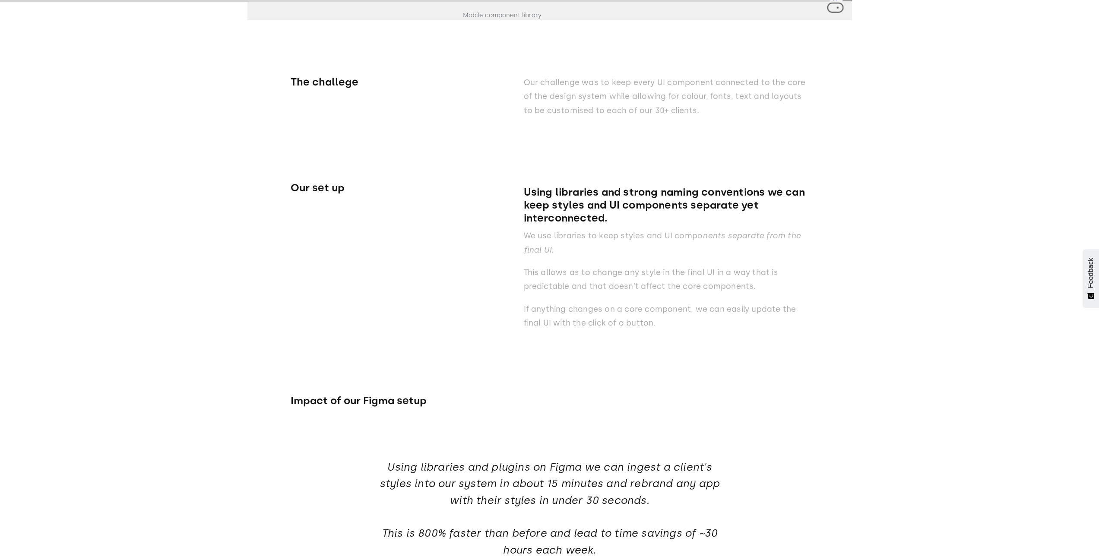
click at [794, 282] on p "This allows as to change any style in the final UI in a way that is predictable…" at bounding box center [666, 280] width 285 height 28
drag, startPoint x: 522, startPoint y: 316, endPoint x: 797, endPoint y: 314, distance: 274.6
click at [788, 312] on div "Our set up Using libraries and strong naming conventions we can keep styles and…" at bounding box center [550, 232] width 518 height 212
drag, startPoint x: 822, startPoint y: 323, endPoint x: 809, endPoint y: 327, distance: 14.1
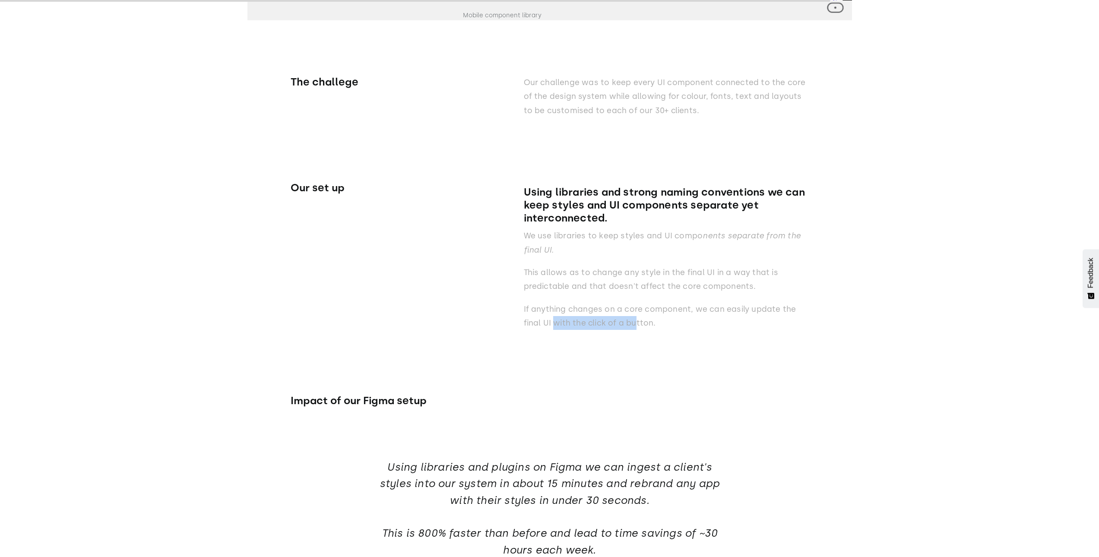
drag, startPoint x: 579, startPoint y: 326, endPoint x: 654, endPoint y: 326, distance: 75.1
click at [644, 326] on p "If anything changes on a core component, we can easily update the final UI with…" at bounding box center [666, 316] width 285 height 28
drag, startPoint x: 693, startPoint y: 329, endPoint x: 644, endPoint y: 340, distance: 49.6
click at [693, 329] on p "If anything changes on a core component, we can easily update the final UI with…" at bounding box center [666, 316] width 285 height 28
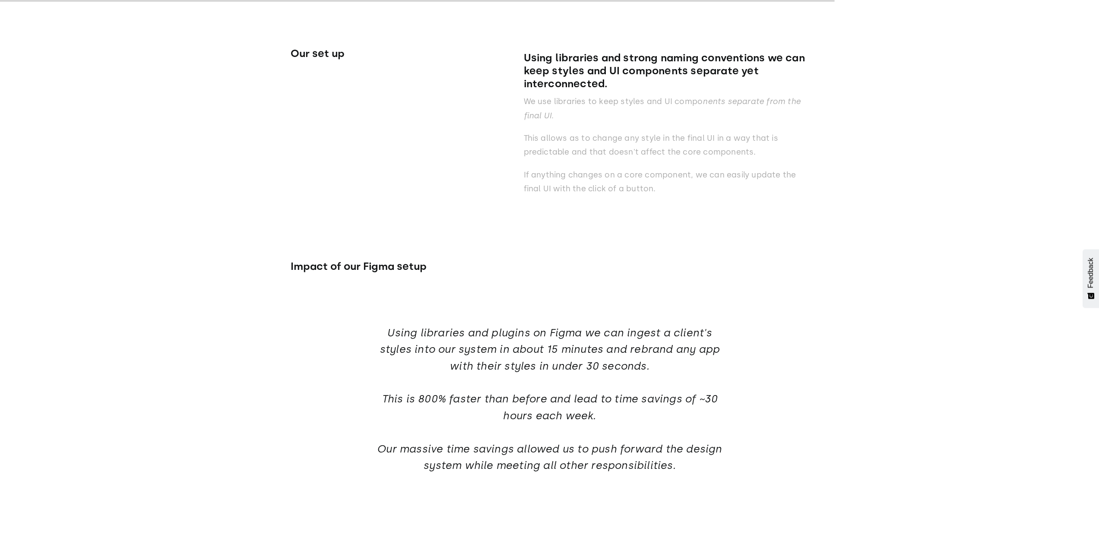
scroll to position [10846, 0]
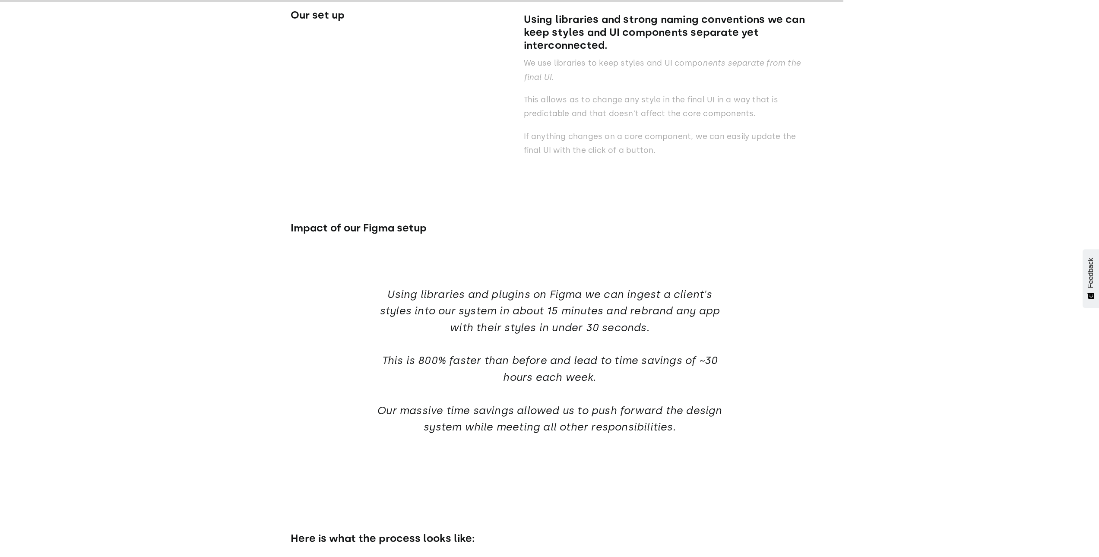
click at [294, 245] on div "Impact of our Figma setup" at bounding box center [394, 232] width 207 height 23
drag, startPoint x: 296, startPoint y: 230, endPoint x: 546, endPoint y: 227, distance: 249.6
click at [546, 227] on div "Impact of our Figma setup" at bounding box center [550, 205] width 518 height 79
click at [661, 262] on div "How does it look in Figma? Without a great Figma setup reflecting the design sy…" at bounding box center [550, 421] width 518 height 2231
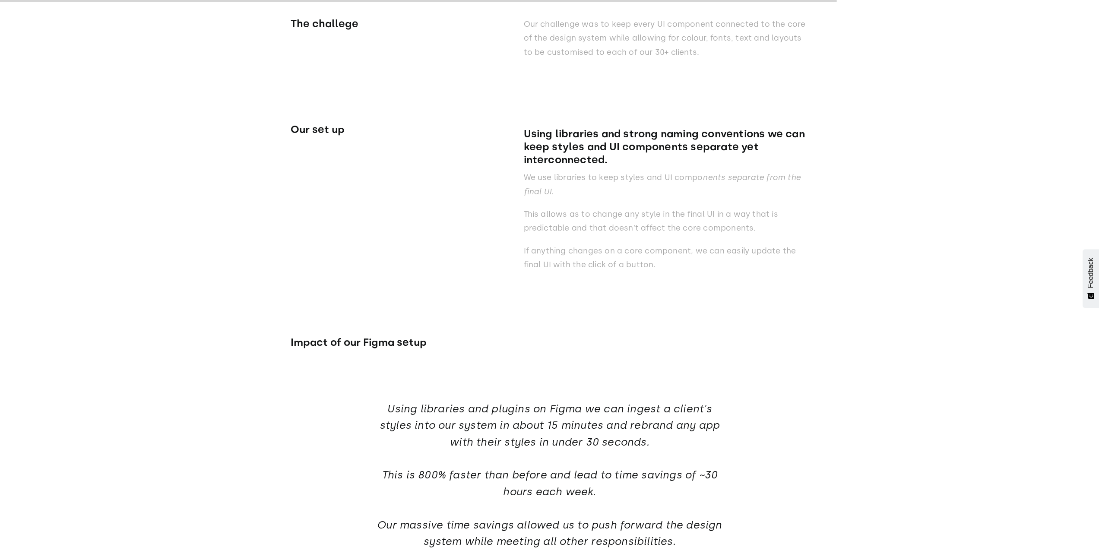
scroll to position [10717, 0]
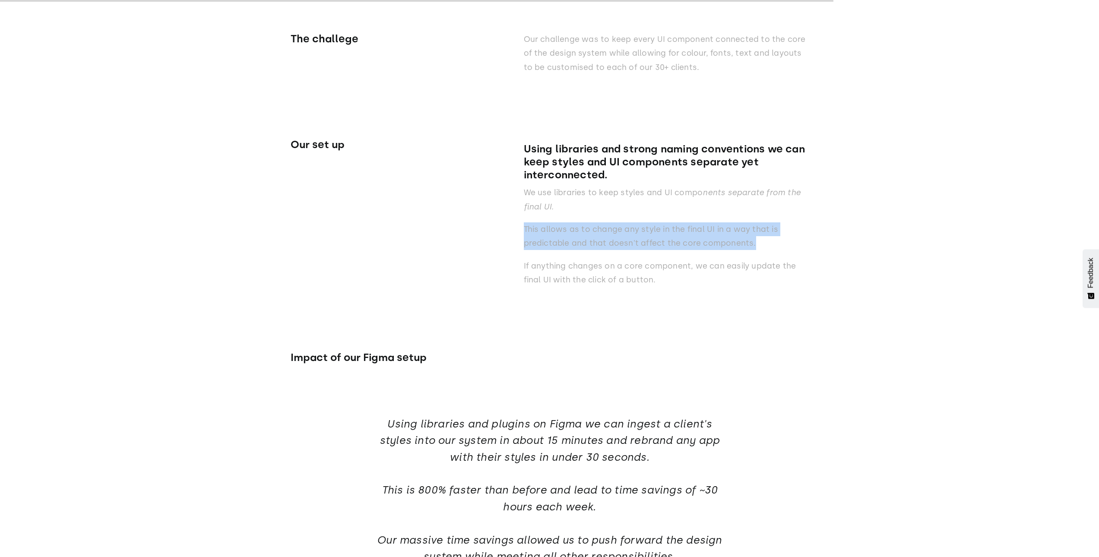
drag, startPoint x: 521, startPoint y: 237, endPoint x: 749, endPoint y: 258, distance: 228.9
click at [760, 252] on div "Our set up Using libraries and strong naming conventions we can keep styles and…" at bounding box center [550, 189] width 518 height 212
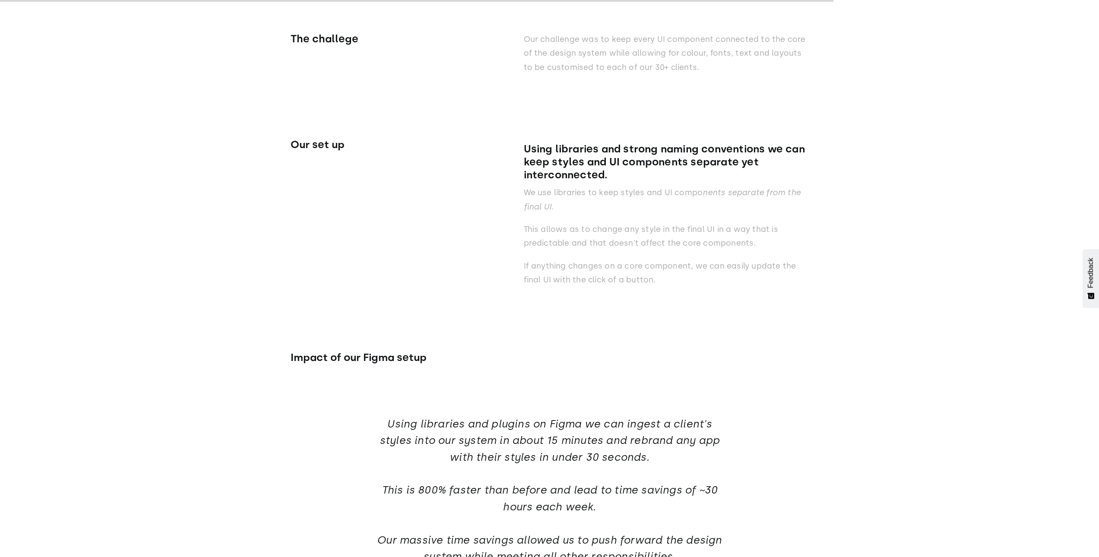
click at [621, 295] on div "Using libraries and strong naming conventions we can keep styles and UI compone…" at bounding box center [666, 216] width 285 height 157
drag, startPoint x: 546, startPoint y: 269, endPoint x: 817, endPoint y: 271, distance: 271.1
click at [817, 271] on div "How does it look in Figma? Without a great Figma setup reflecting the design sy…" at bounding box center [549, 551] width 1099 height 2342
click at [826, 294] on div "How does it look in Figma? Without a great Figma setup reflecting the design sy…" at bounding box center [549, 551] width 1099 height 2342
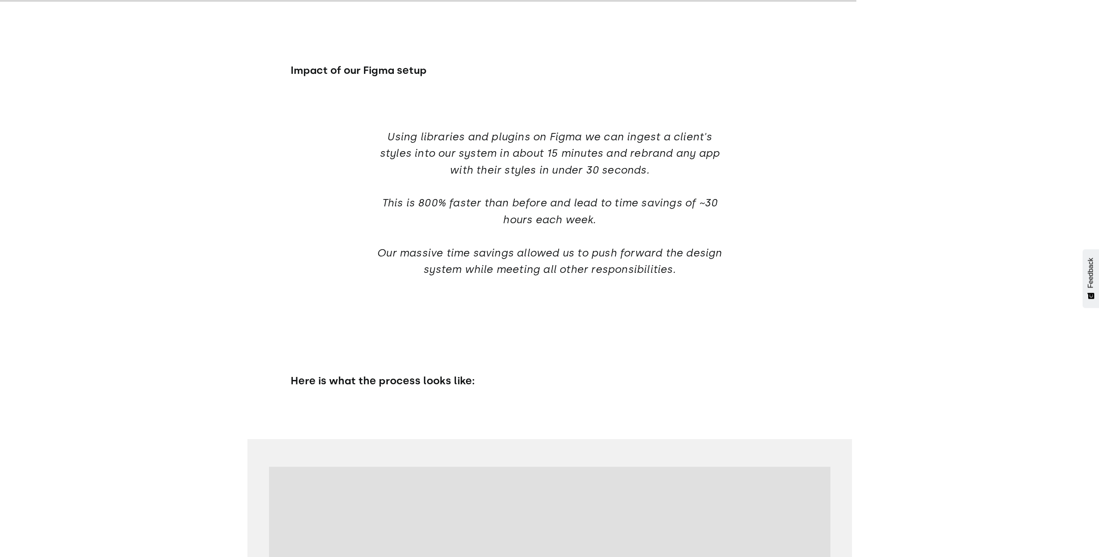
scroll to position [11019, 0]
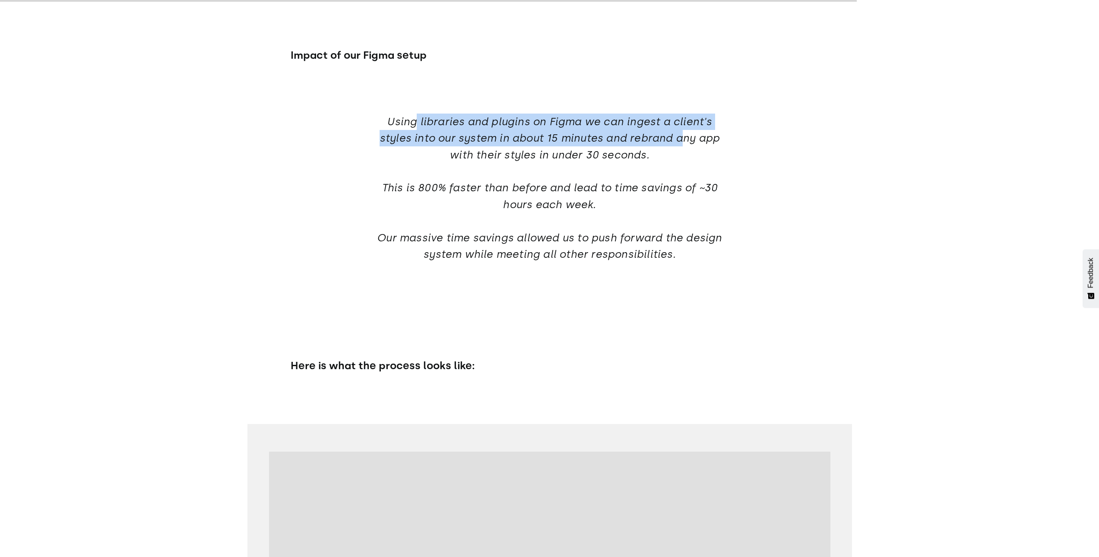
drag, startPoint x: 434, startPoint y: 133, endPoint x: 738, endPoint y: 158, distance: 305.0
click at [683, 139] on h4 "Using libraries and plugins on Figma we can ingest a client's styles into our s…" at bounding box center [549, 188] width 345 height 149
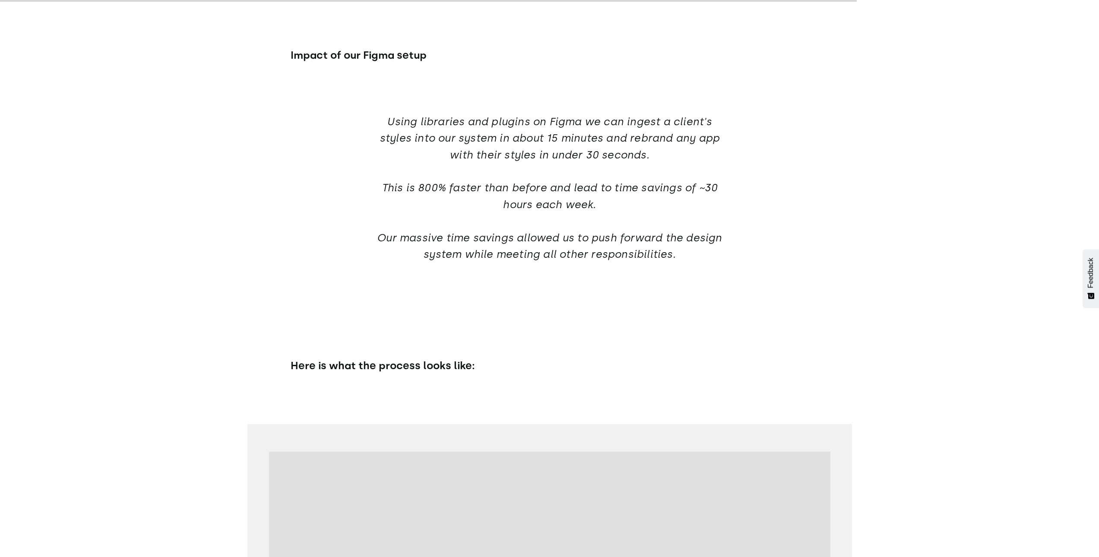
click at [761, 181] on div "How does it look in Figma? Without a great Figma setup reflecting the design sy…" at bounding box center [550, 248] width 518 height 2231
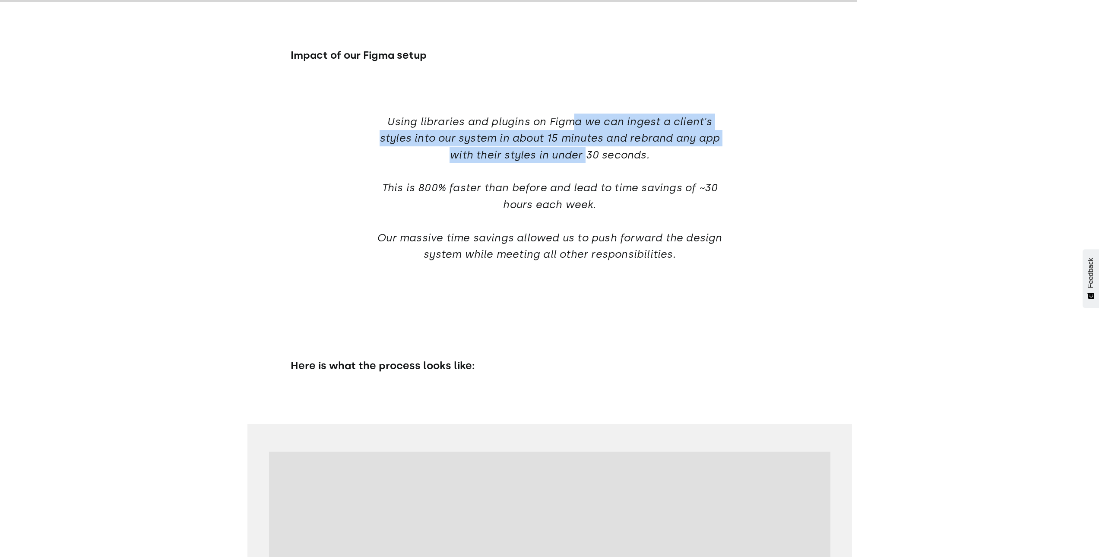
drag, startPoint x: 574, startPoint y: 131, endPoint x: 601, endPoint y: 167, distance: 45.6
click at [600, 167] on h4 "Using libraries and plugins on Figma we can ingest a client's styles into our s…" at bounding box center [549, 188] width 345 height 149
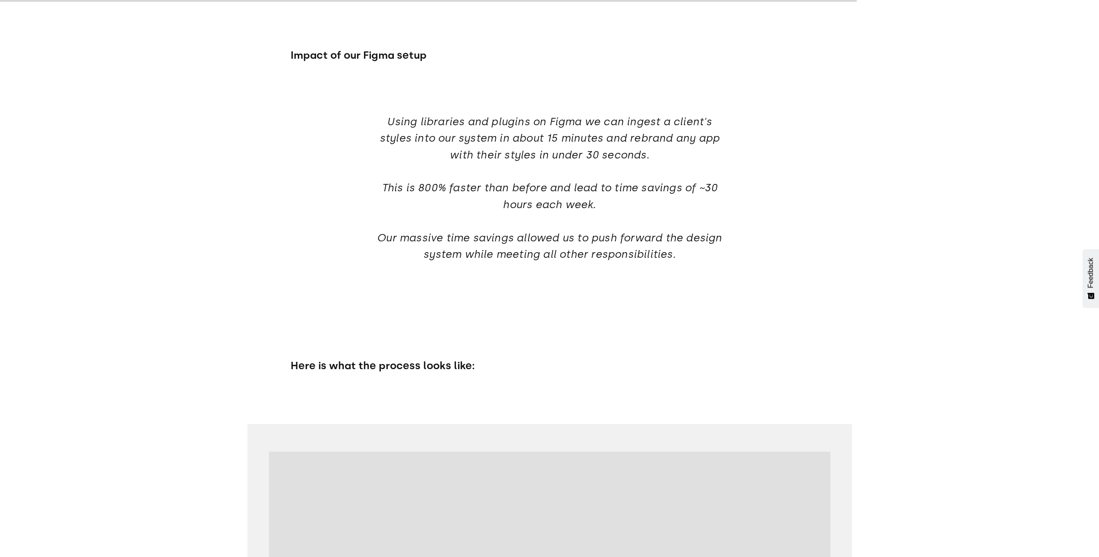
click at [663, 168] on h4 "Using libraries and plugins on Figma we can ingest a client's styles into our s…" at bounding box center [549, 188] width 345 height 149
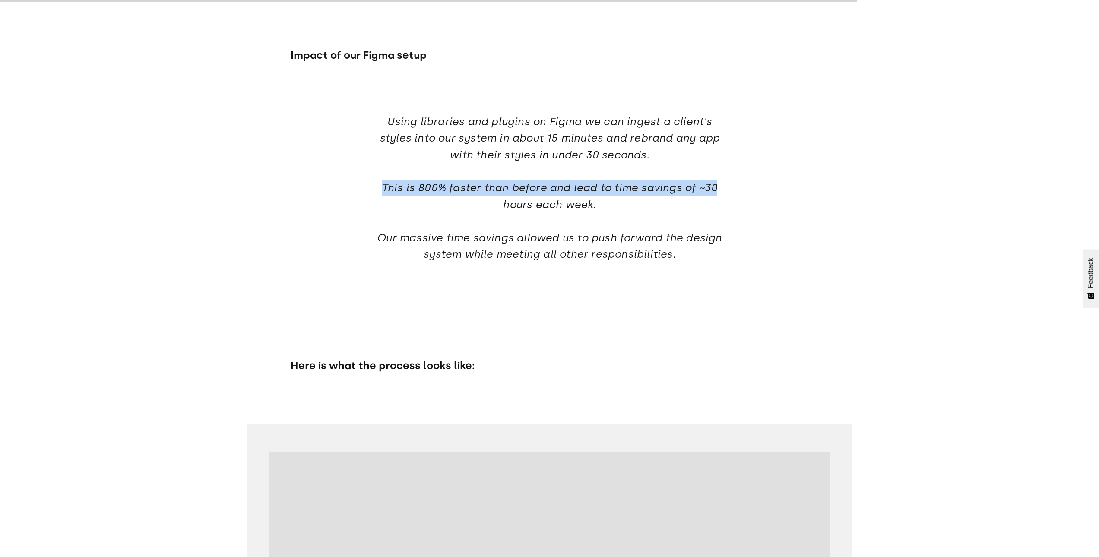
drag, startPoint x: 544, startPoint y: 198, endPoint x: 743, endPoint y: 232, distance: 201.4
click at [717, 199] on div "How does it look in Figma? Without a great Figma setup reflecting the design sy…" at bounding box center [550, 248] width 518 height 2231
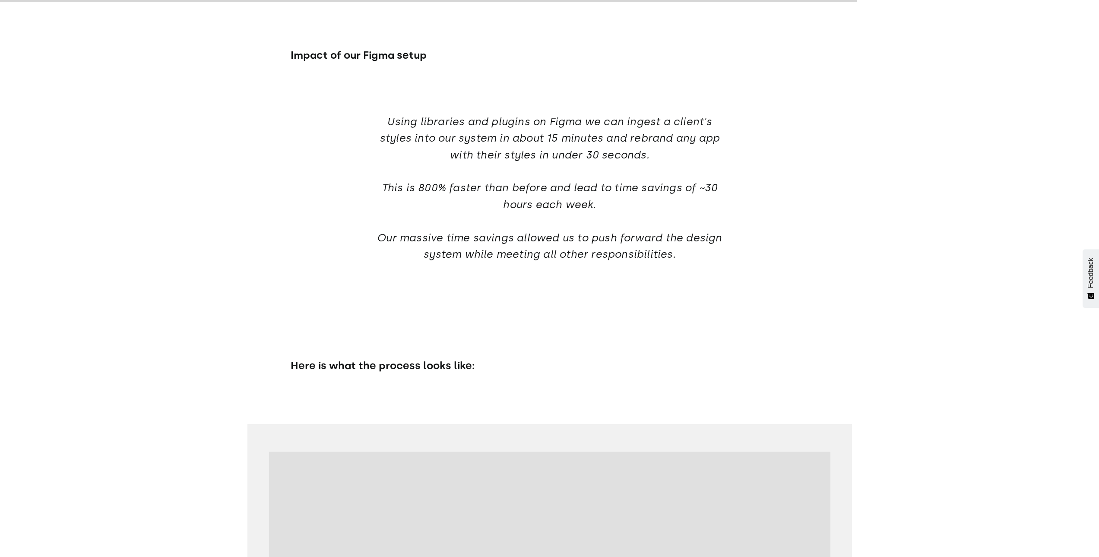
click at [743, 233] on div "How does it look in Figma? Without a great Figma setup reflecting the design sy…" at bounding box center [550, 248] width 518 height 2231
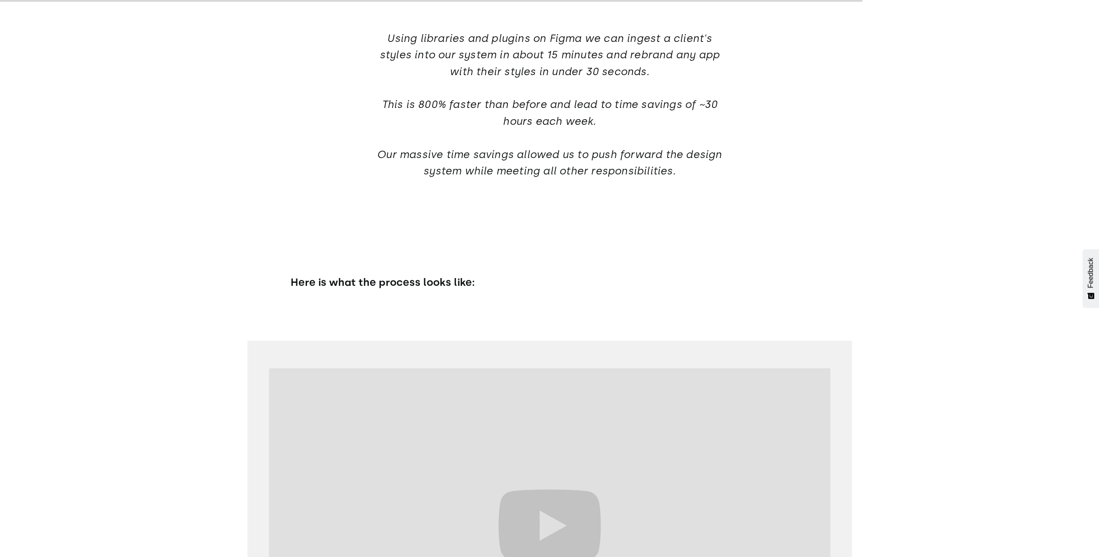
scroll to position [11105, 0]
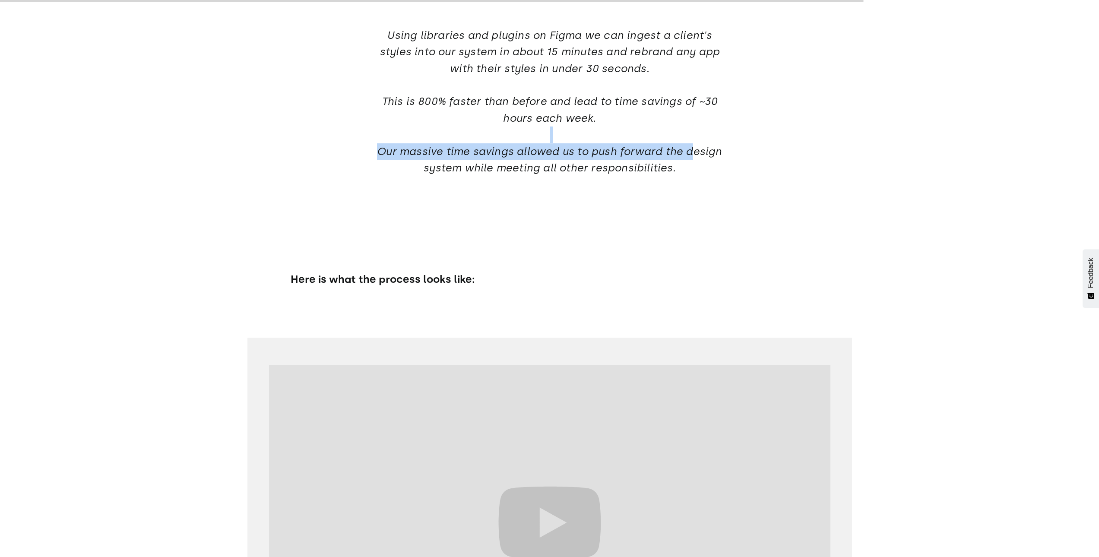
drag, startPoint x: 380, startPoint y: 150, endPoint x: 817, endPoint y: 177, distance: 437.8
click at [727, 159] on div "How does it look in Figma? Without a great Figma setup reflecting the design sy…" at bounding box center [550, 162] width 518 height 2231
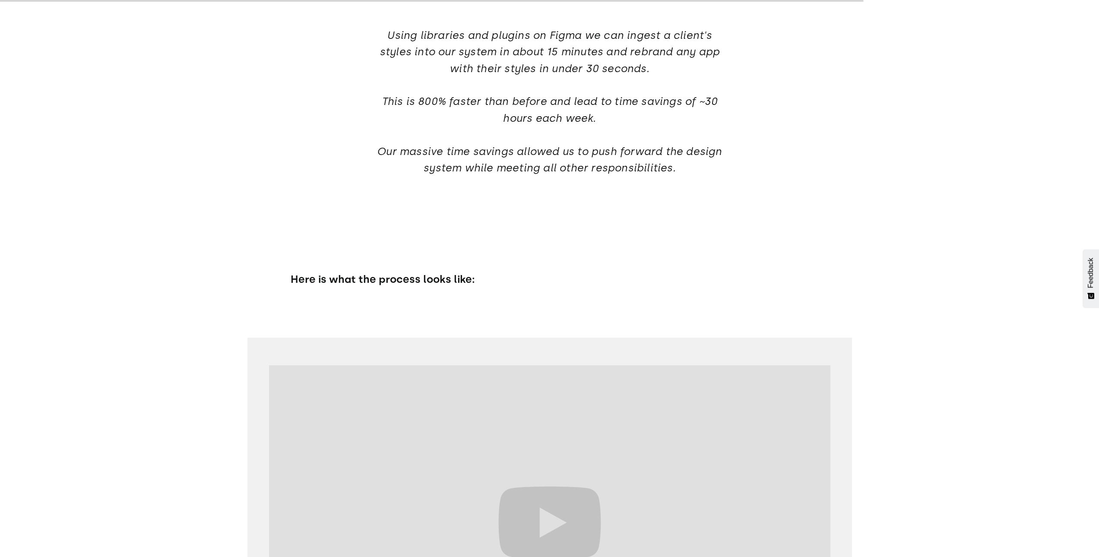
click at [817, 177] on div "How does it look in Figma? Without a great Figma setup reflecting the design sy…" at bounding box center [549, 163] width 1099 height 2342
drag, startPoint x: 556, startPoint y: 163, endPoint x: 743, endPoint y: 159, distance: 186.5
click at [744, 159] on div "How does it look in Figma? Without a great Figma setup reflecting the design sy…" at bounding box center [550, 162] width 518 height 2231
click at [458, 183] on div "How does it look in Figma? Without a great Figma setup reflecting the design sy…" at bounding box center [550, 162] width 518 height 2231
drag, startPoint x: 425, startPoint y: 178, endPoint x: 614, endPoint y: 182, distance: 188.7
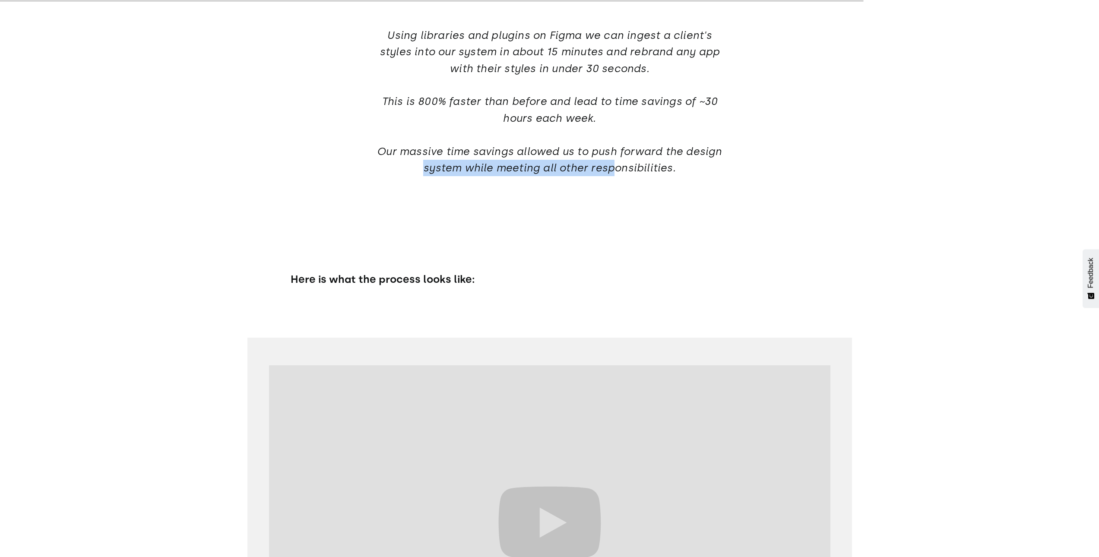
click at [614, 177] on h4 "Using libraries and plugins on Figma we can ingest a client's styles into our s…" at bounding box center [549, 101] width 345 height 149
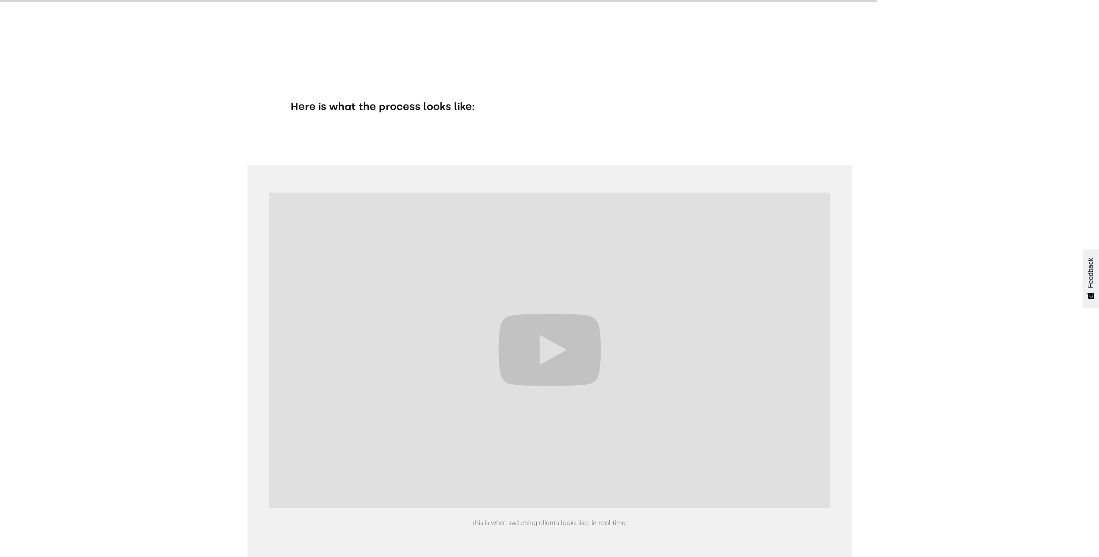
click at [362, 79] on div "Here is what the process looks like:" at bounding box center [550, 84] width 518 height 79
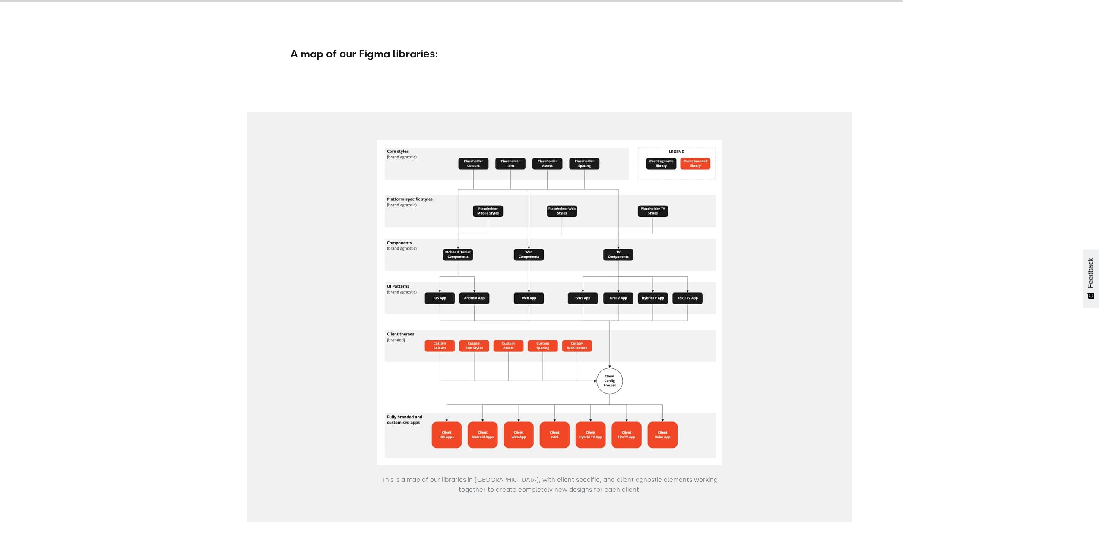
scroll to position [11926, 0]
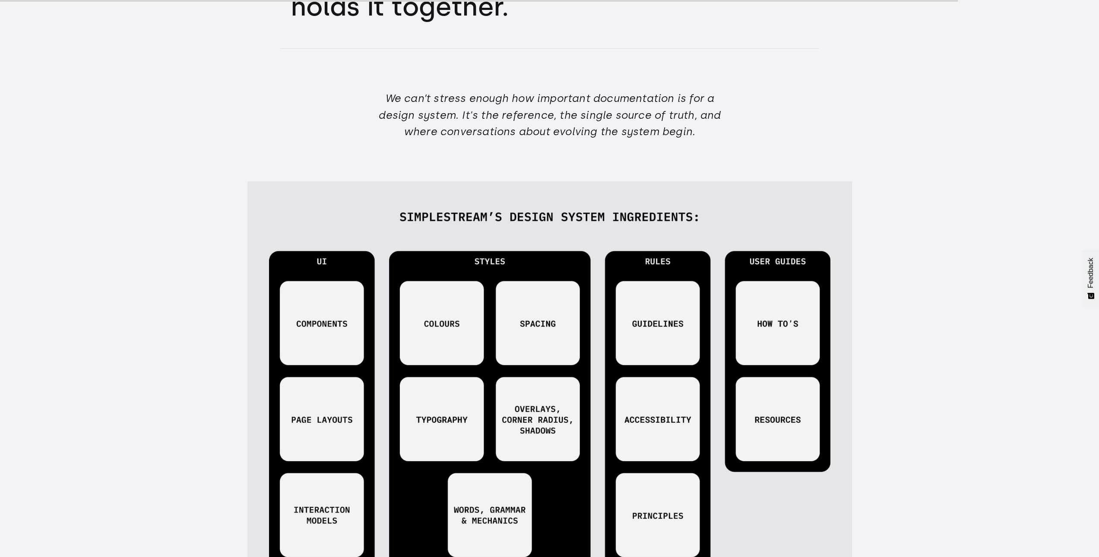
scroll to position [12573, 0]
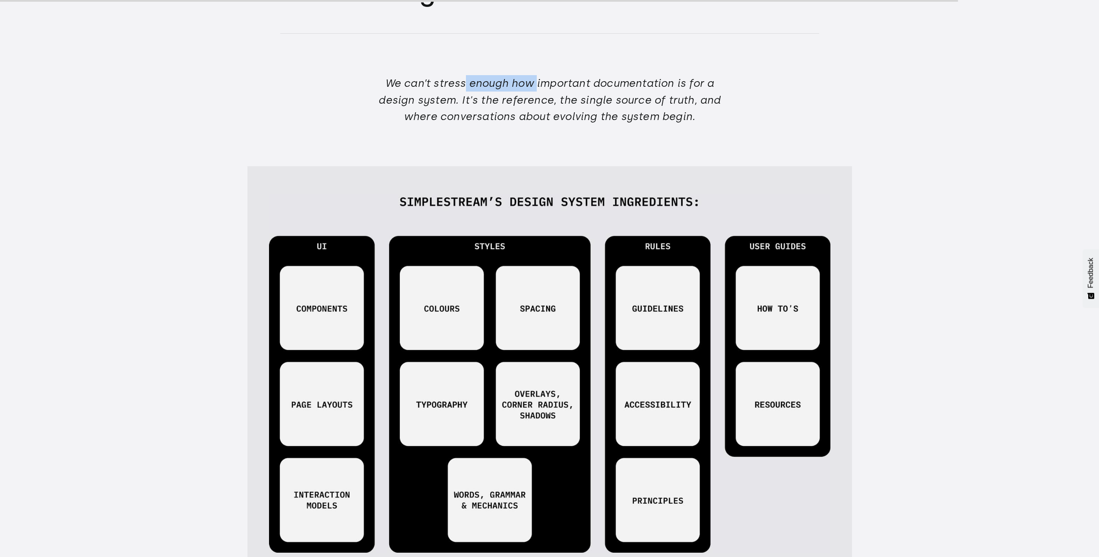
drag, startPoint x: 464, startPoint y: 98, endPoint x: 579, endPoint y: 92, distance: 115.8
click at [559, 94] on h4 "We can’t stress enough how important documentation is for a design system. It's…" at bounding box center [549, 100] width 345 height 50
click at [631, 92] on h4 "We can’t stress enough how important documentation is for a design system. It's…" at bounding box center [549, 100] width 345 height 50
drag, startPoint x: 461, startPoint y: 118, endPoint x: 433, endPoint y: 118, distance: 27.6
click at [433, 118] on h4 "We can’t stress enough how important documentation is for a design system. It's…" at bounding box center [549, 100] width 345 height 50
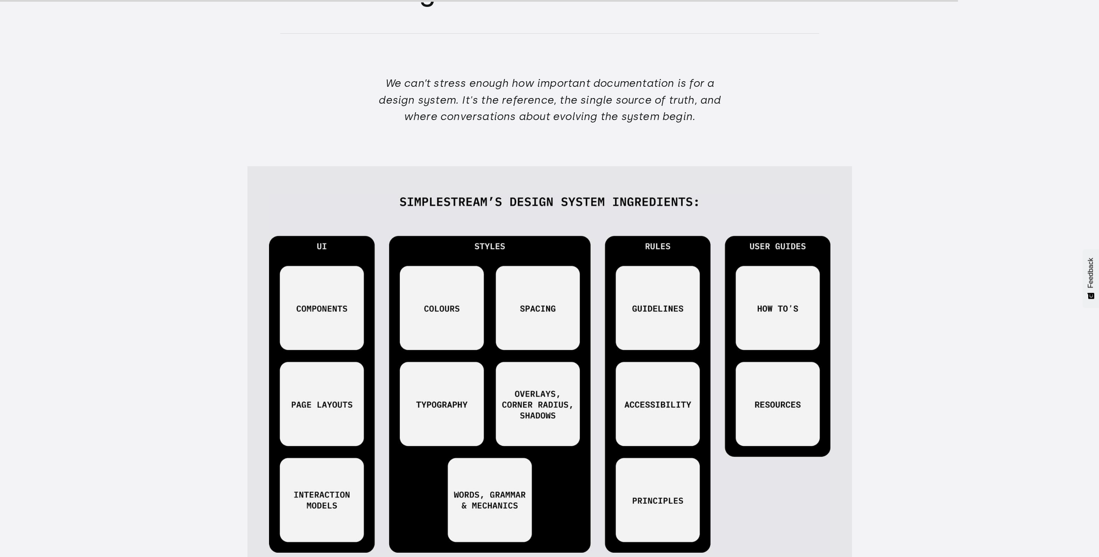
click at [493, 101] on h4 "We can’t stress enough how important documentation is for a design system. It's…" at bounding box center [549, 100] width 345 height 50
drag, startPoint x: 465, startPoint y: 114, endPoint x: 547, endPoint y: 115, distance: 81.6
click at [547, 115] on h4 "We can’t stress enough how important documentation is for a design system. It's…" at bounding box center [549, 100] width 345 height 50
click at [577, 125] on h4 "We can’t stress enough how important documentation is for a design system. It's…" at bounding box center [549, 100] width 345 height 50
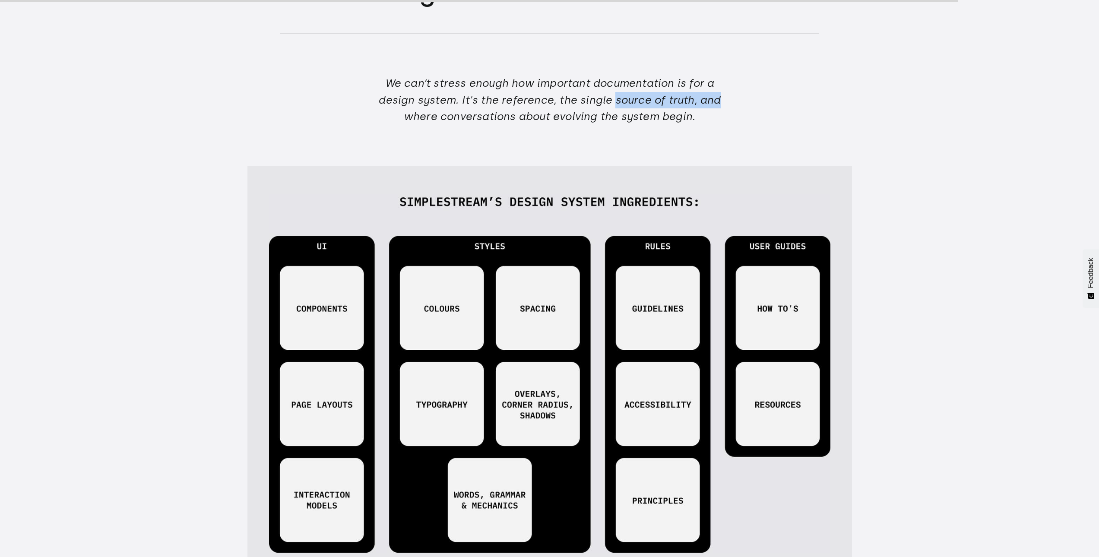
drag, startPoint x: 612, startPoint y: 117, endPoint x: 758, endPoint y: 113, distance: 146.0
drag, startPoint x: 465, startPoint y: 117, endPoint x: 572, endPoint y: 116, distance: 107.5
click at [572, 116] on h4 "We can’t stress enough how important documentation is for a design system. It's…" at bounding box center [549, 100] width 345 height 50
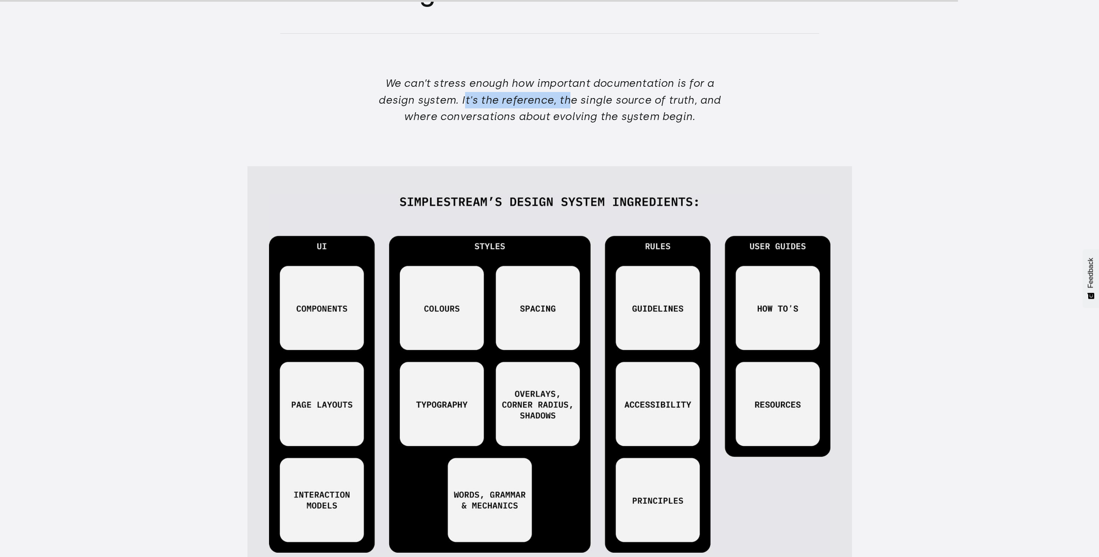
click at [571, 123] on h4 "We can’t stress enough how important documentation is for a design system. It's…" at bounding box center [549, 100] width 345 height 50
drag, startPoint x: 564, startPoint y: 117, endPoint x: 763, endPoint y: 99, distance: 199.9
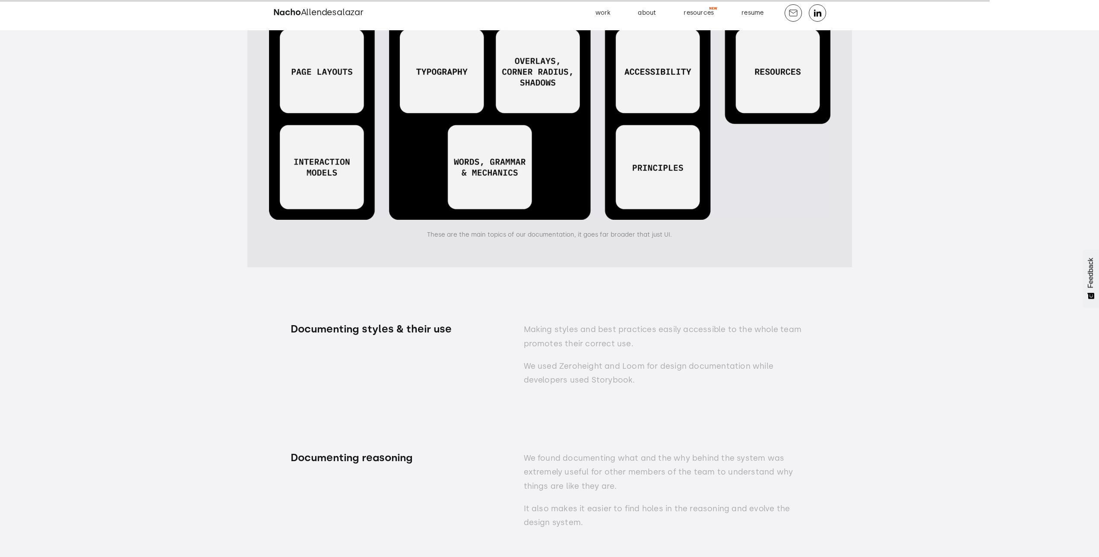
scroll to position [13005, 0]
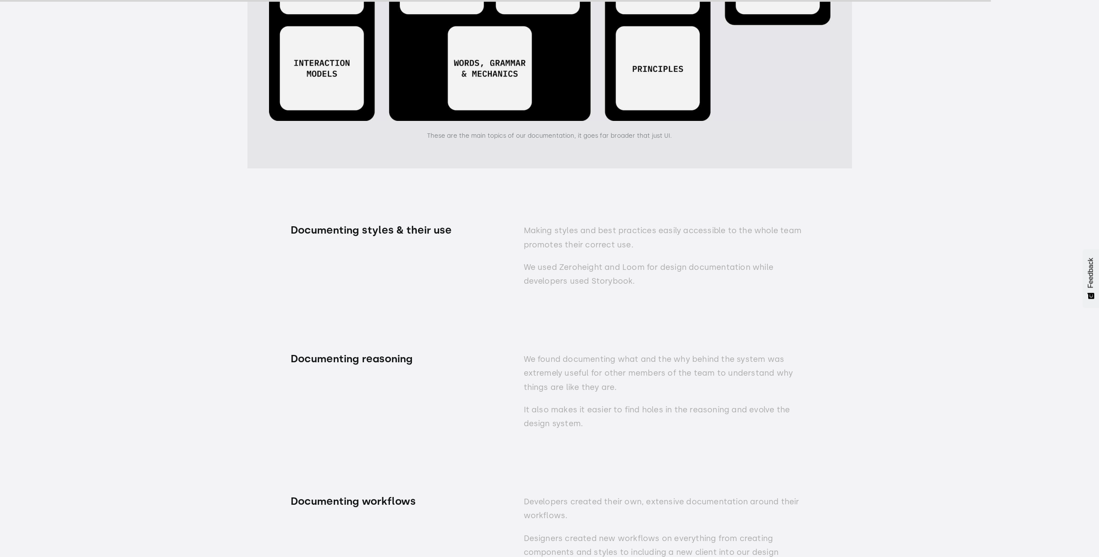
drag, startPoint x: 277, startPoint y: 420, endPoint x: 352, endPoint y: 407, distance: 76.3
click at [277, 420] on div "Documentation — The cornerstone that holds it together. We can’t stress enough …" at bounding box center [549, 300] width 1099 height 1733
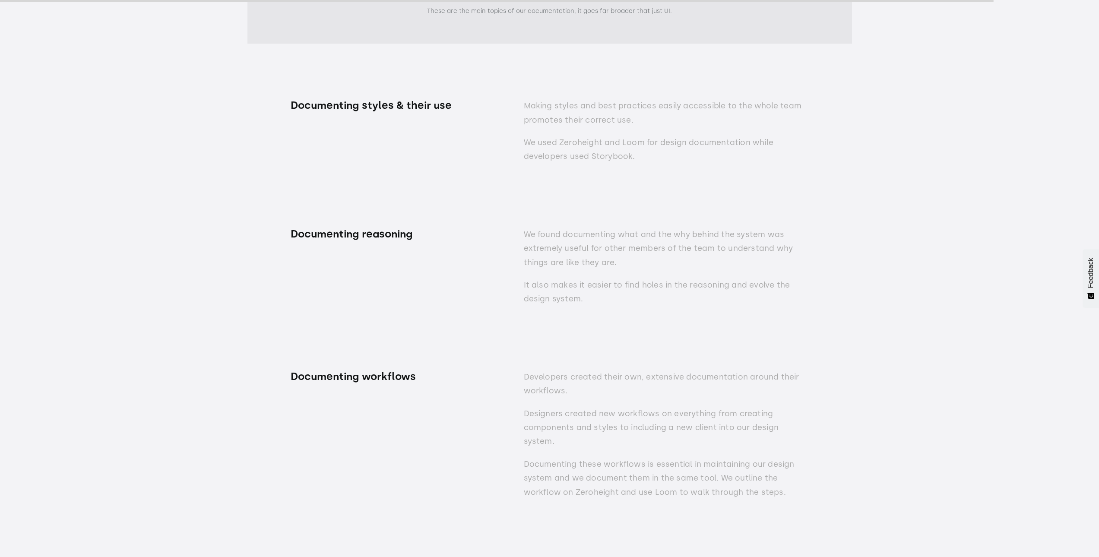
scroll to position [13135, 0]
click at [641, 256] on p "We found documenting what and the why behind the system was extremely useful fo…" at bounding box center [666, 244] width 285 height 42
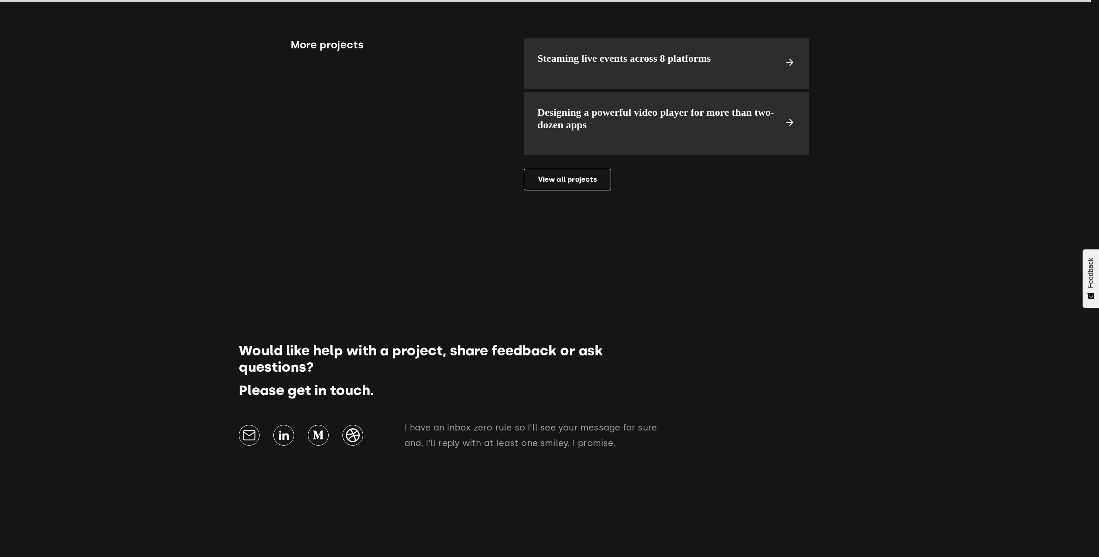
scroll to position [14237, 0]
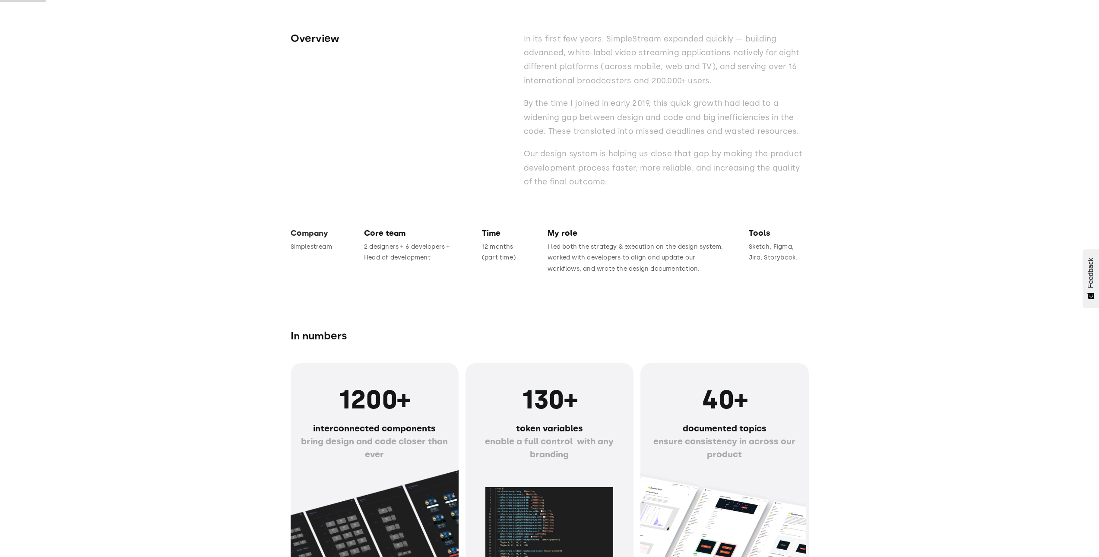
scroll to position [863, 0]
